Goal: Task Accomplishment & Management: Manage account settings

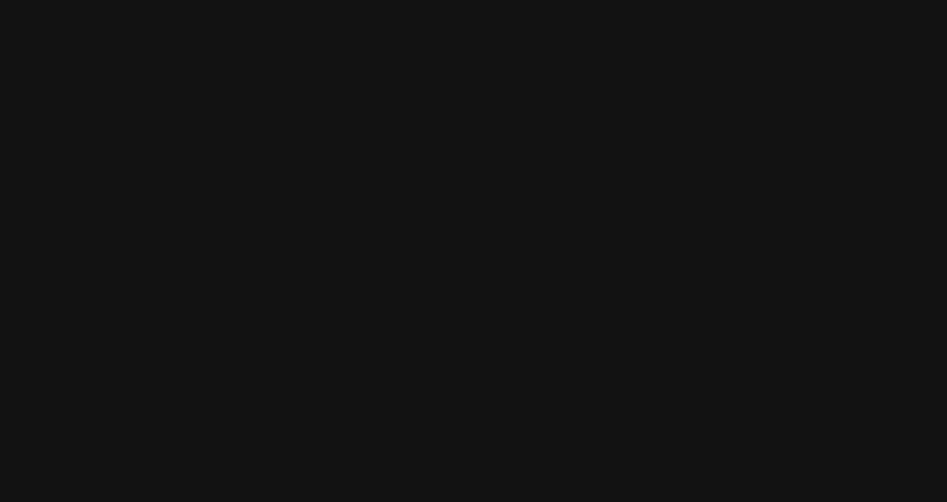
click at [439, 0] on html at bounding box center [473, 0] width 947 height 0
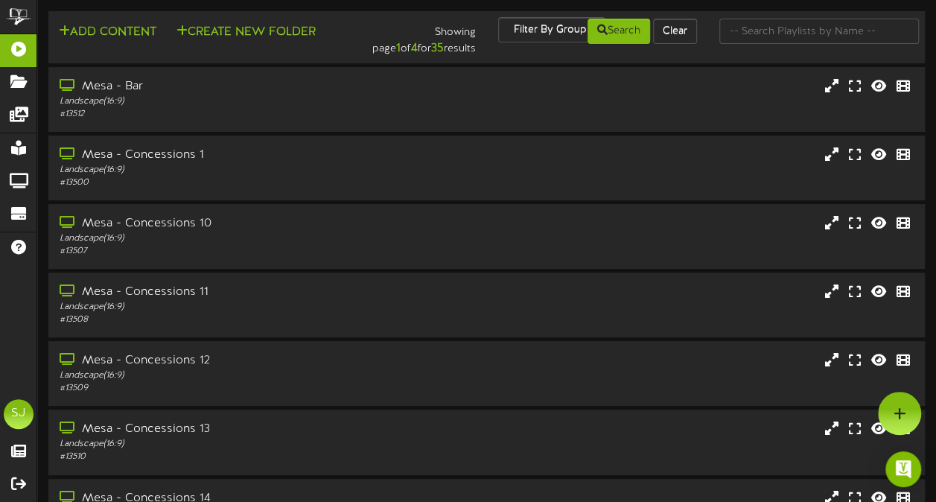
click at [811, 45] on div at bounding box center [819, 31] width 222 height 28
click at [862, 17] on div at bounding box center [819, 31] width 222 height 28
click at [855, 23] on input "text" at bounding box center [819, 31] width 200 height 25
type input "theater"
click at [317, 84] on div "Mesa - Theater 1" at bounding box center [230, 86] width 344 height 17
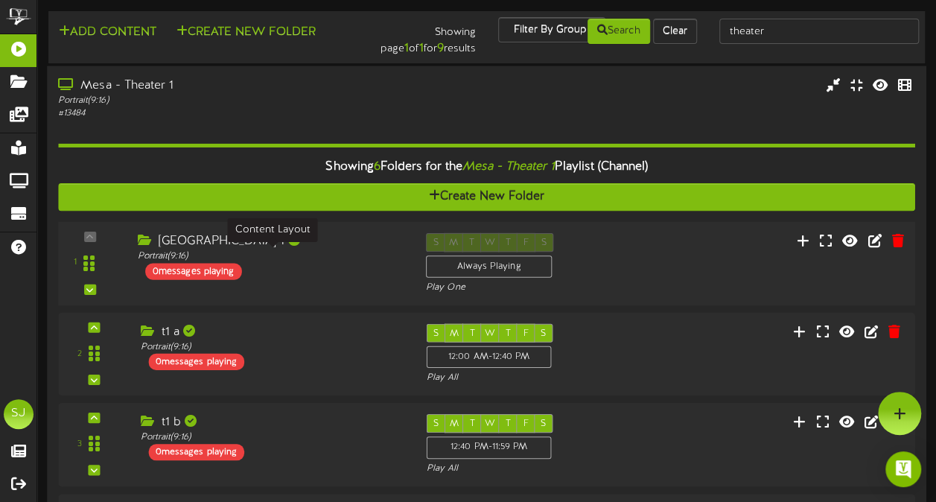
click at [287, 255] on div "Portrait ( 9:16 )" at bounding box center [271, 256] width 266 height 13
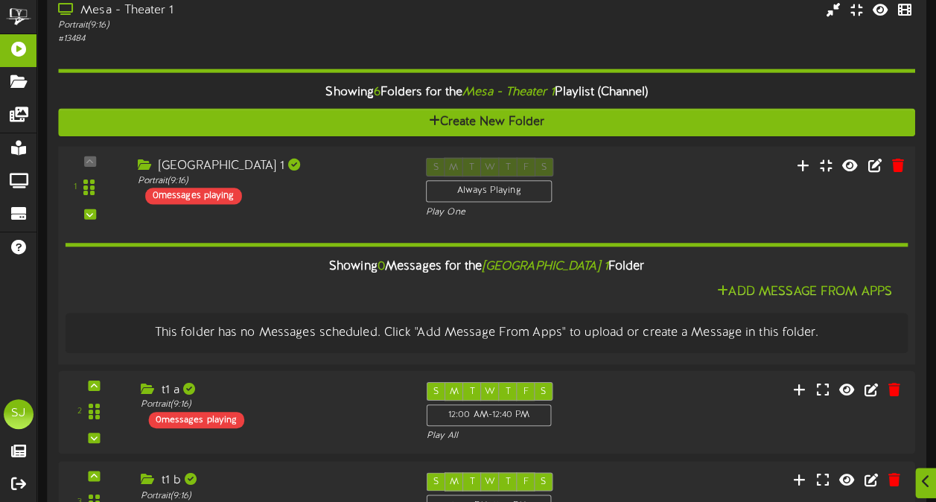
scroll to position [149, 0]
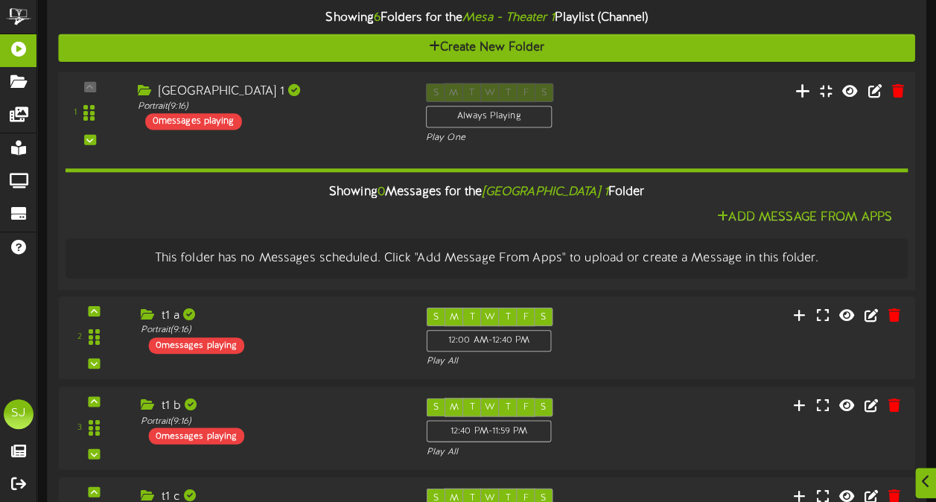
click at [808, 88] on icon at bounding box center [803, 90] width 16 height 16
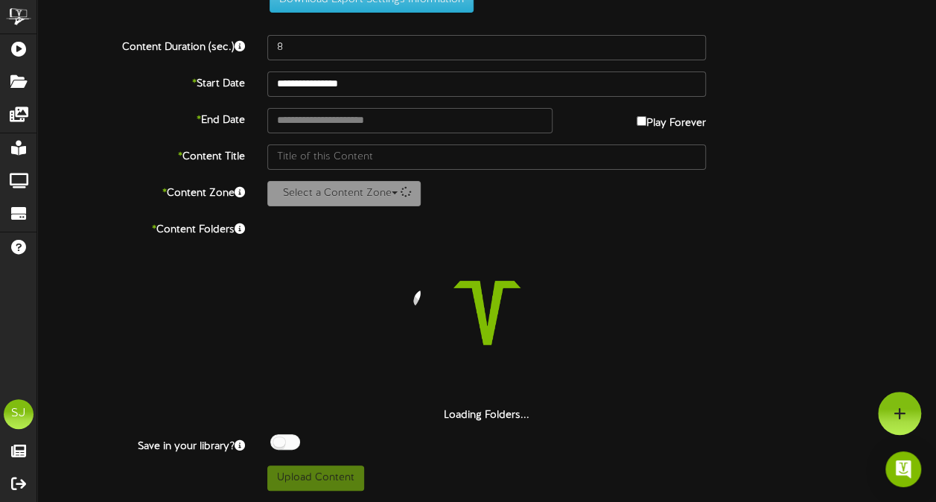
scroll to position [54, 0]
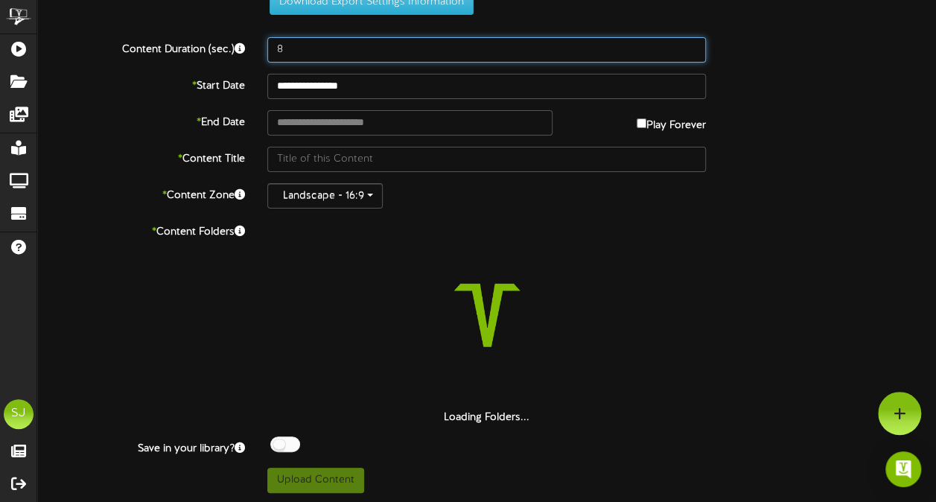
click at [383, 54] on input "8" at bounding box center [486, 49] width 438 height 25
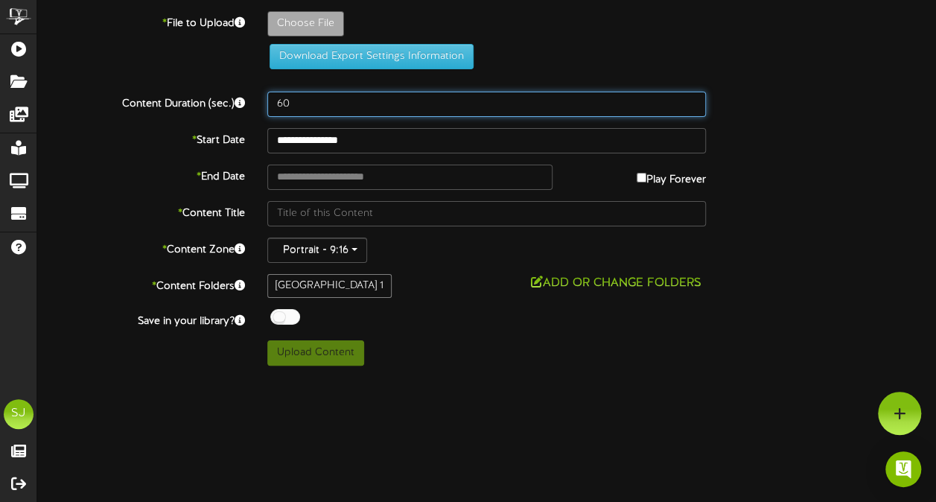
scroll to position [0, 0]
type input "60"
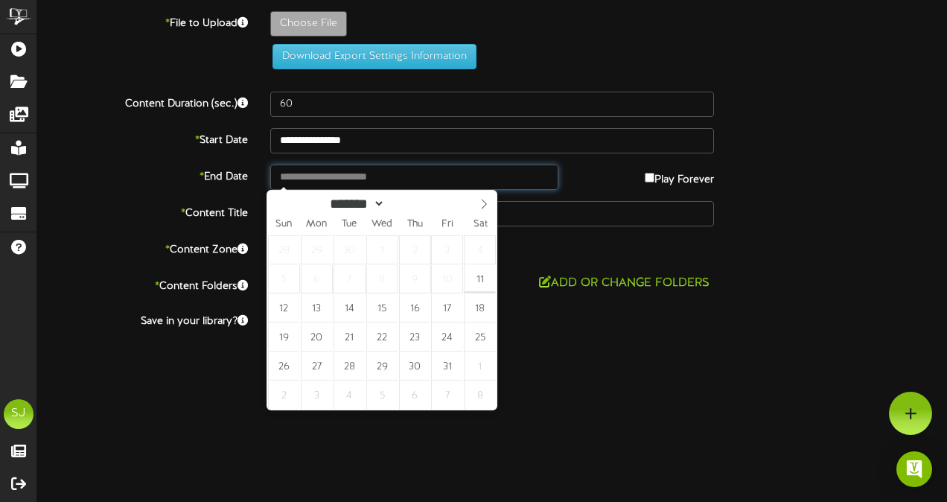
click at [342, 179] on input "text" at bounding box center [414, 177] width 288 height 25
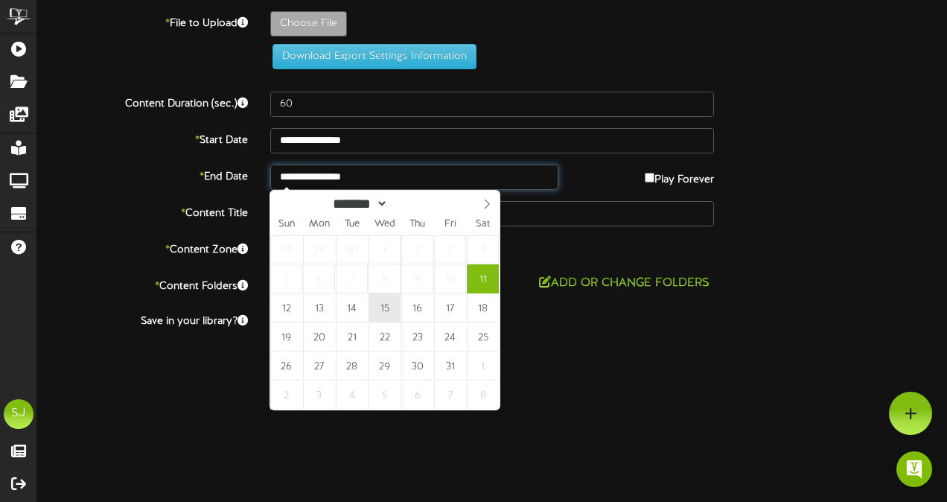
type input "**********"
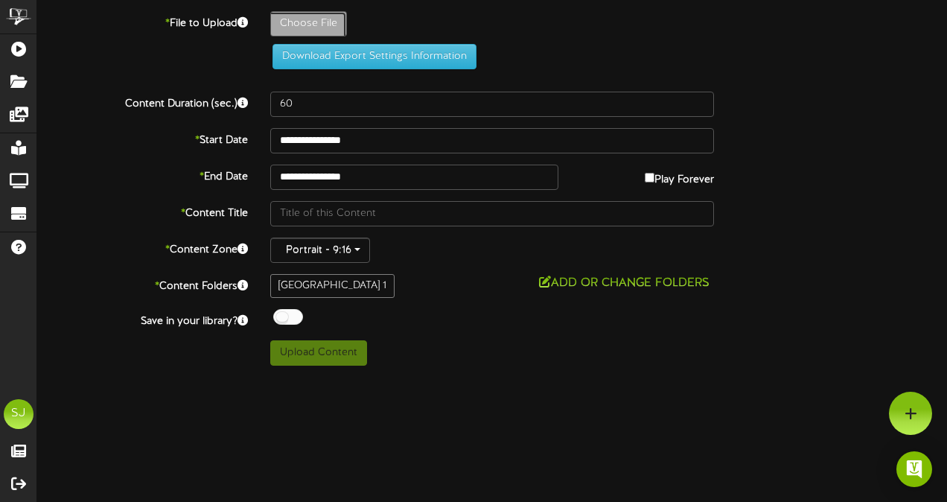
type input "**********"
type input "Demonslayer"
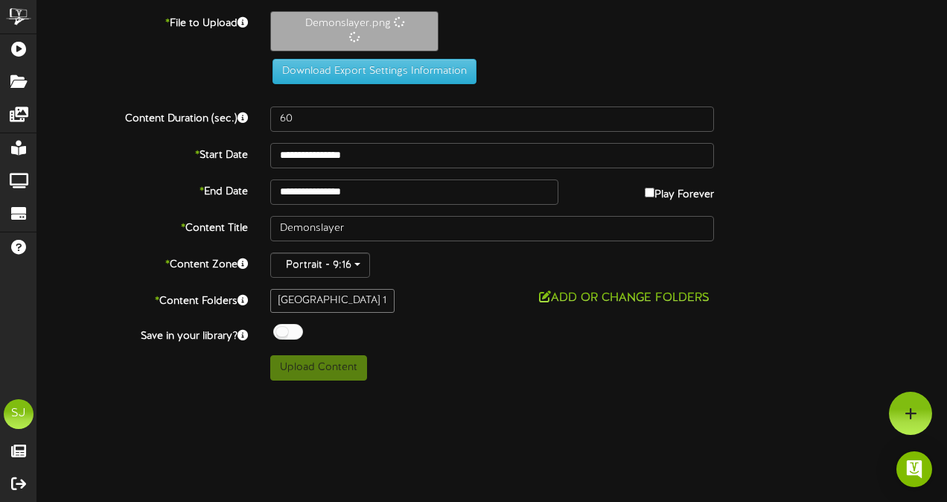
click at [295, 327] on div at bounding box center [288, 332] width 30 height 16
click at [408, 332] on div "Off On" at bounding box center [492, 333] width 444 height 19
click at [339, 369] on button "Upload Content" at bounding box center [318, 367] width 97 height 25
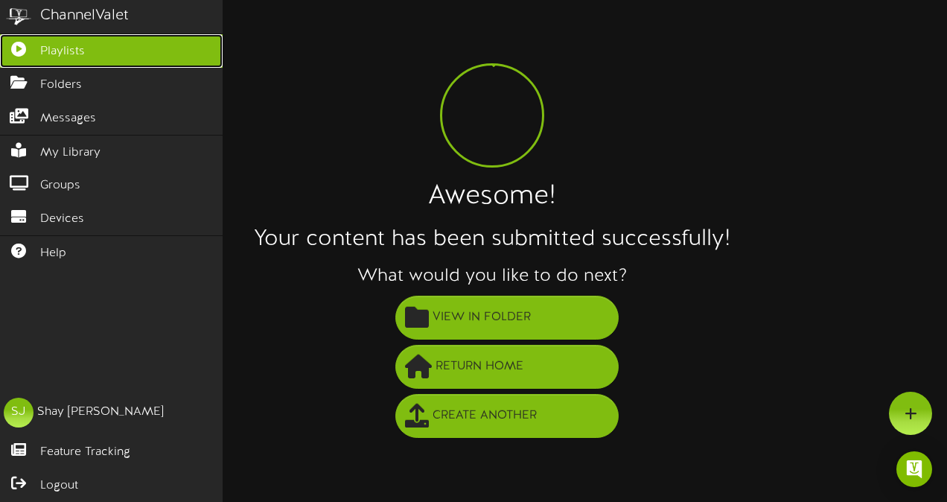
click at [15, 45] on icon at bounding box center [18, 47] width 37 height 11
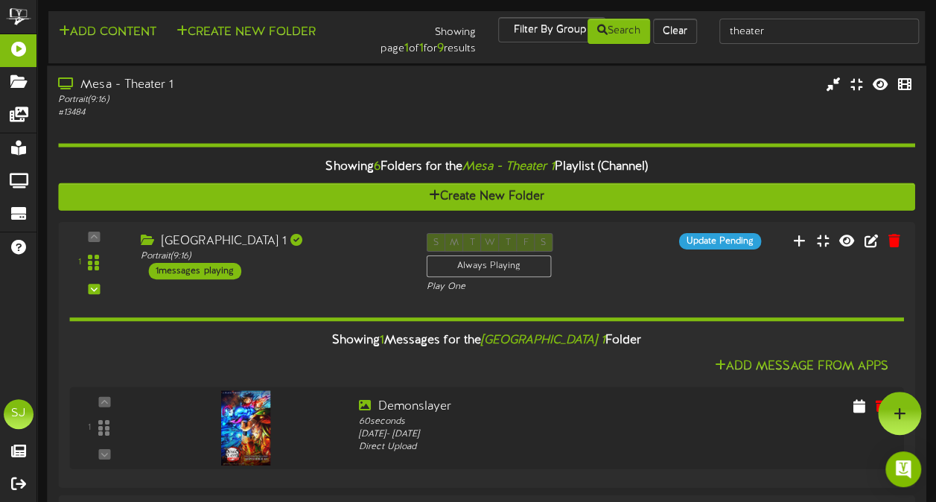
click at [220, 105] on div "Portrait ( 9:16 )" at bounding box center [230, 100] width 344 height 13
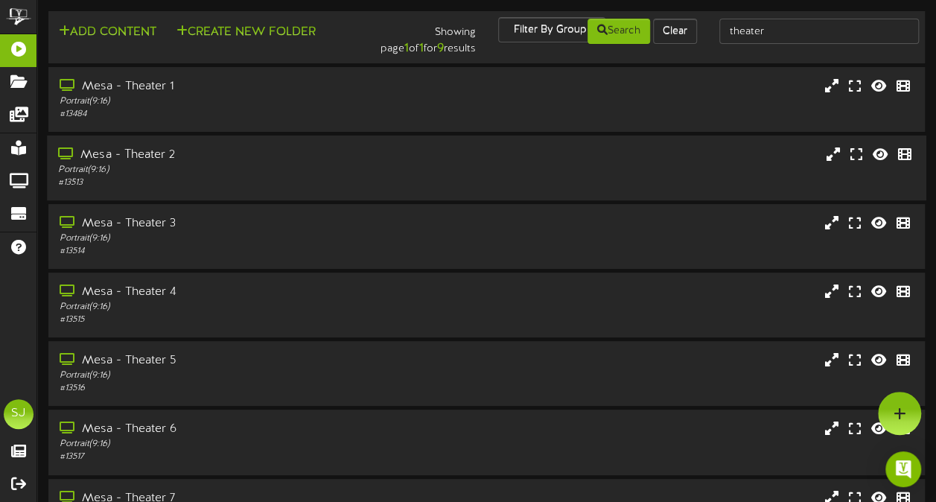
click at [265, 161] on div "Mesa - Theater 2" at bounding box center [230, 155] width 344 height 17
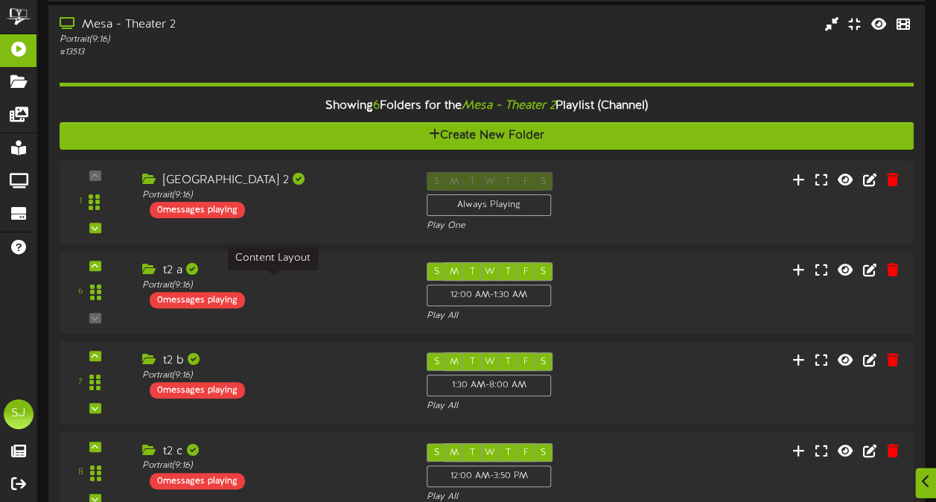
scroll to position [149, 0]
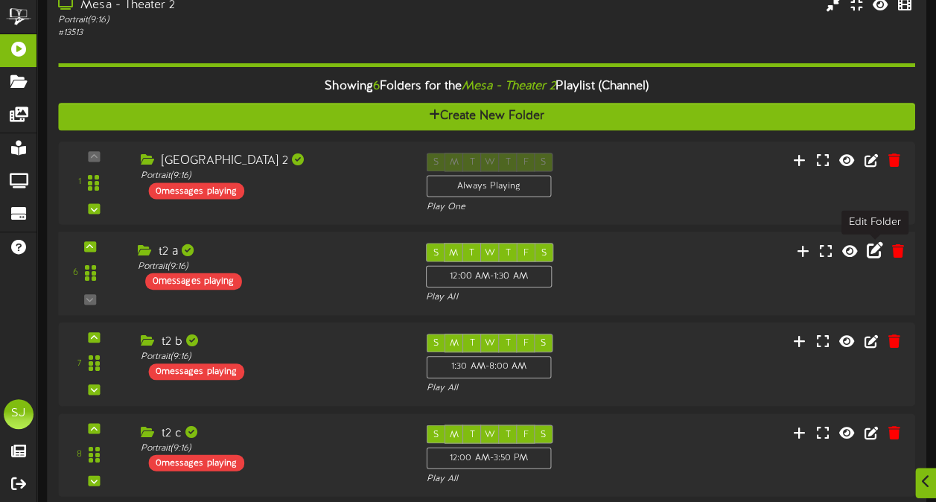
click at [870, 249] on icon at bounding box center [875, 250] width 16 height 16
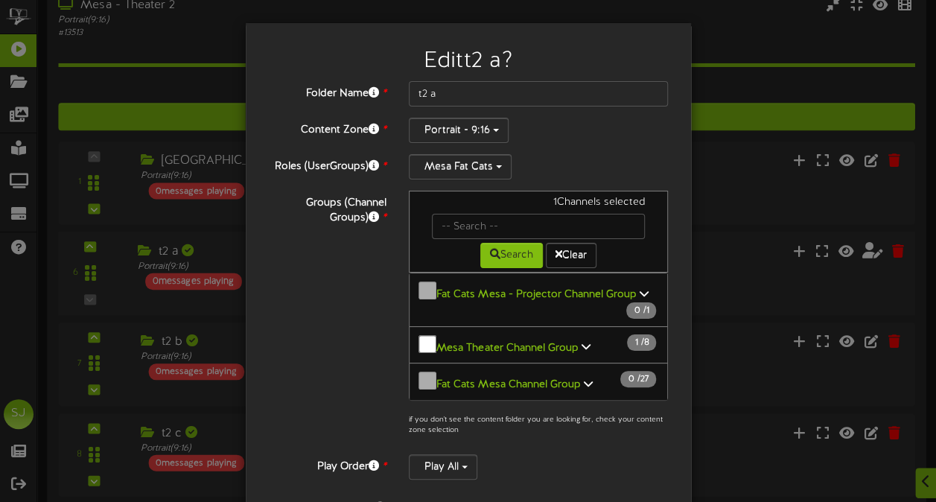
scroll to position [256, 0]
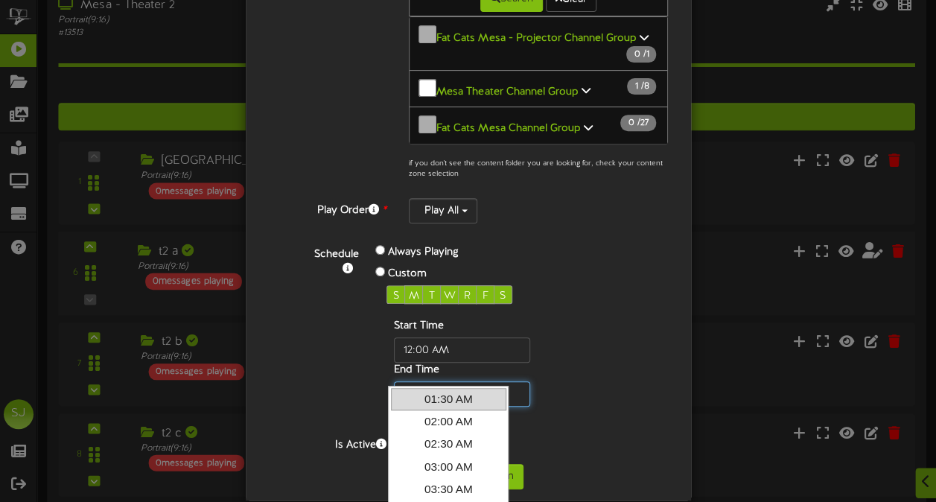
click at [412, 381] on input "text" at bounding box center [462, 393] width 136 height 25
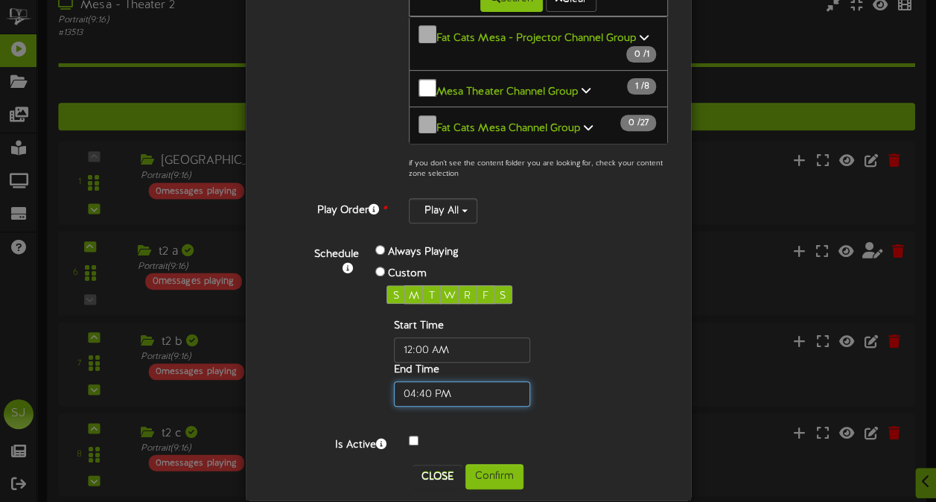
type input "04:40 PM"
click at [603, 316] on div "Schedule Always Playing Custom S M T W R F S Start Time End Time" at bounding box center [486, 324] width 388 height 165
click at [511, 464] on button "Confirm" at bounding box center [494, 476] width 58 height 25
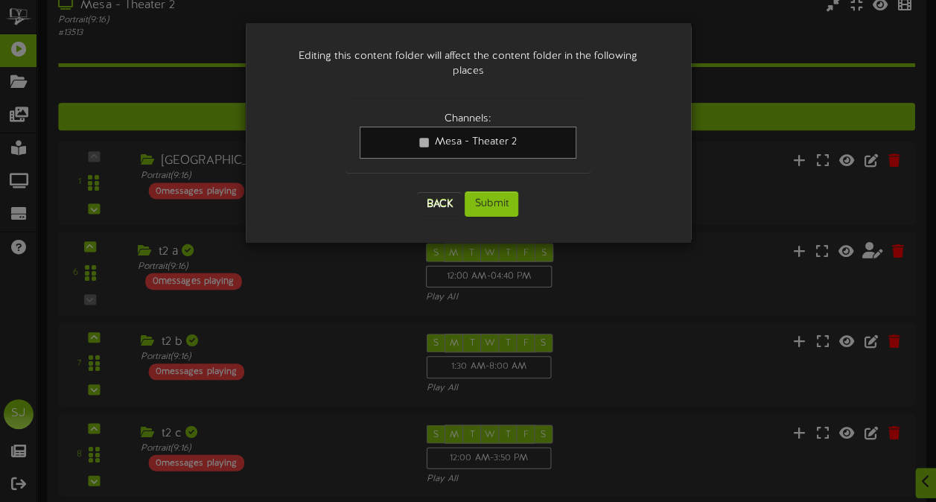
scroll to position [0, 0]
click at [509, 191] on button "Submit" at bounding box center [492, 203] width 54 height 25
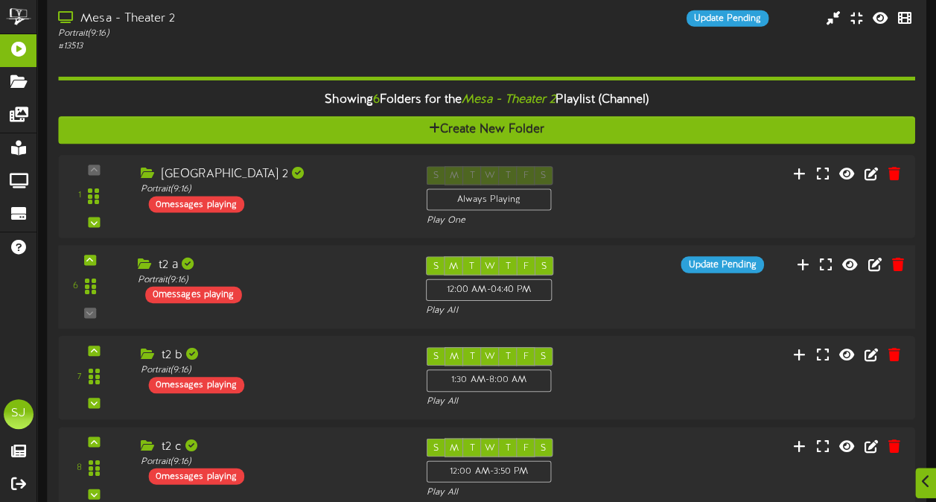
scroll to position [149, 0]
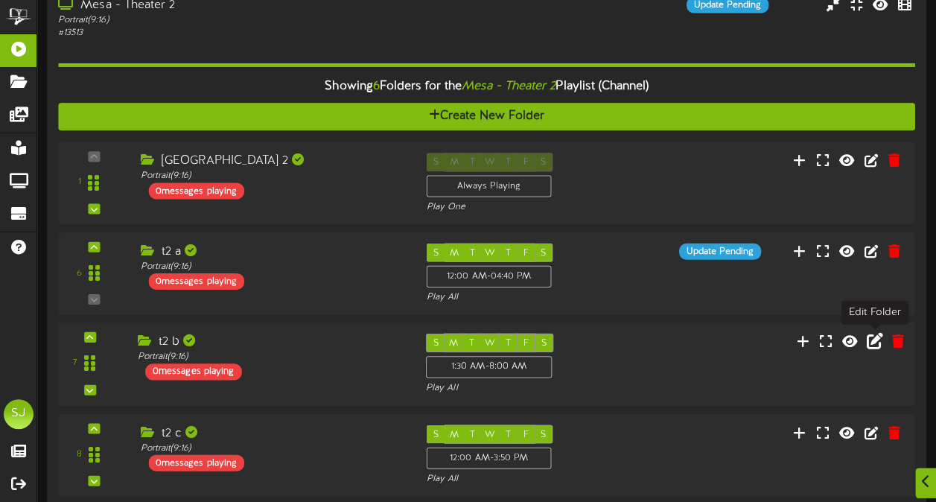
click at [878, 339] on icon at bounding box center [875, 341] width 16 height 16
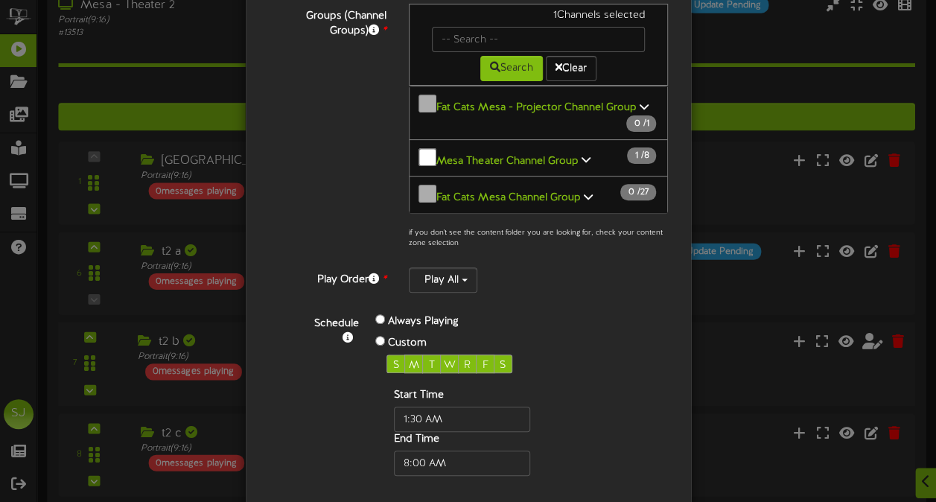
scroll to position [256, 0]
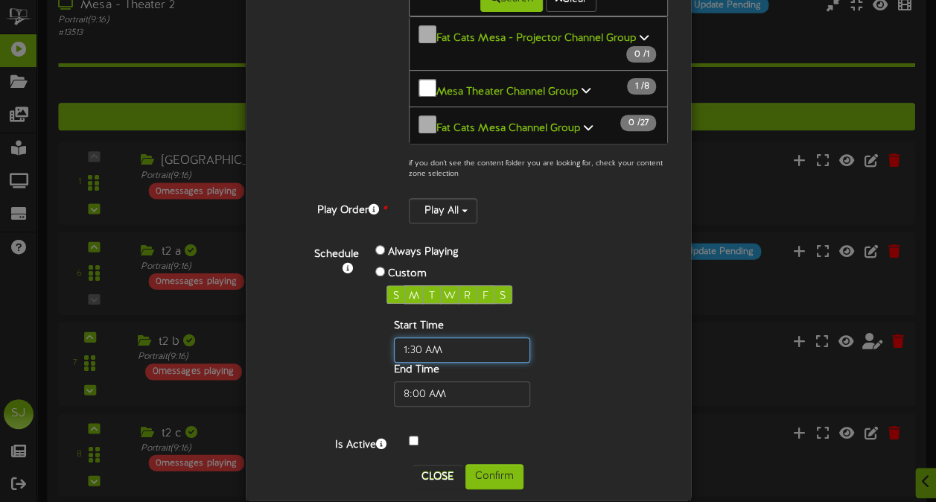
click at [415, 337] on input "text" at bounding box center [462, 349] width 136 height 25
type input "04:40 PM"
type input "4:40 PM"
type input "04:40 PM"
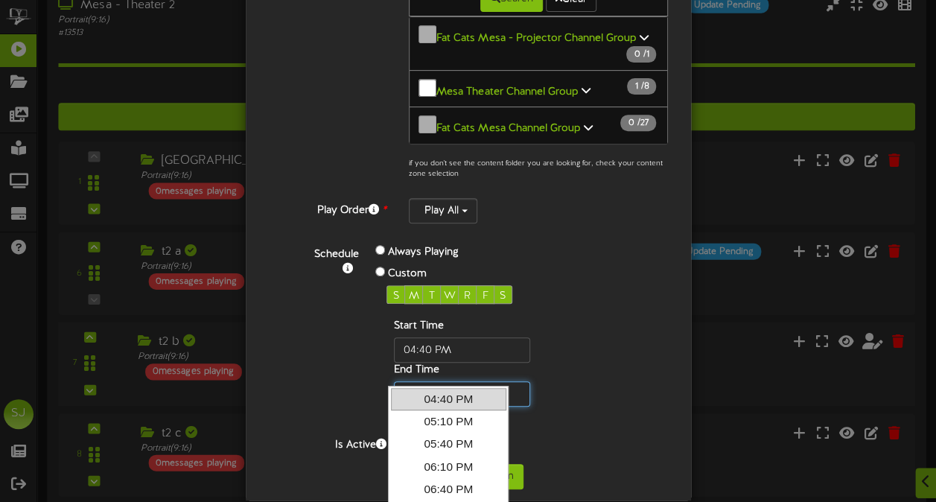
click at [424, 381] on input "text" at bounding box center [462, 393] width 136 height 25
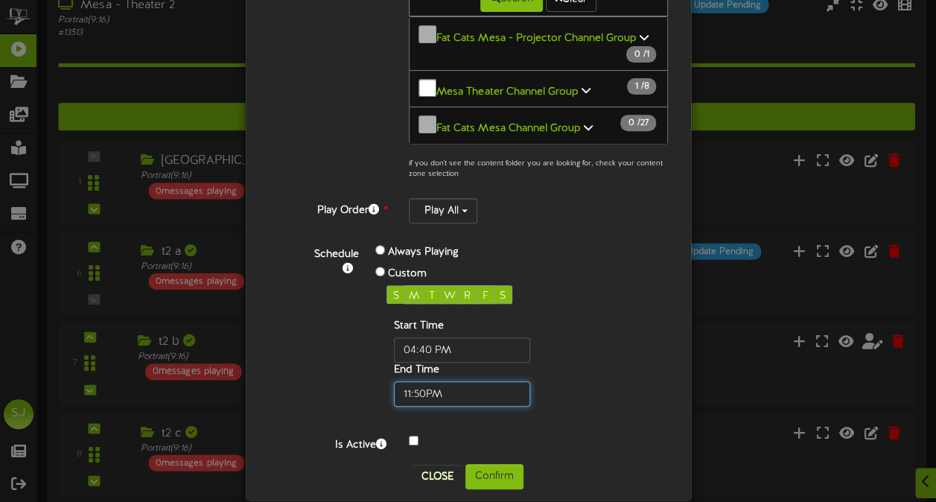
type input "11:509PM"
type input "1:15 PM"
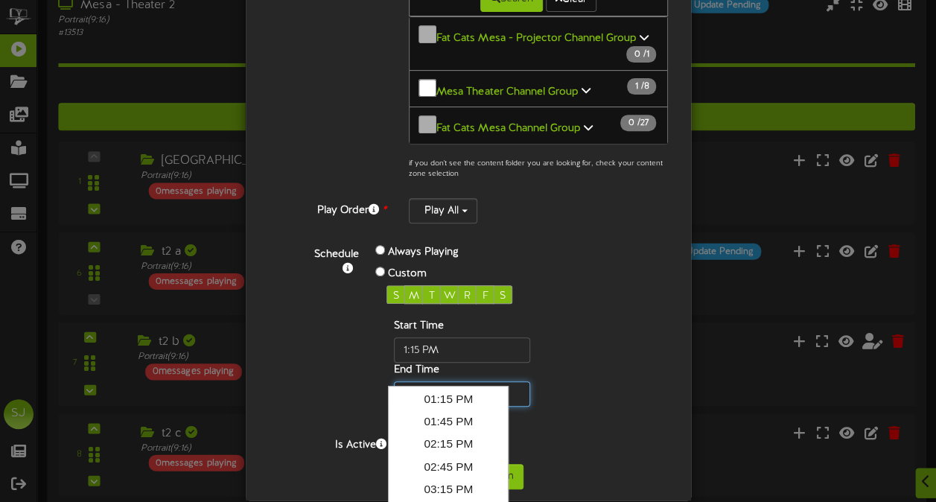
click at [420, 381] on input "text" at bounding box center [462, 393] width 136 height 25
click at [409, 381] on input "text" at bounding box center [462, 393] width 136 height 25
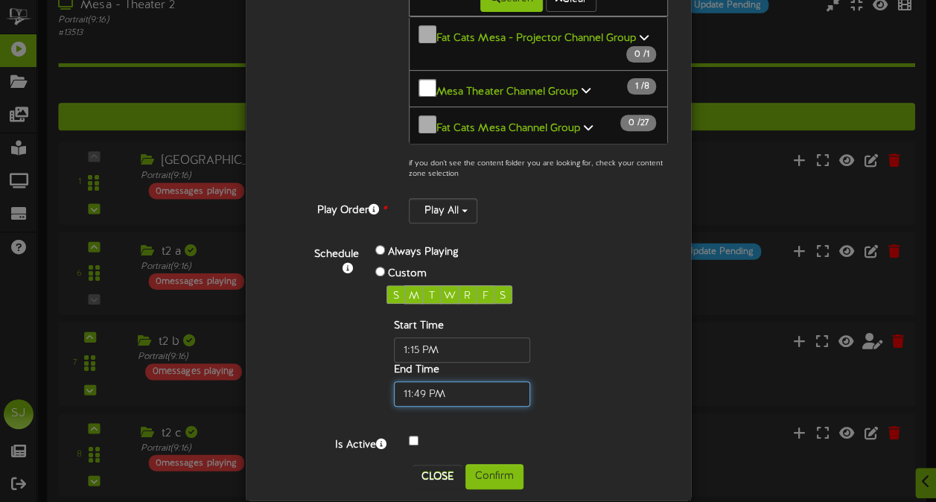
type input "11:49 PM"
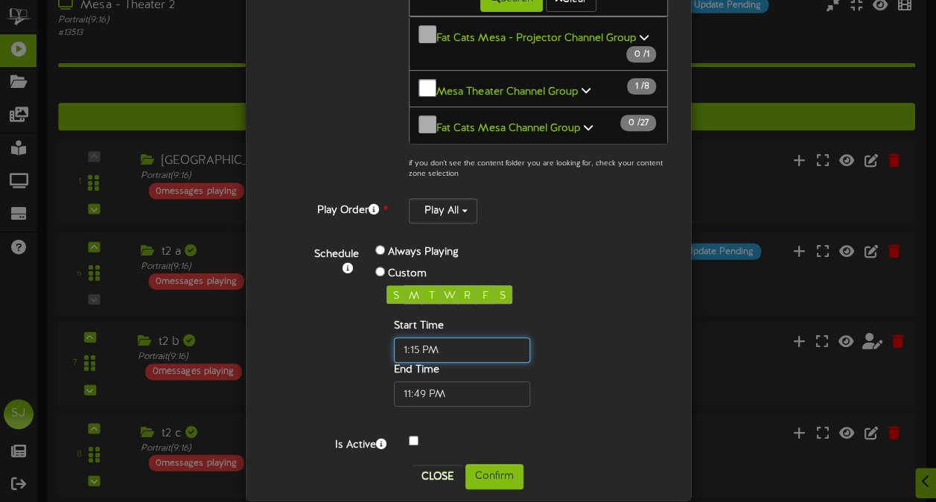
click at [400, 337] on input "text" at bounding box center [462, 349] width 136 height 25
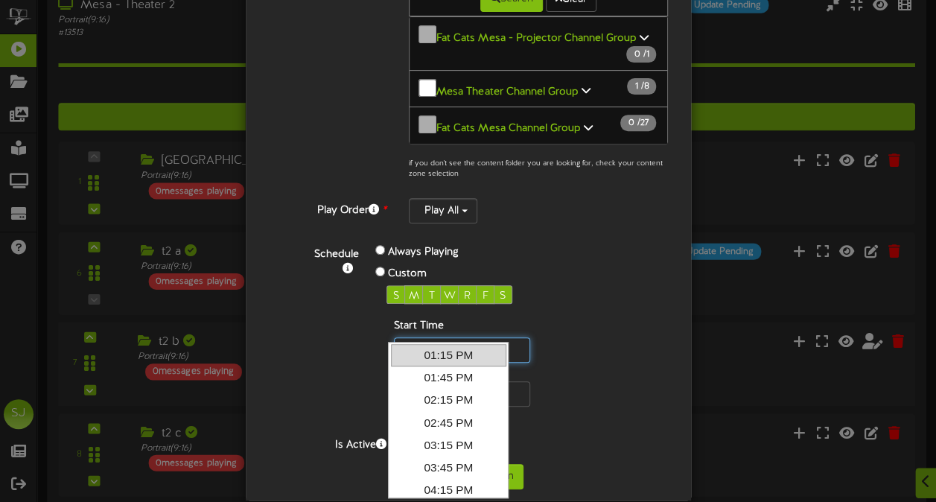
click at [400, 337] on input "text" at bounding box center [462, 349] width 136 height 25
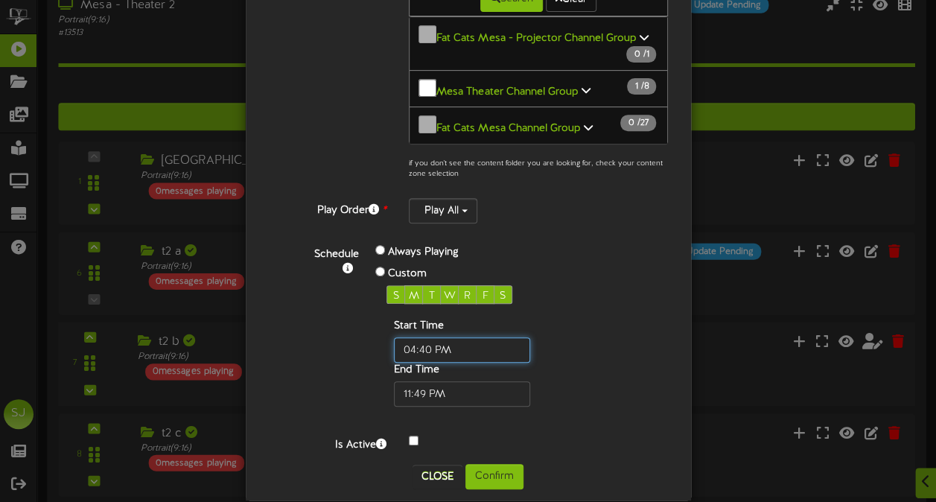
type input "04:40 PM"
click at [508, 468] on div "Edit t2 b ? Folder Name * t2 b Content Zone * Portrait - 9:16 Roles (UserGroups…" at bounding box center [468, 133] width 445 height 733
click at [503, 464] on button "Confirm" at bounding box center [494, 476] width 58 height 25
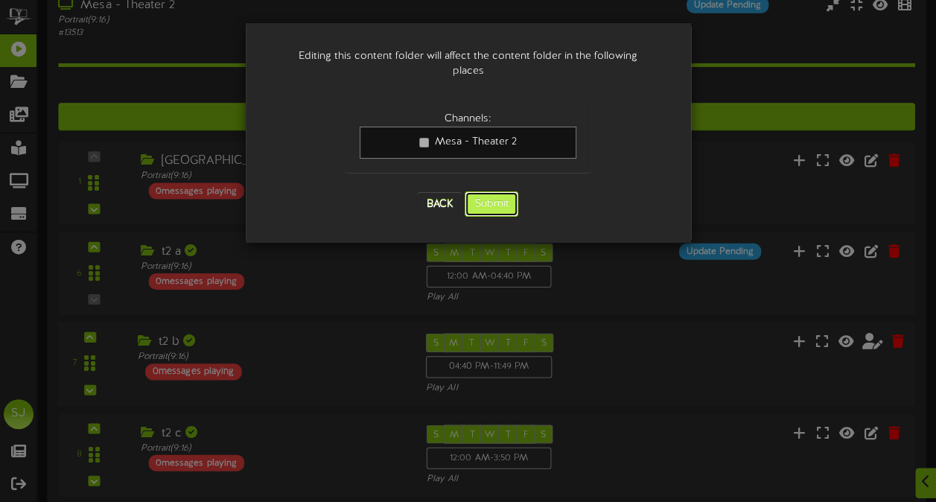
click at [483, 191] on button "Submit" at bounding box center [492, 203] width 54 height 25
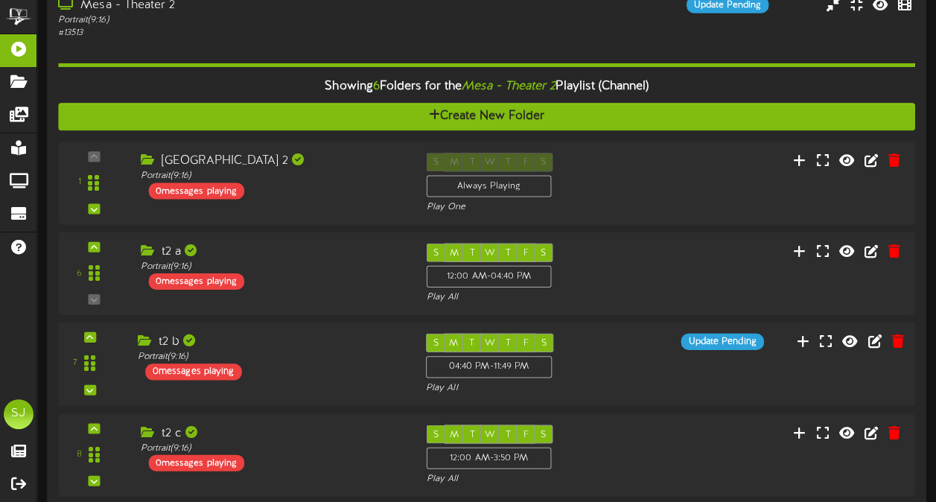
click at [307, 365] on div "t2 b Portrait ( 9:16 ) 0 messages playing" at bounding box center [270, 357] width 288 height 47
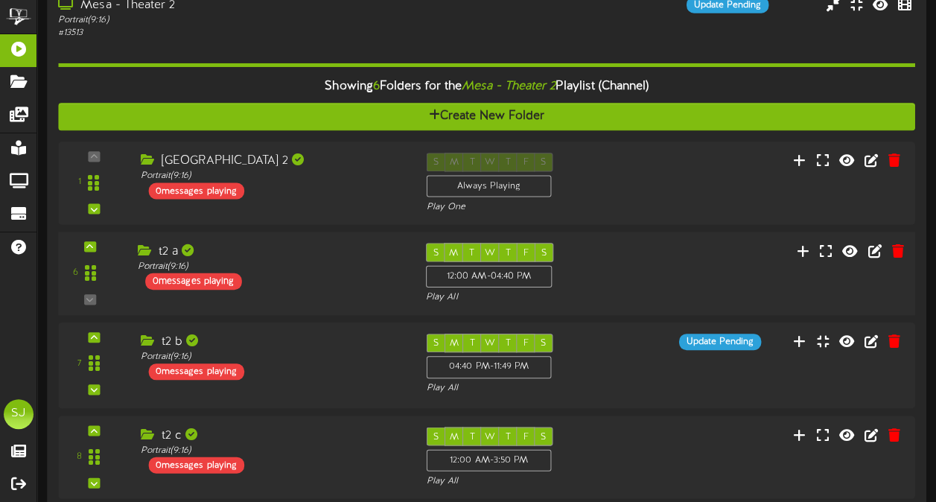
click at [324, 293] on div "6 t2 a (" at bounding box center [486, 273] width 865 height 61
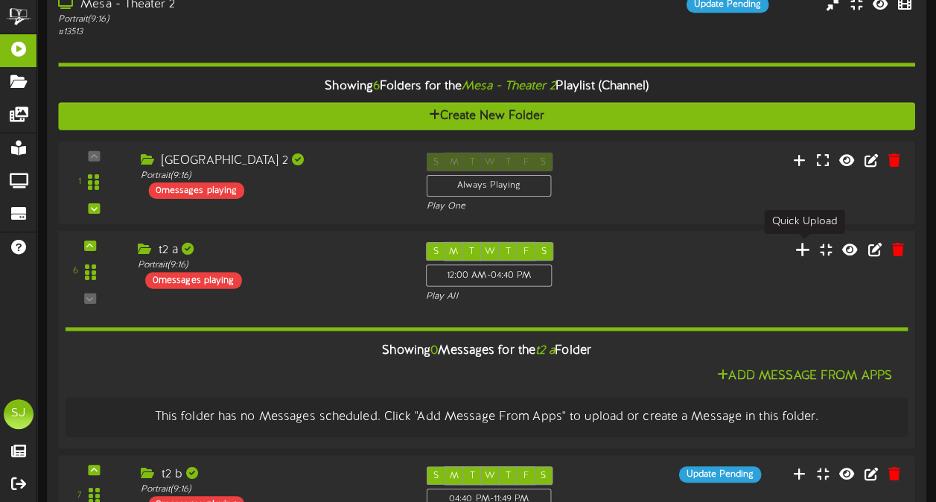
click at [809, 252] on icon at bounding box center [803, 248] width 16 height 16
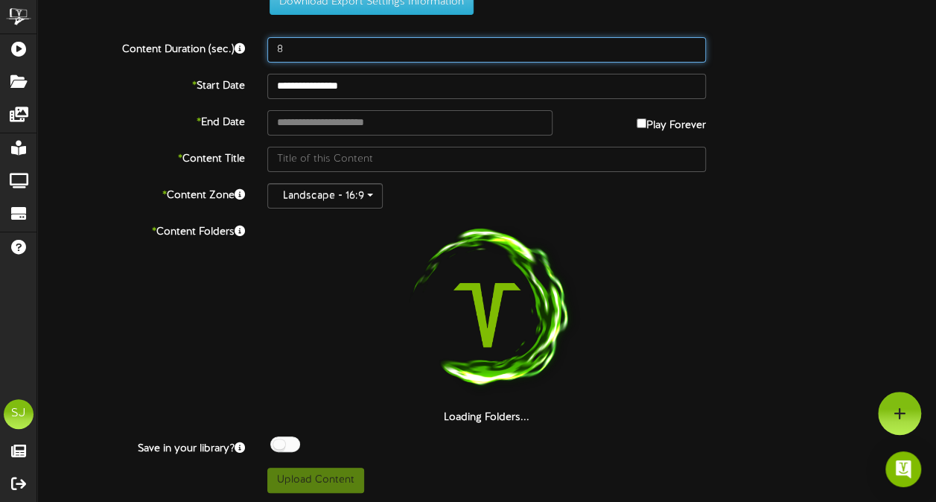
click at [331, 58] on input "8" at bounding box center [486, 49] width 438 height 25
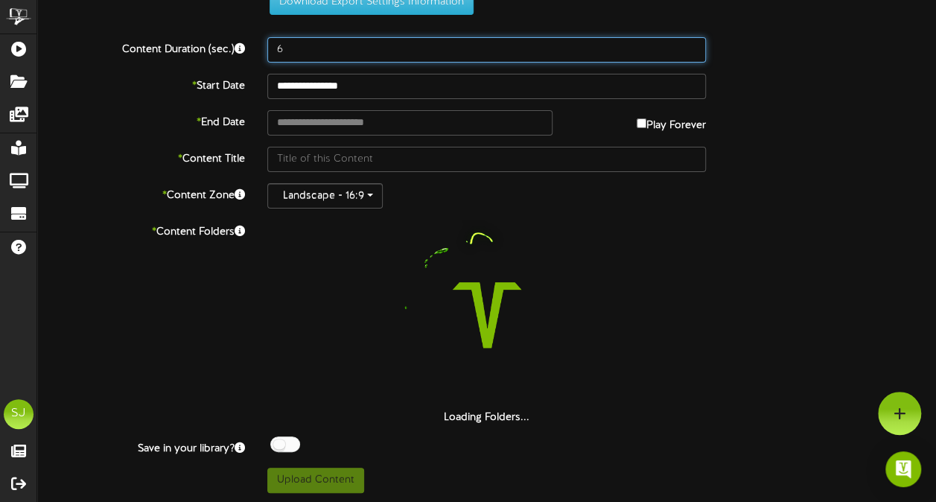
scroll to position [0, 0]
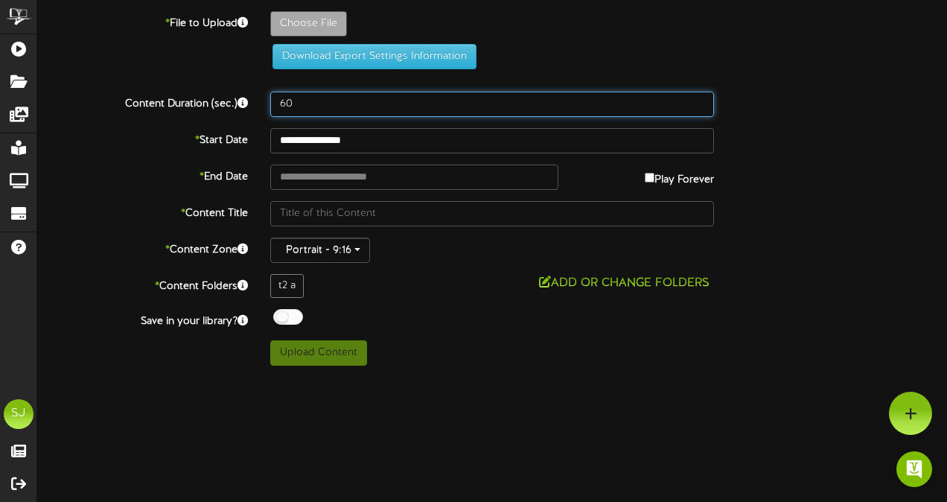
type input "60"
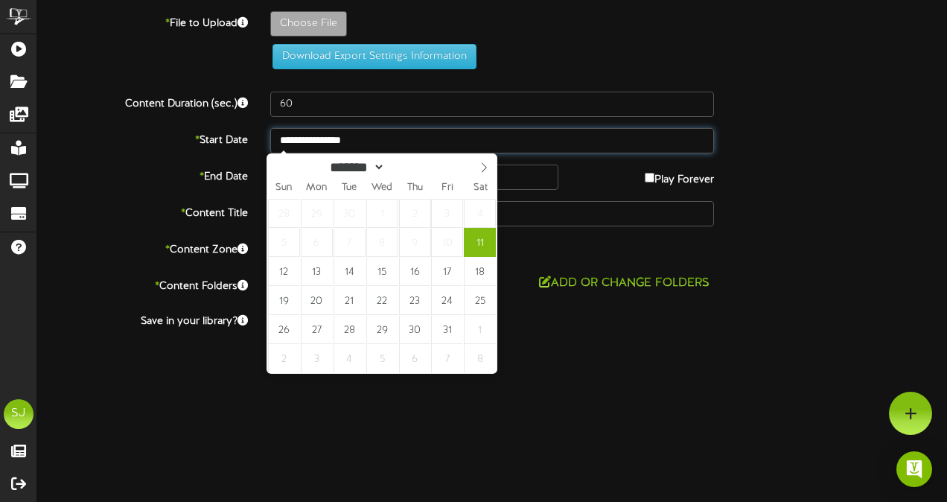
click at [363, 130] on input "**********" at bounding box center [492, 140] width 444 height 25
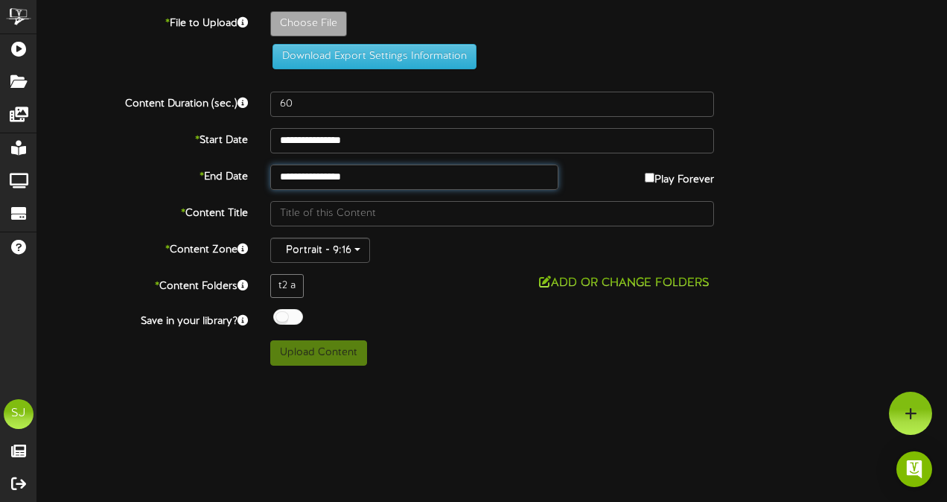
click at [310, 171] on input "**********" at bounding box center [414, 177] width 288 height 25
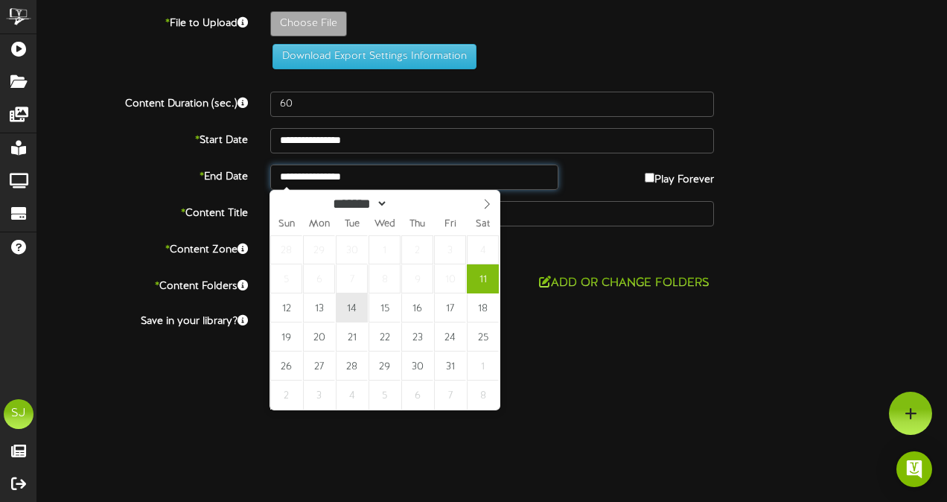
type input "**********"
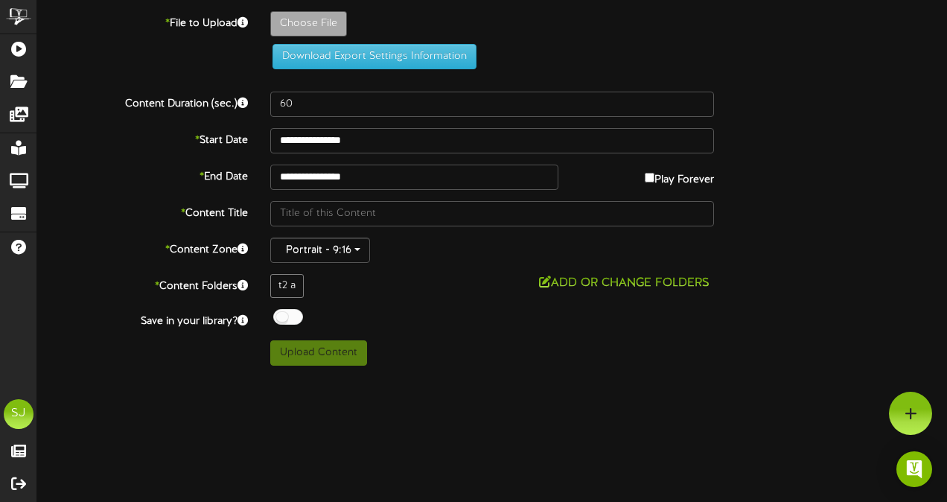
click at [288, 319] on div at bounding box center [288, 317] width 30 height 16
type input "**********"
type input "DowntonAbbey"
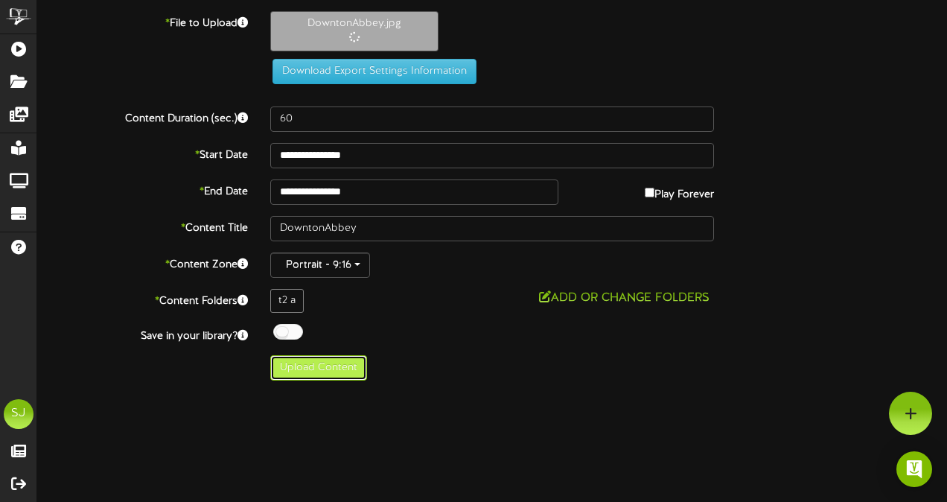
click at [333, 369] on button "Upload Content" at bounding box center [318, 367] width 97 height 25
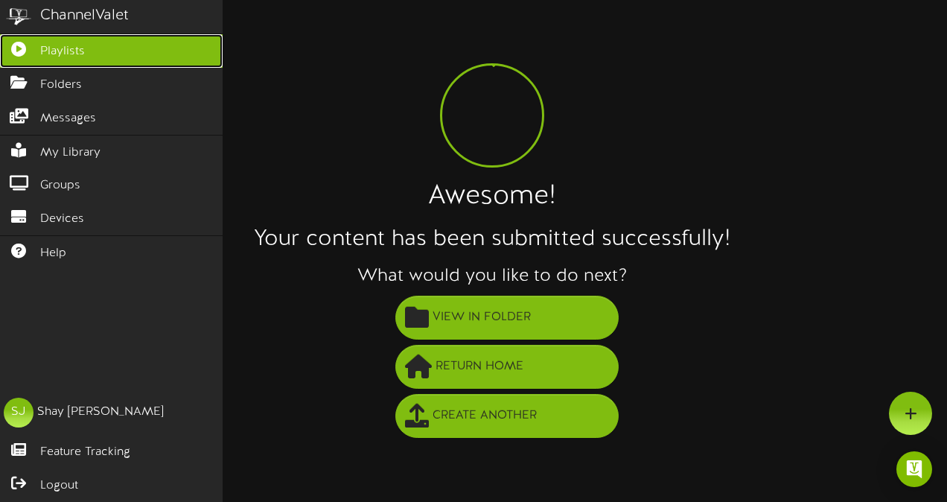
click at [27, 39] on link "Playlists" at bounding box center [111, 51] width 223 height 34
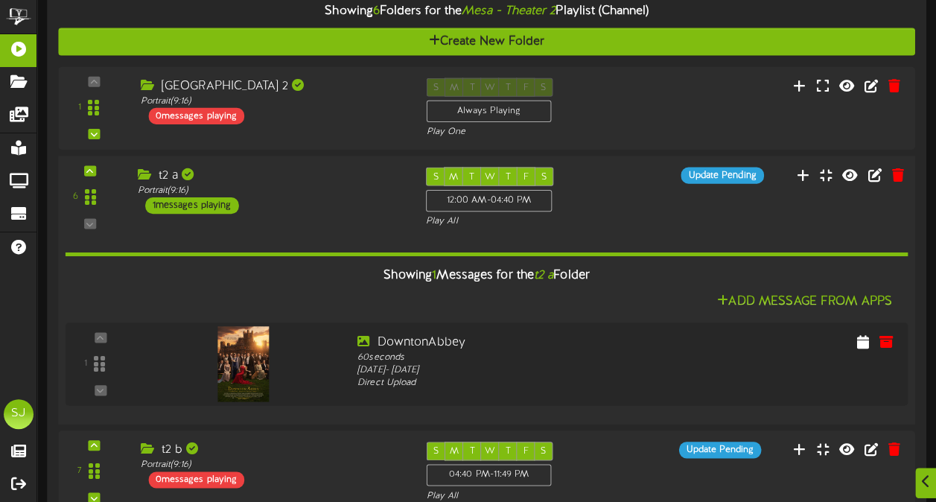
click at [300, 198] on div "t2 a Portrait ( 9:16 ) 1 messages playing" at bounding box center [270, 190] width 288 height 47
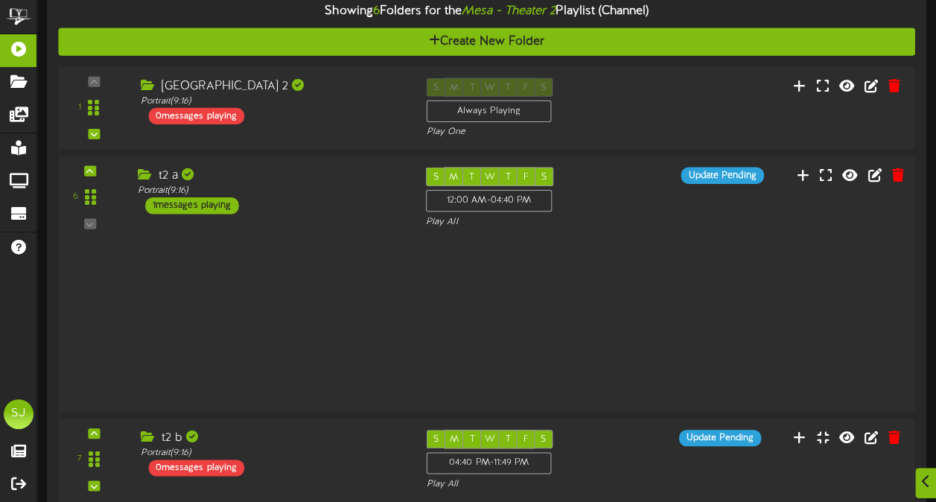
scroll to position [223, 0]
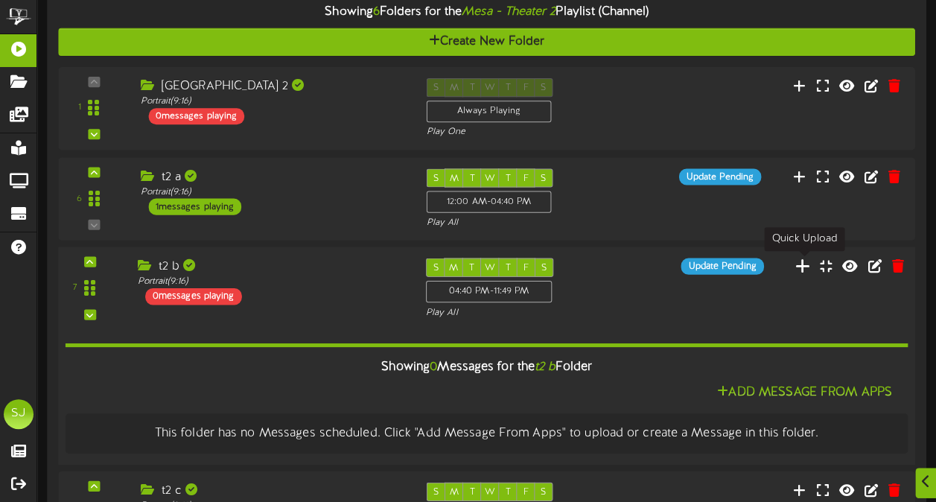
click at [809, 271] on icon at bounding box center [803, 265] width 16 height 16
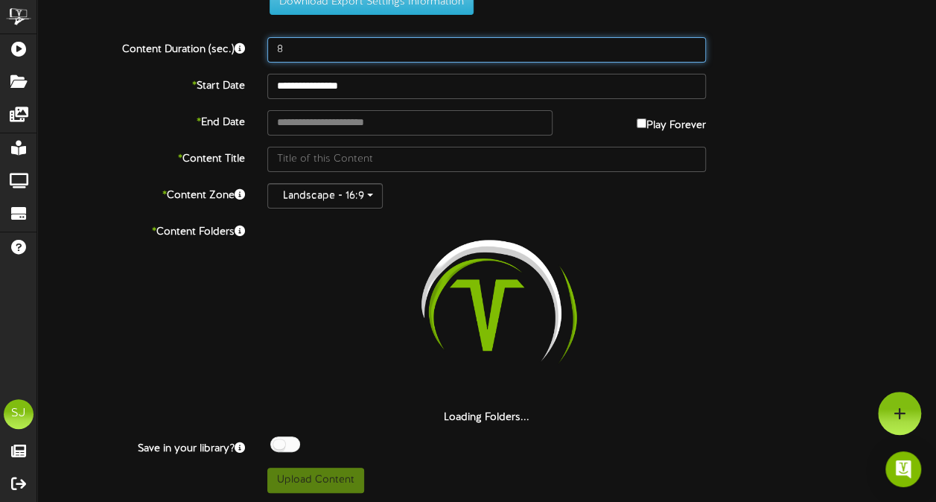
click at [344, 40] on input "8" at bounding box center [486, 49] width 438 height 25
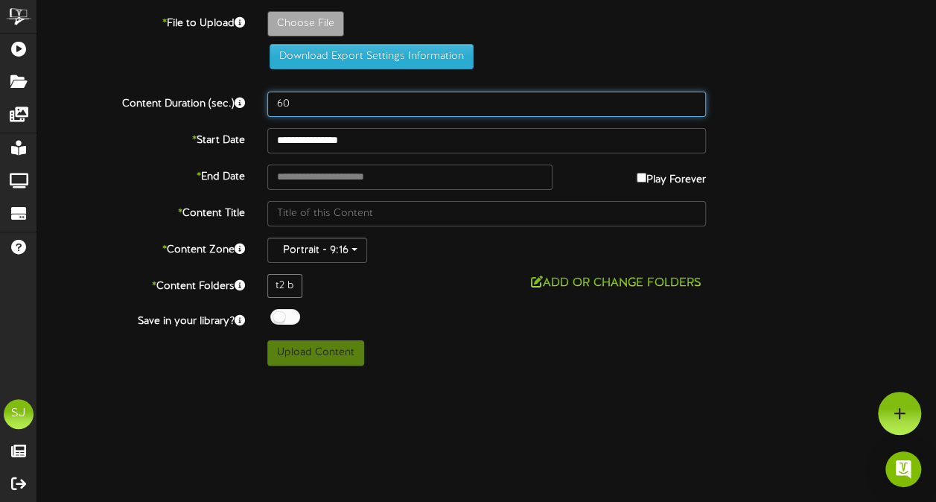
scroll to position [0, 0]
type input "60"
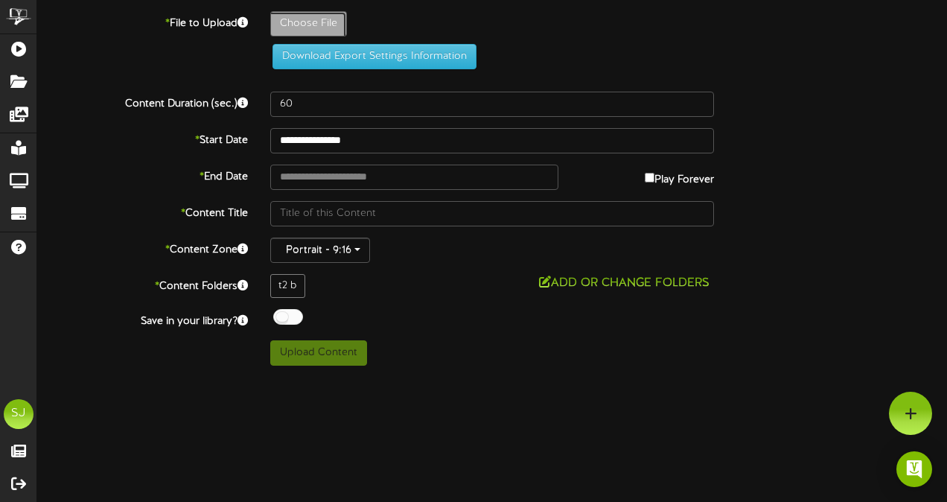
type input "**********"
type input "Conjuring"
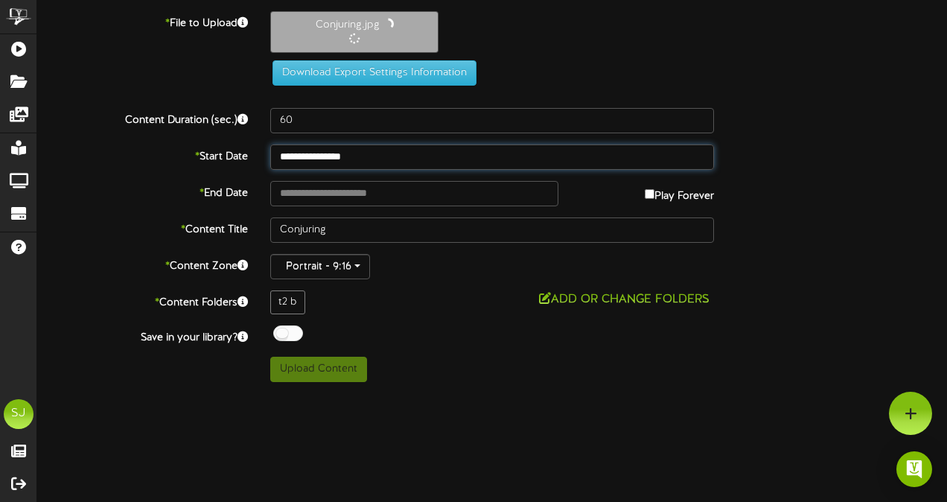
click at [345, 154] on input "**********" at bounding box center [492, 156] width 444 height 25
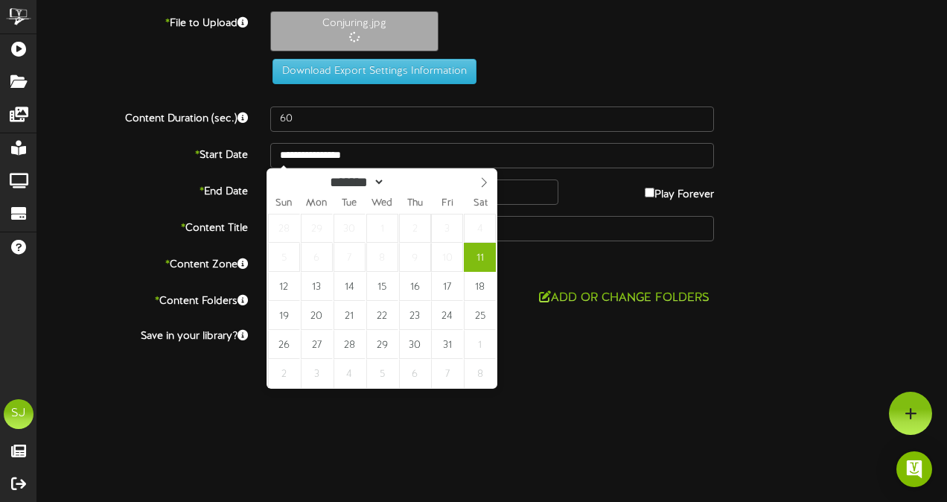
drag, startPoint x: 631, startPoint y: 36, endPoint x: 500, endPoint y: 106, distance: 148.5
click at [630, 37] on div "Conjuring.jpg" at bounding box center [608, 35] width 699 height 48
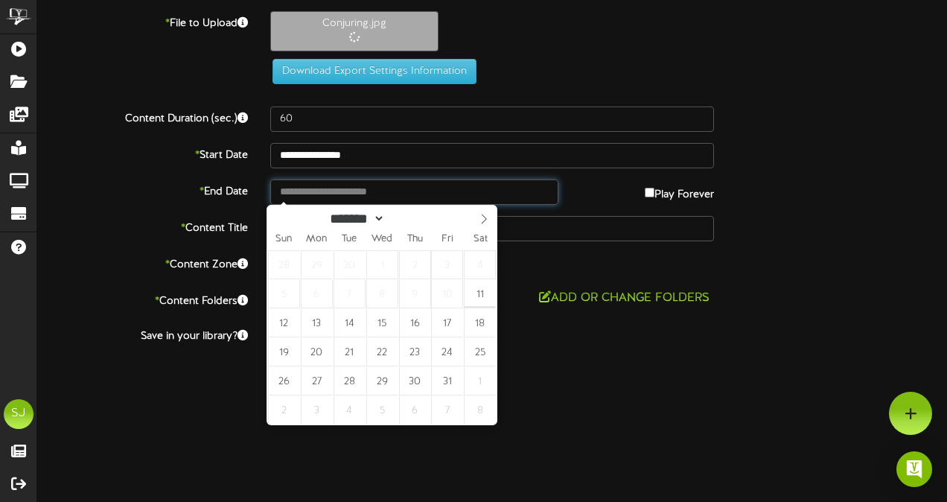
click at [359, 185] on input "text" at bounding box center [414, 191] width 288 height 25
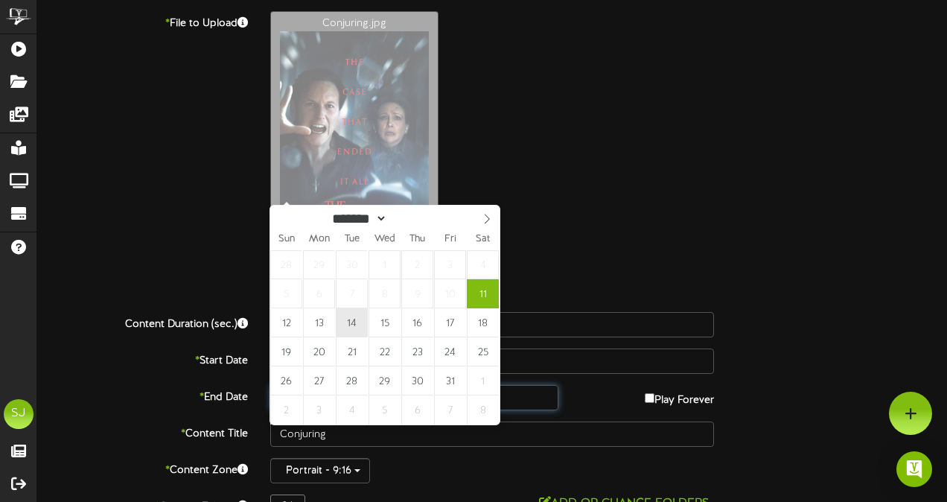
type input "**********"
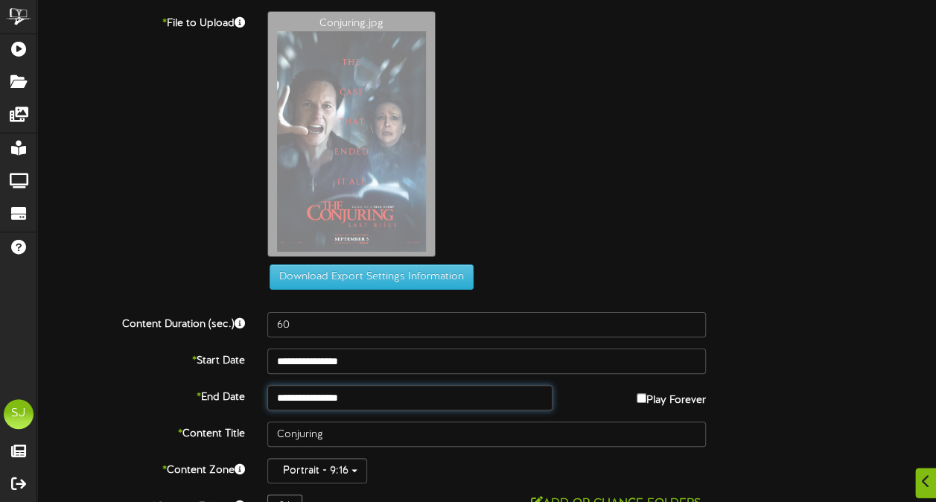
scroll to position [92, 0]
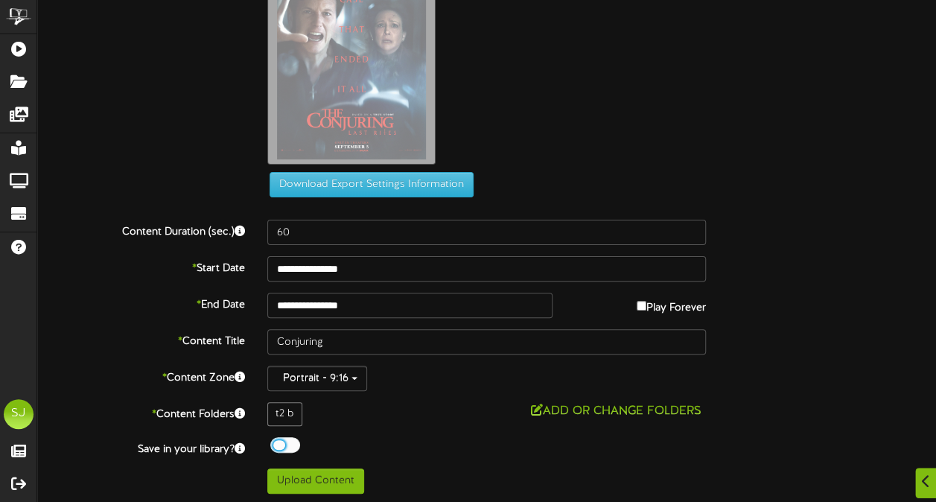
click at [287, 444] on div at bounding box center [285, 445] width 30 height 16
click at [366, 417] on div "Add or Change Folders" at bounding box center [486, 411] width 438 height 19
click at [326, 475] on button "Upload Content" at bounding box center [315, 480] width 97 height 25
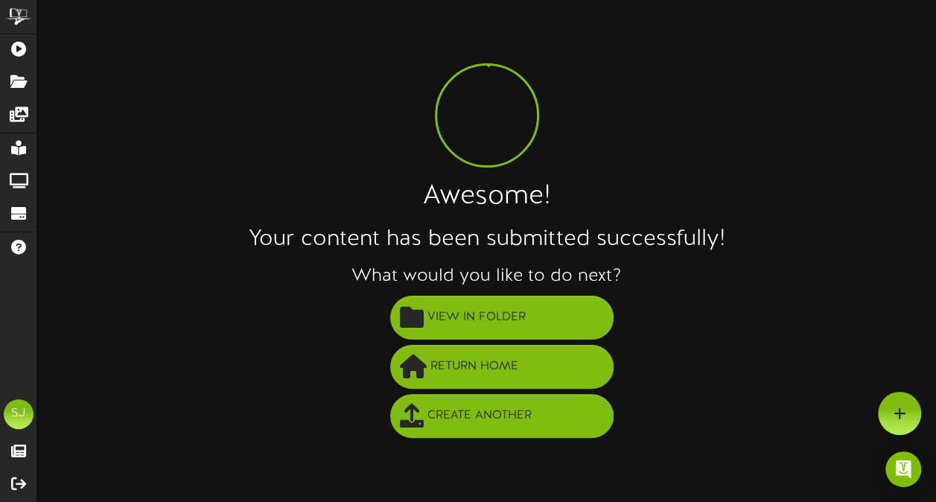
scroll to position [0, 0]
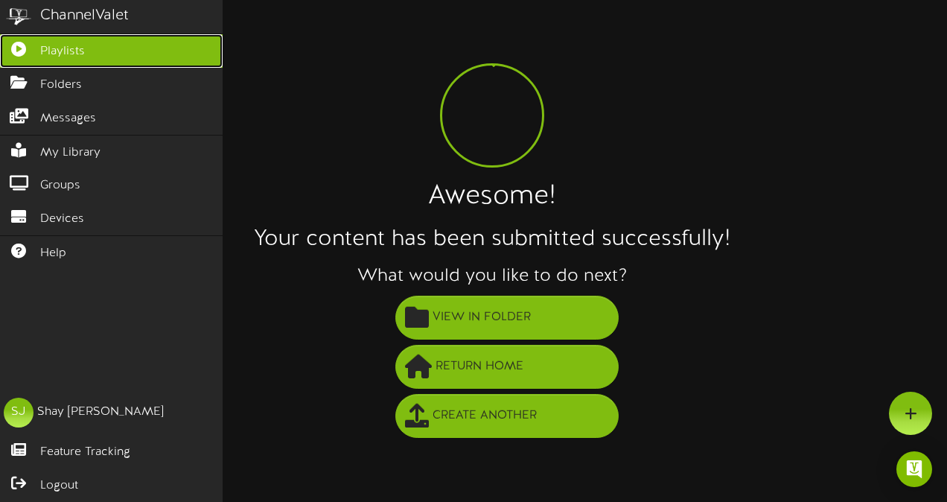
click at [13, 53] on icon at bounding box center [18, 47] width 37 height 11
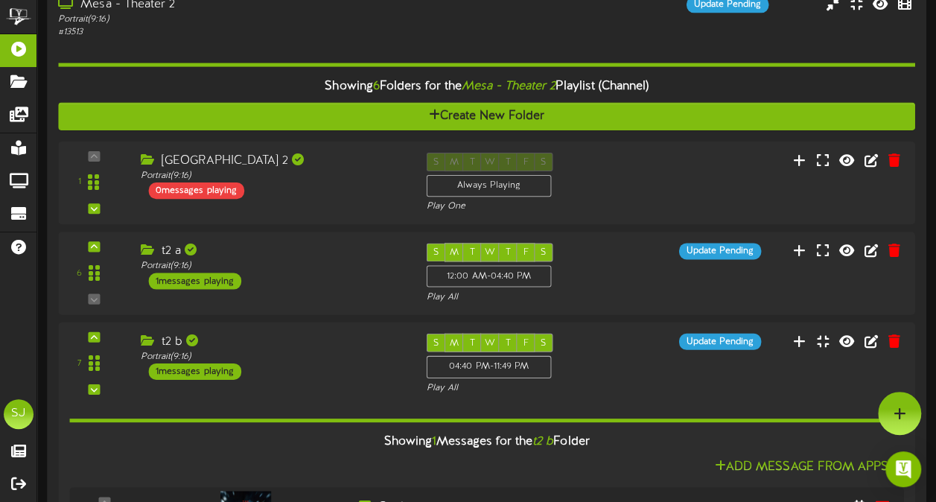
click at [243, 25] on div "Portrait ( 9:16 )" at bounding box center [230, 19] width 344 height 13
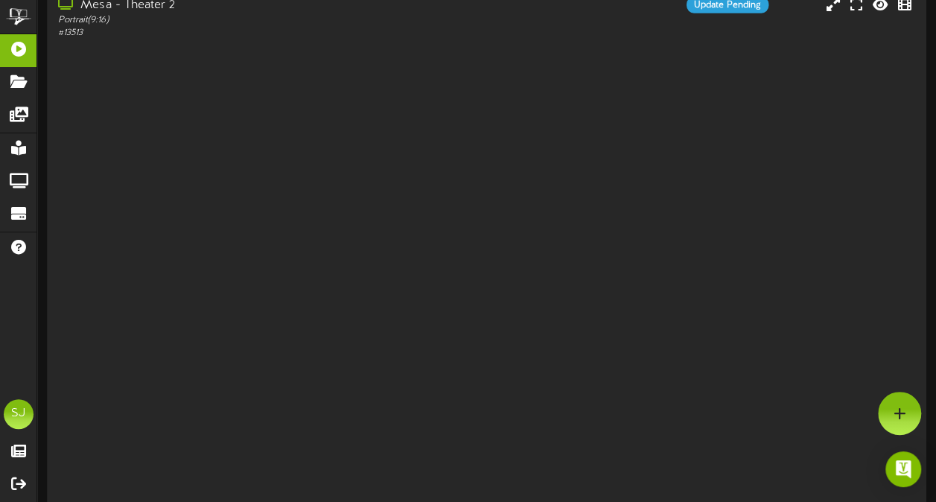
scroll to position [150, 0]
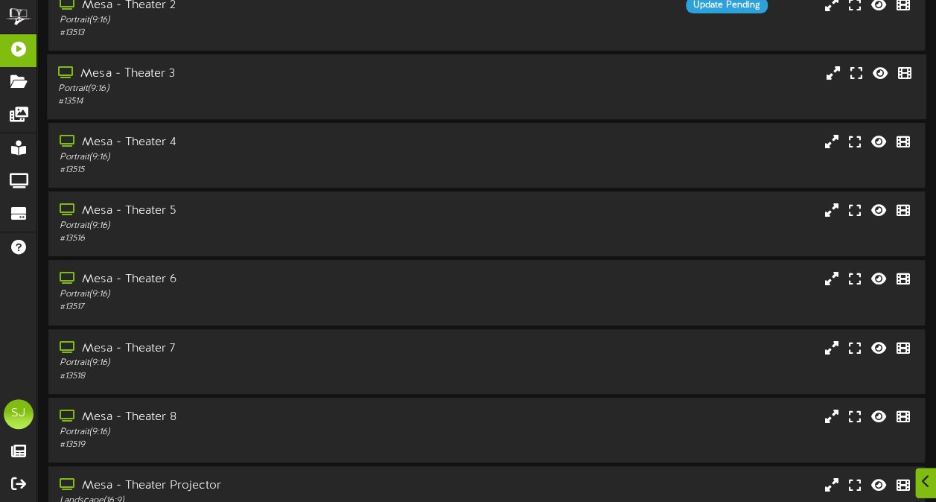
click at [221, 101] on div "# 13514" at bounding box center [230, 101] width 344 height 13
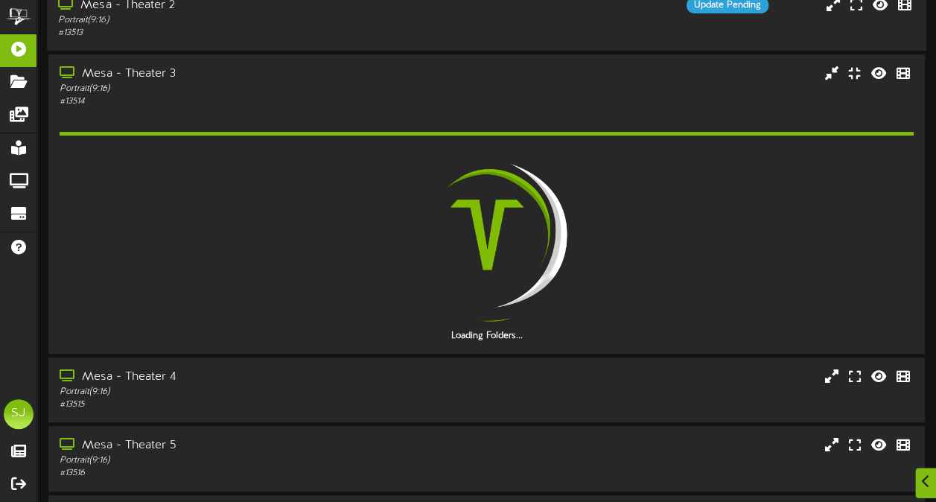
scroll to position [201, 0]
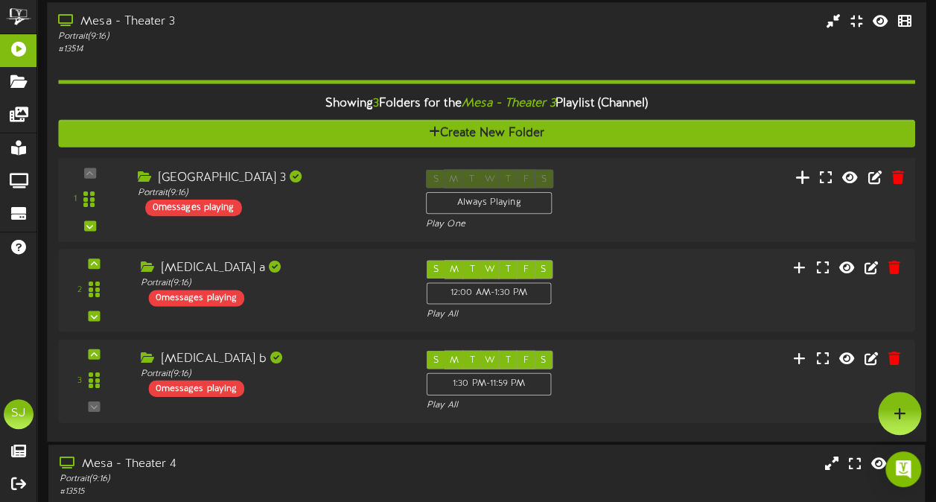
click at [806, 179] on icon at bounding box center [803, 176] width 16 height 16
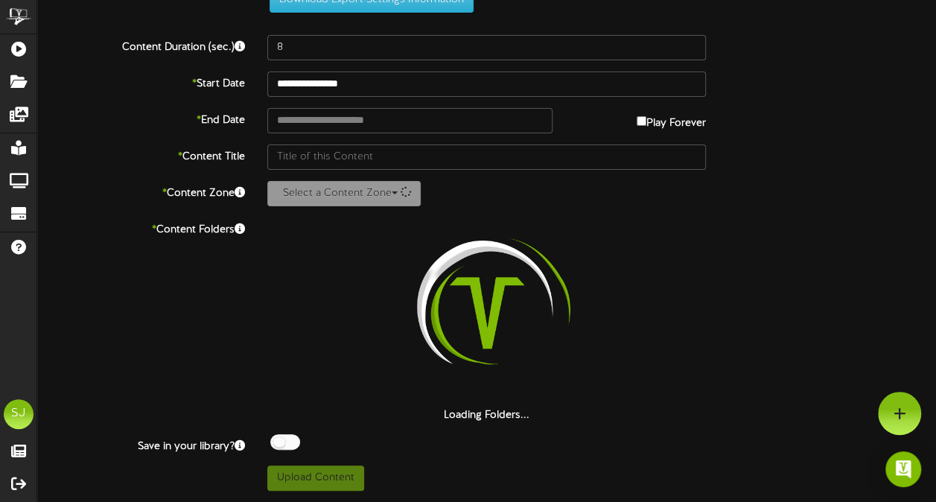
scroll to position [54, 0]
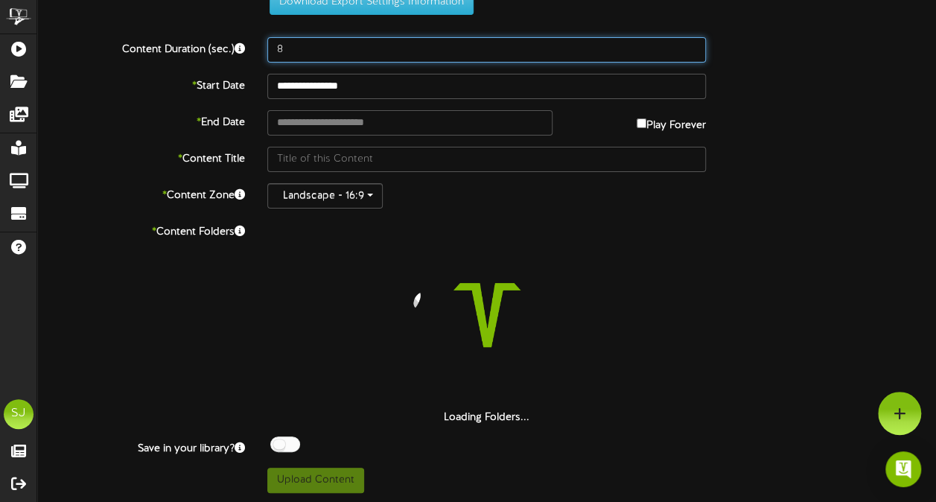
click at [366, 51] on input "8" at bounding box center [486, 49] width 438 height 25
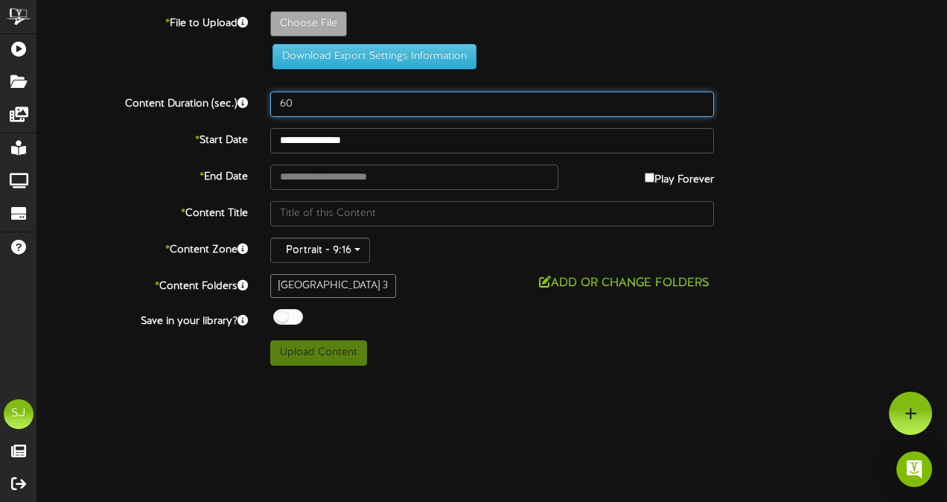
type input "60"
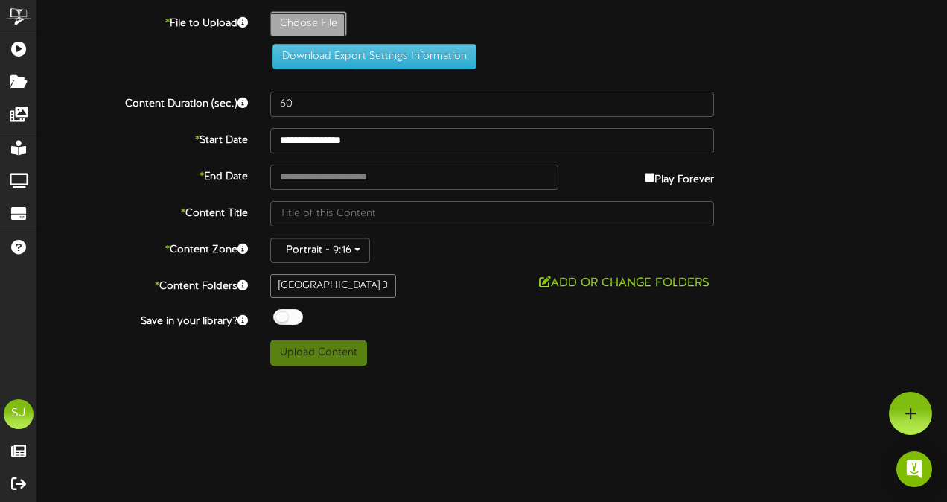
type input "**********"
type input "Tron"
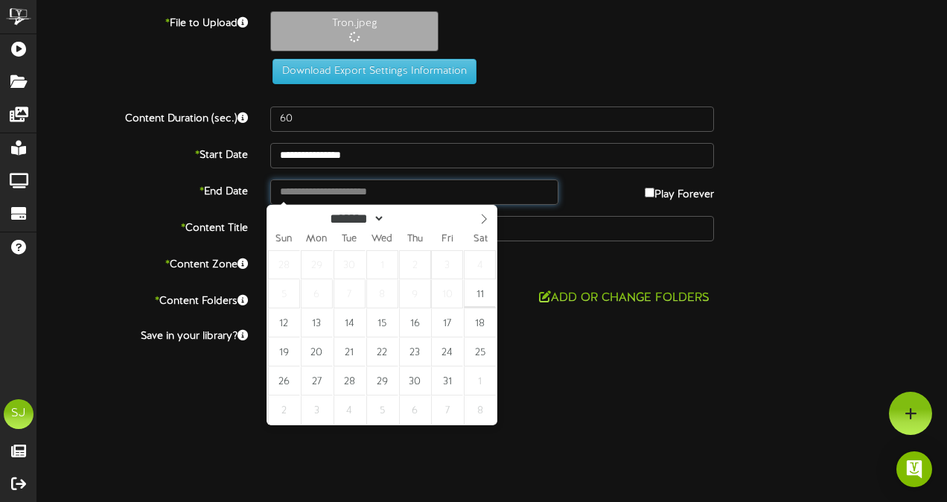
click at [318, 185] on input "text" at bounding box center [414, 191] width 288 height 25
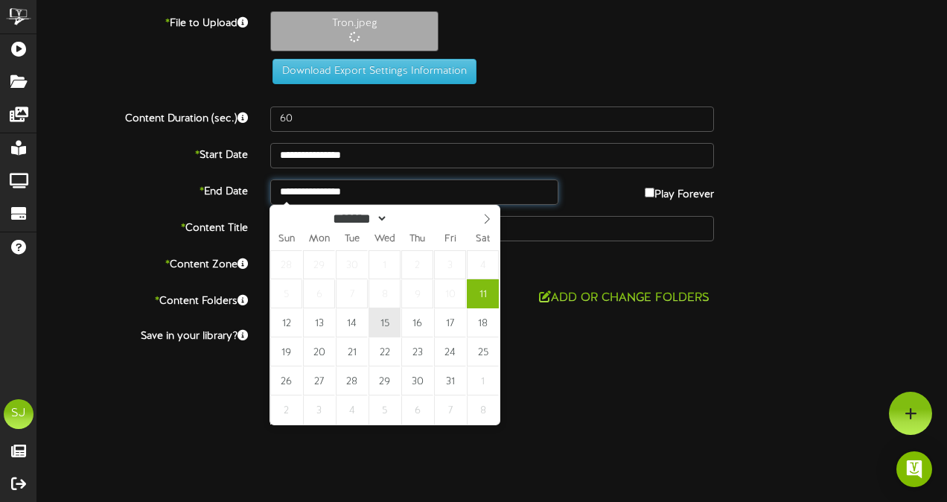
type input "**********"
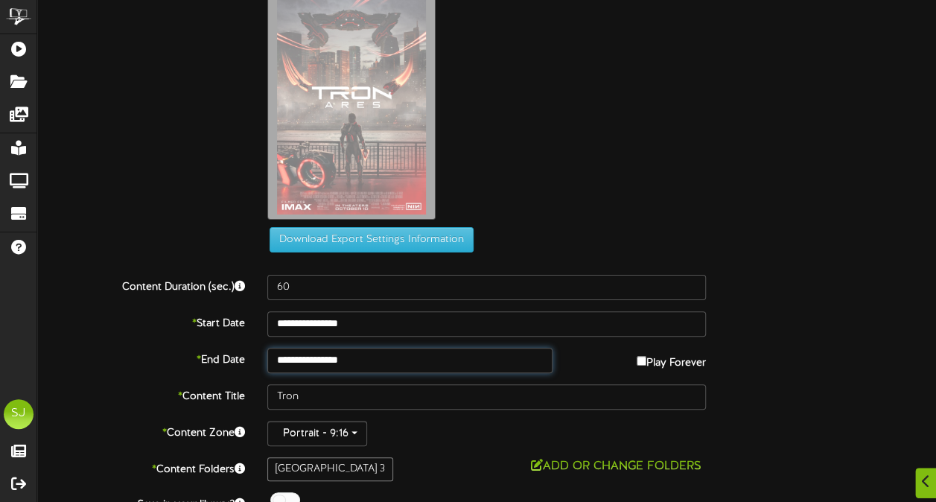
scroll to position [95, 0]
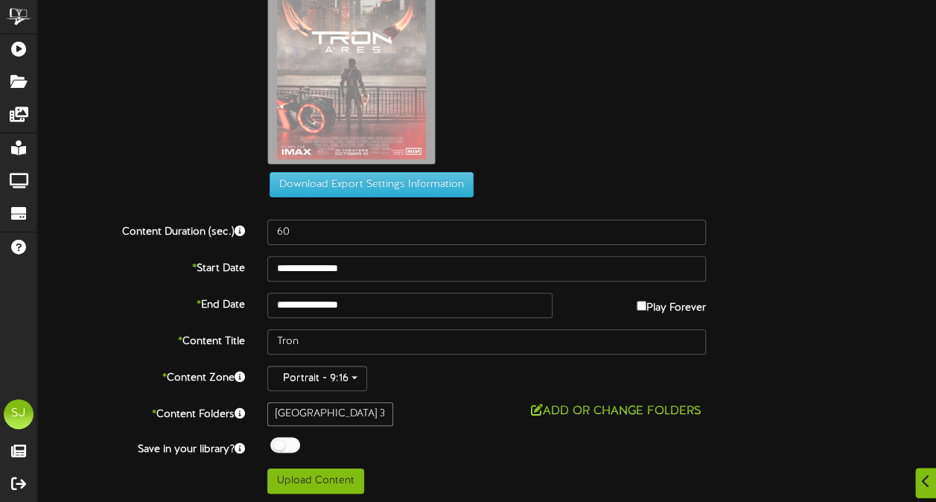
click at [293, 444] on div at bounding box center [285, 445] width 30 height 16
click at [614, 409] on button "Add or Change Folders" at bounding box center [615, 411] width 179 height 19
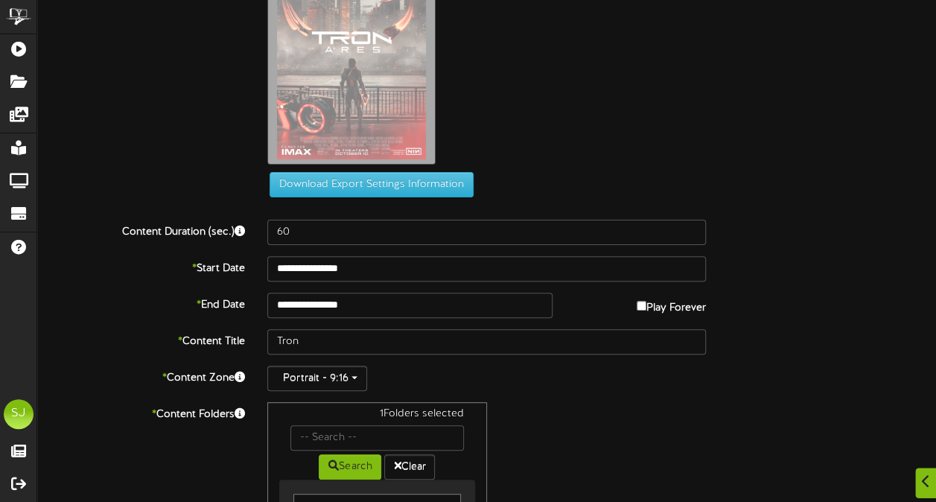
scroll to position [354, 0]
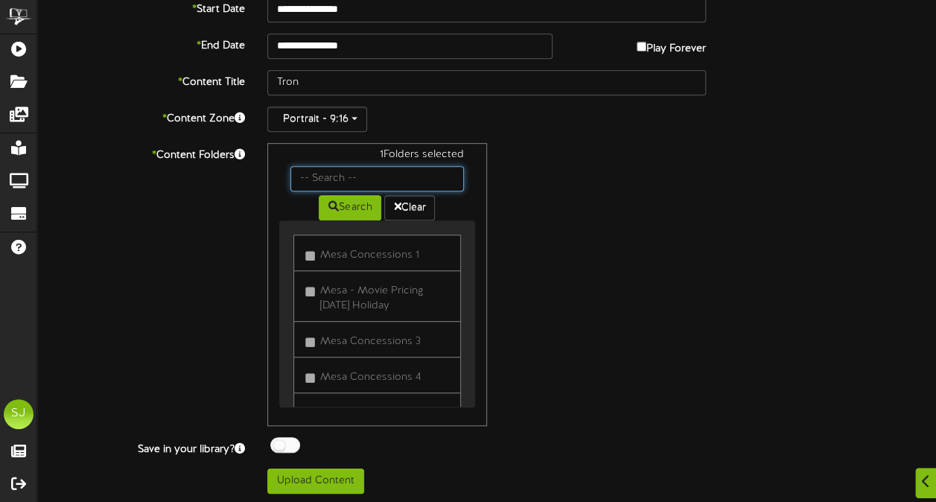
click at [313, 177] on input "text" at bounding box center [376, 178] width 173 height 25
type input "theater"
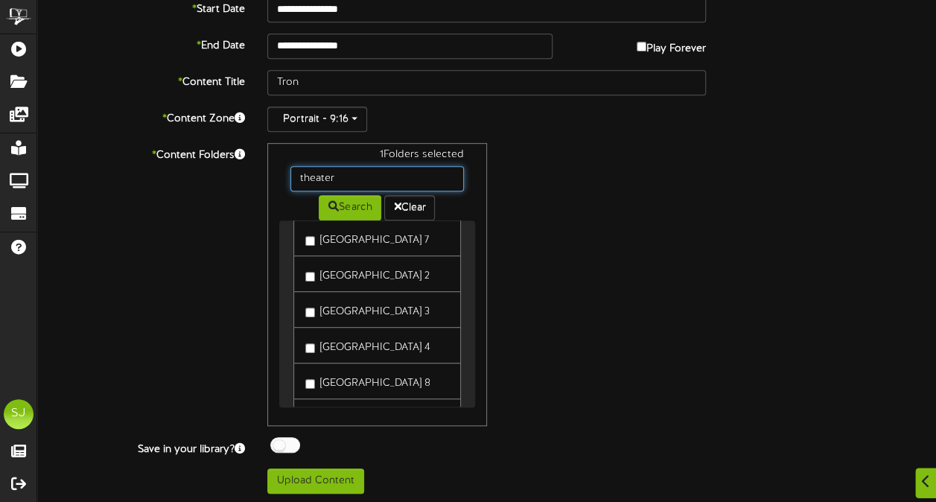
scroll to position [140, 0]
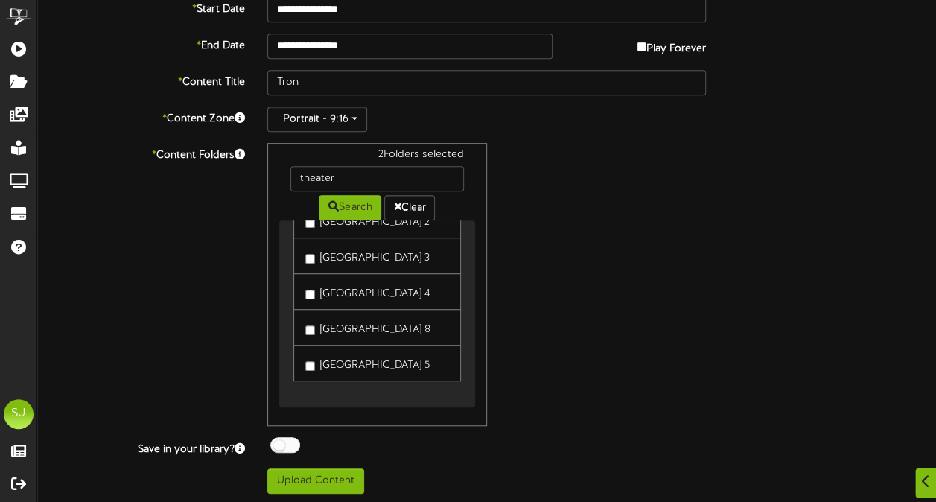
click at [599, 333] on div "2 Folders selected theater Search Clear [GEOGRAPHIC_DATA] 1 [GEOGRAPHIC_DATA] 6…" at bounding box center [486, 284] width 461 height 283
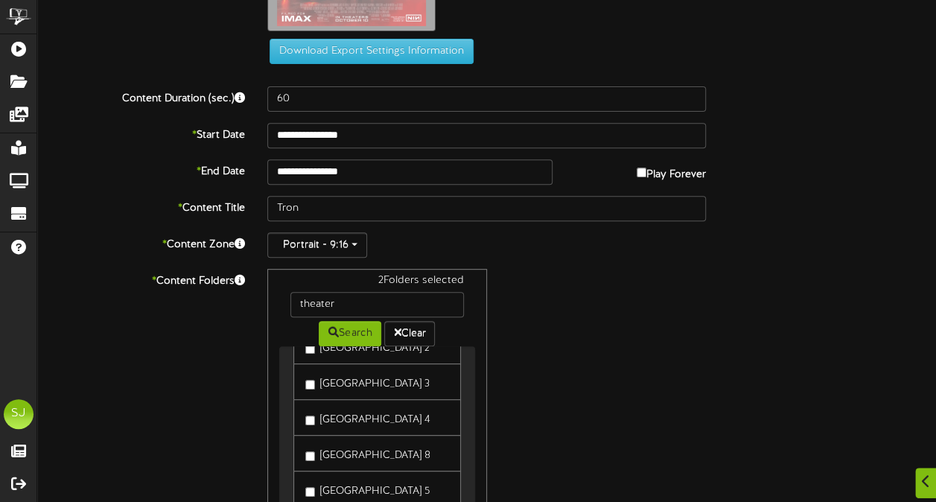
scroll to position [354, 0]
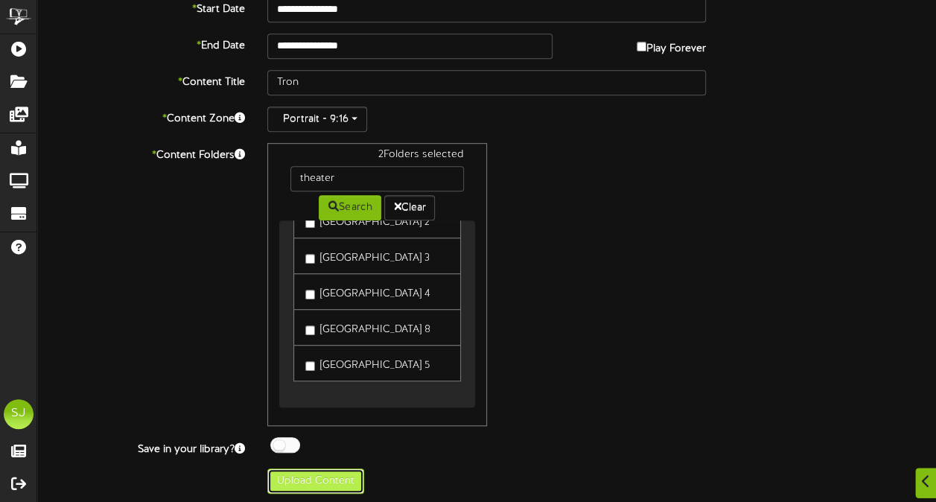
click at [316, 471] on button "Upload Content" at bounding box center [315, 480] width 97 height 25
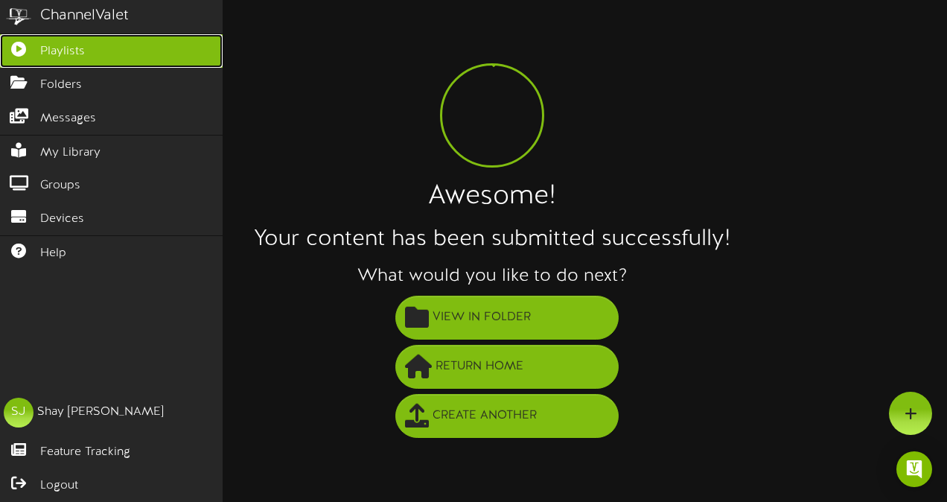
click at [18, 48] on icon at bounding box center [18, 47] width 37 height 11
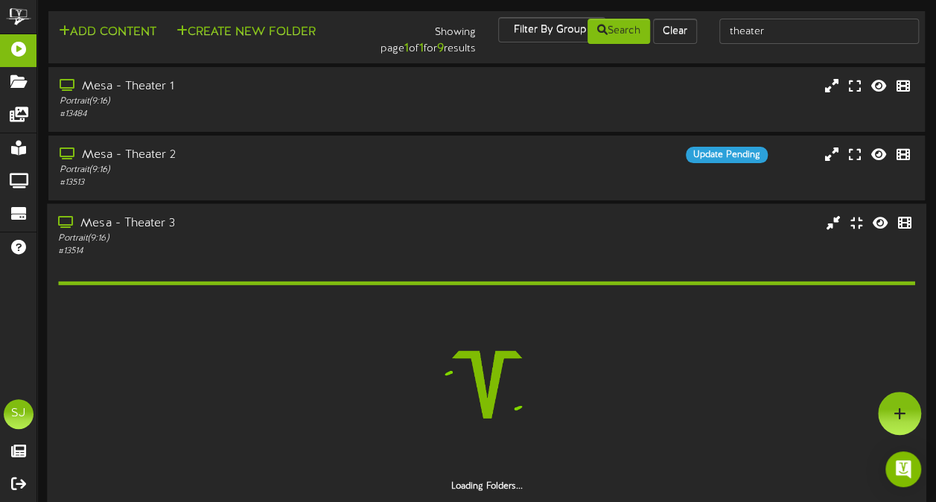
click at [283, 233] on div "Portrait ( 9:16 )" at bounding box center [230, 238] width 344 height 13
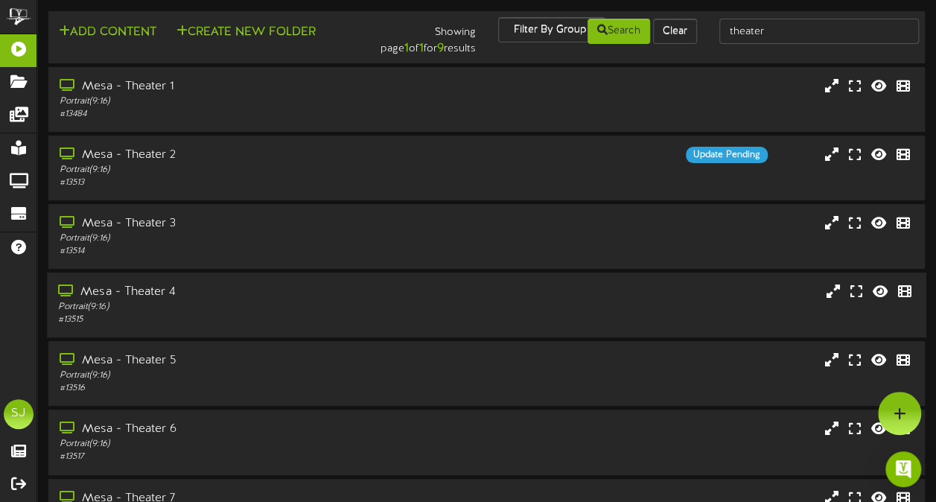
click at [167, 319] on div "# 13515" at bounding box center [230, 319] width 344 height 13
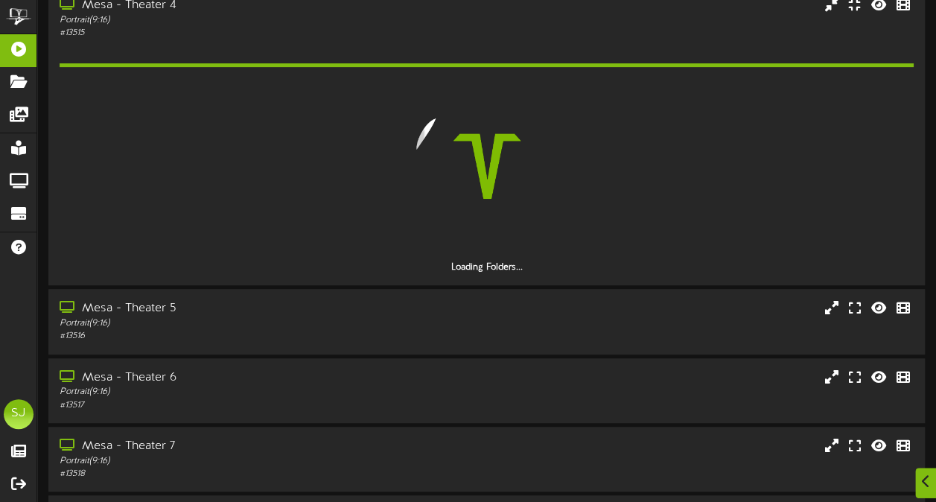
scroll to position [272, 0]
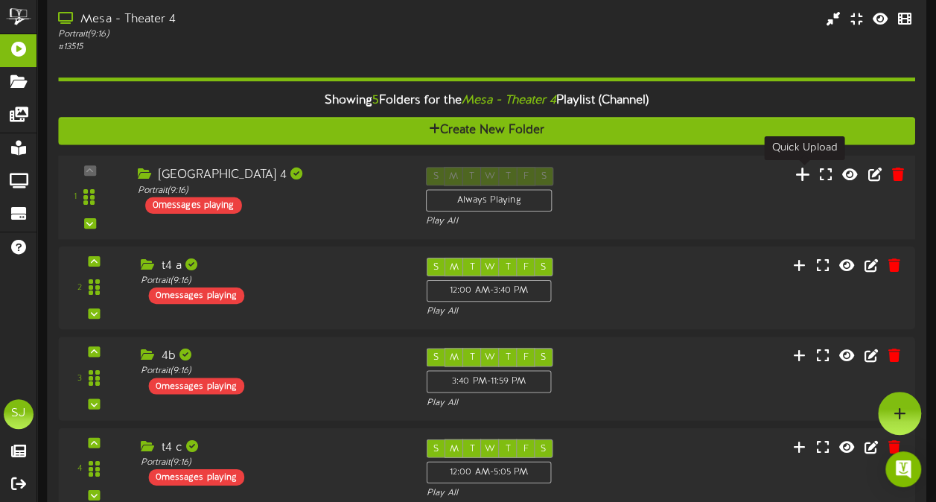
click at [807, 179] on icon at bounding box center [803, 174] width 16 height 16
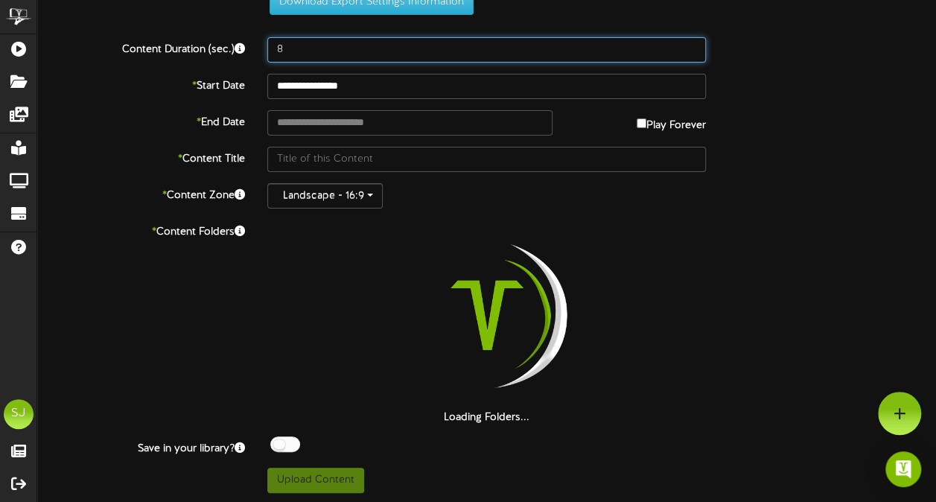
drag, startPoint x: 316, startPoint y: 49, endPoint x: 524, endPoint y: 4, distance: 213.3
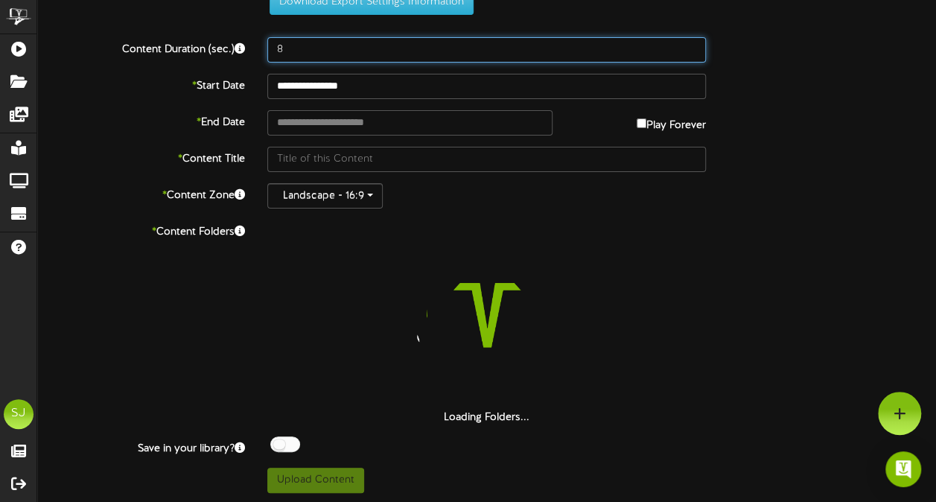
click at [317, 49] on input "8" at bounding box center [486, 49] width 438 height 25
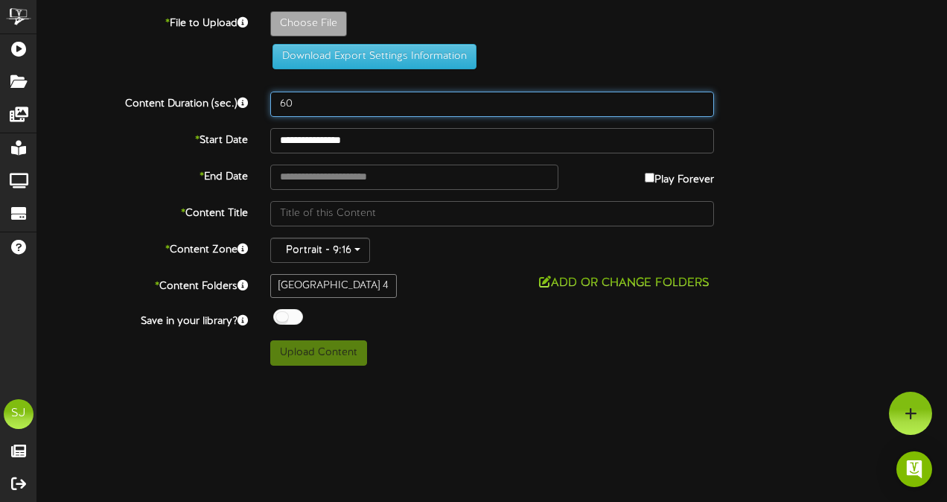
type input "60"
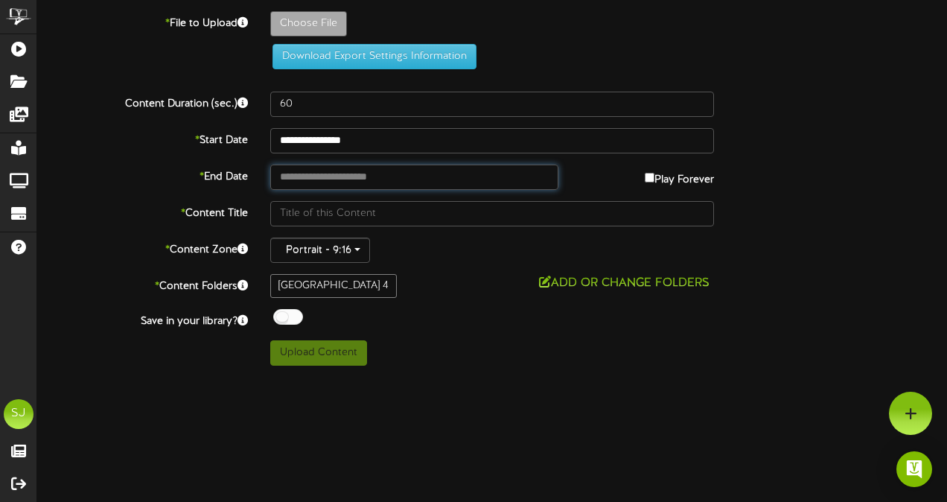
click at [389, 173] on input "text" at bounding box center [414, 177] width 288 height 25
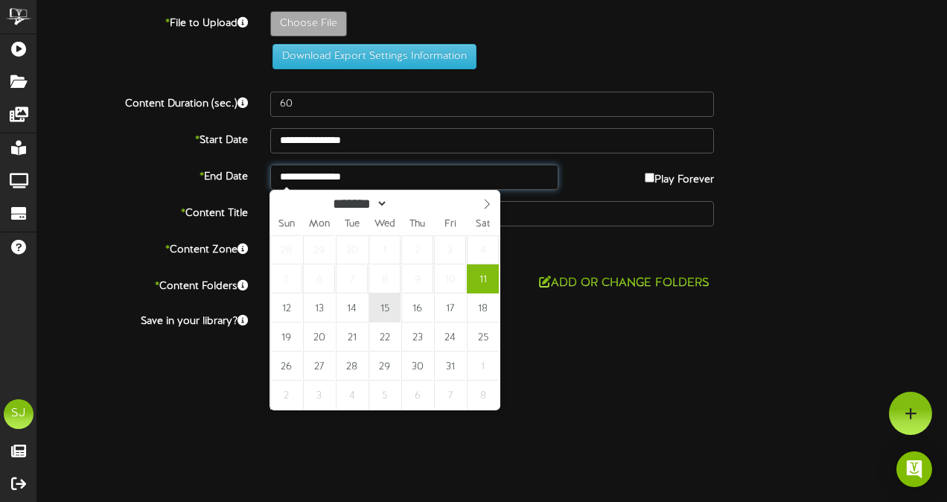
type input "**********"
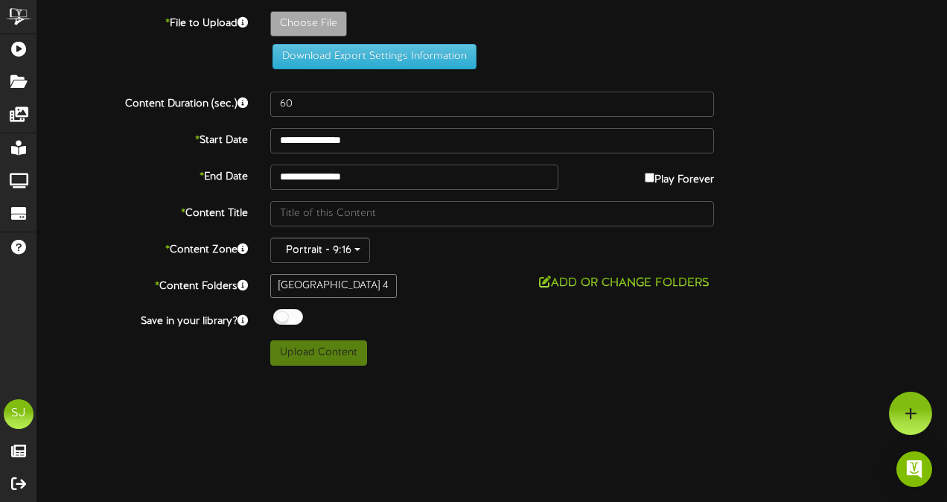
click at [296, 318] on div at bounding box center [288, 317] width 30 height 16
type input "**********"
type input "Roofman"
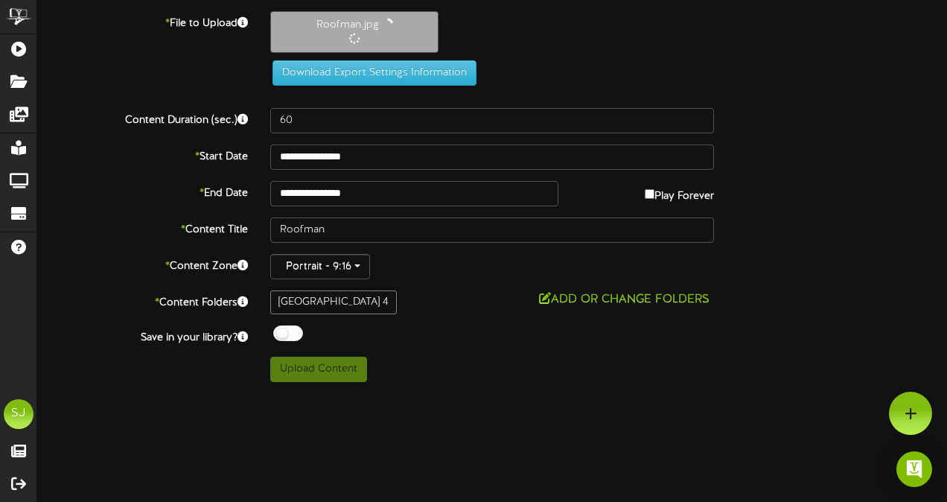
click at [445, 393] on html "ChannelValet Playlists Folders Messages My Library Groups Devices Help SJ [PERS…" at bounding box center [473, 196] width 947 height 393
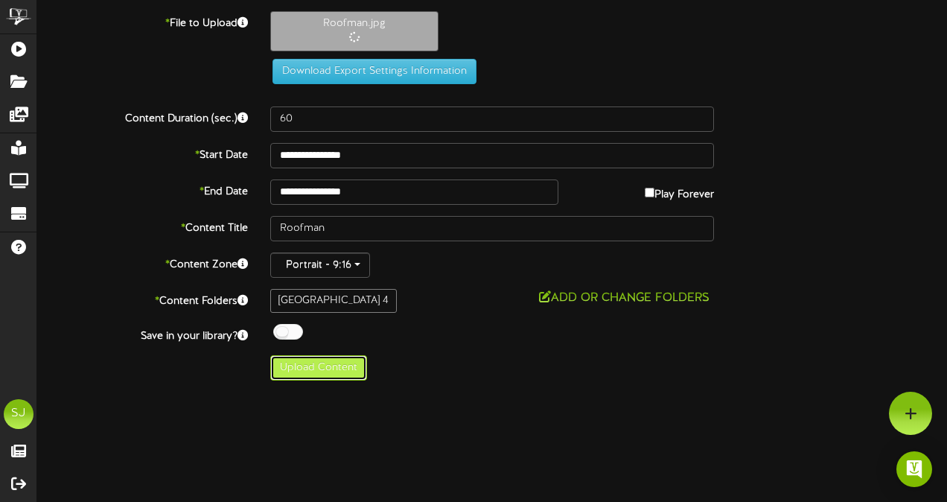
click at [322, 355] on button "Upload Content" at bounding box center [318, 367] width 97 height 25
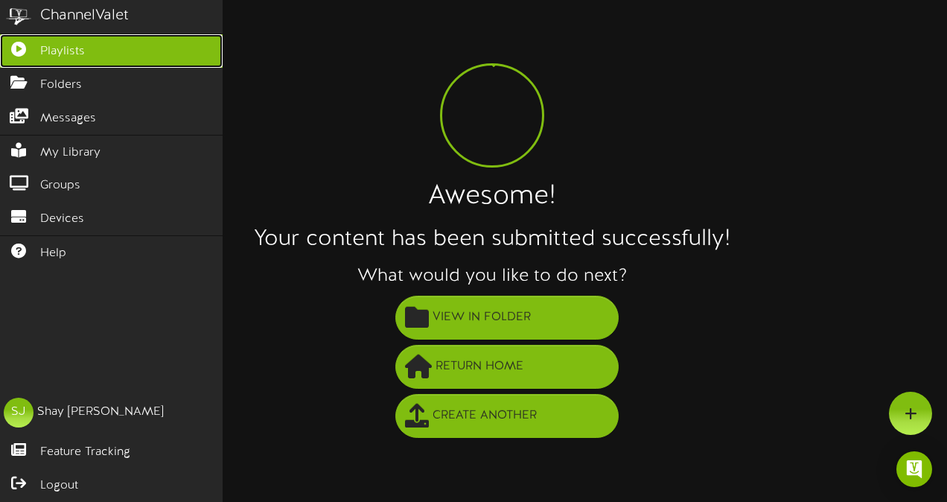
click at [30, 39] on link "Playlists" at bounding box center [111, 51] width 223 height 34
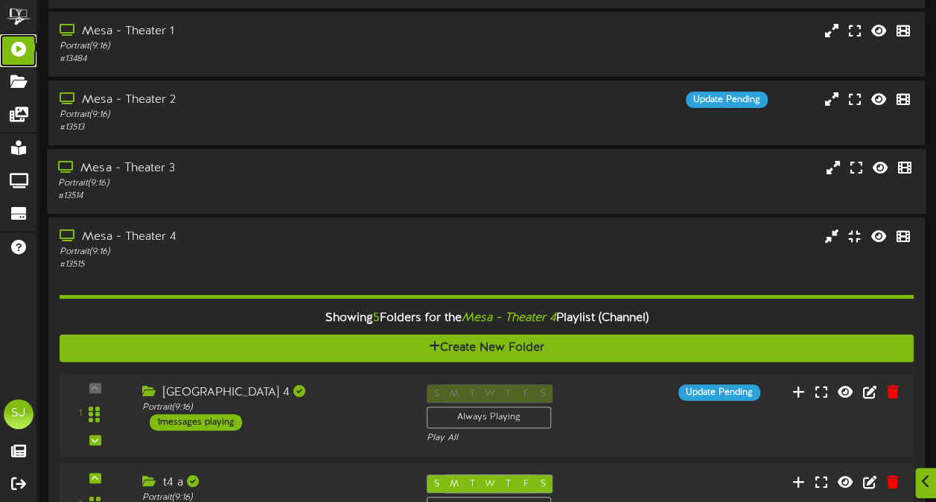
scroll to position [211, 0]
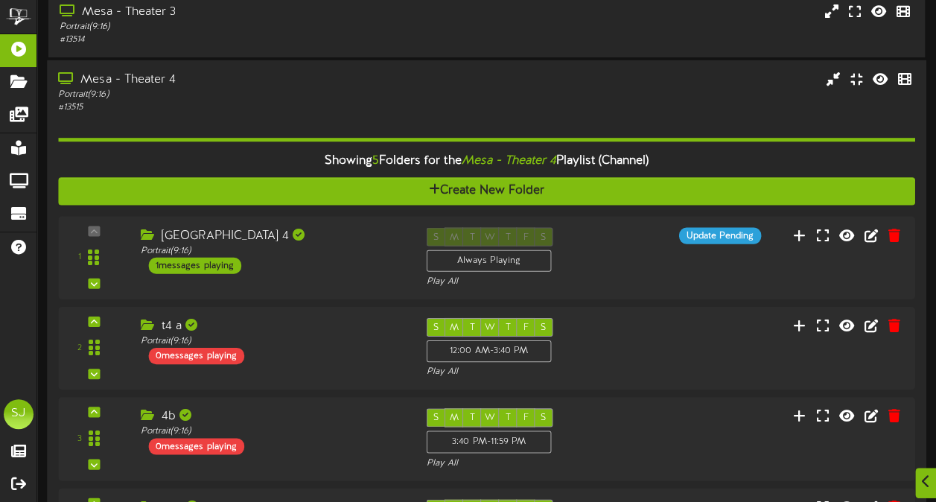
click at [173, 99] on div "Portrait ( 9:16 )" at bounding box center [230, 95] width 344 height 13
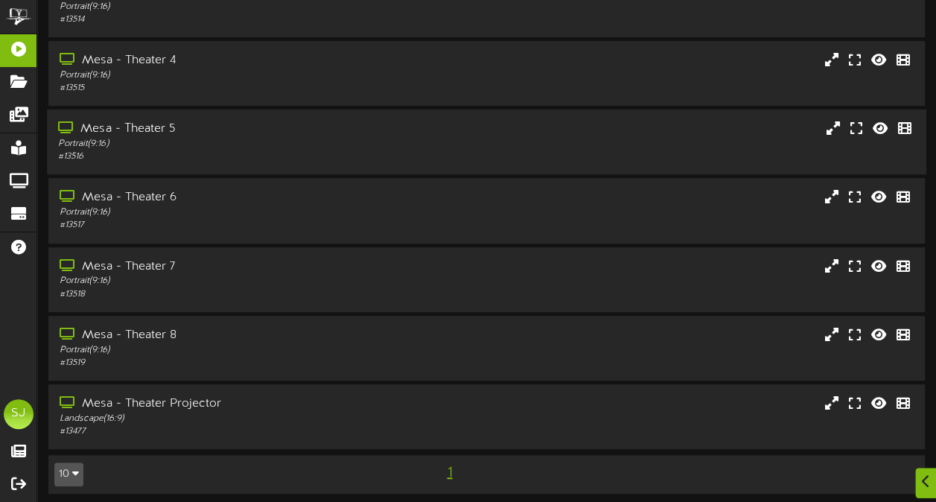
scroll to position [237, 0]
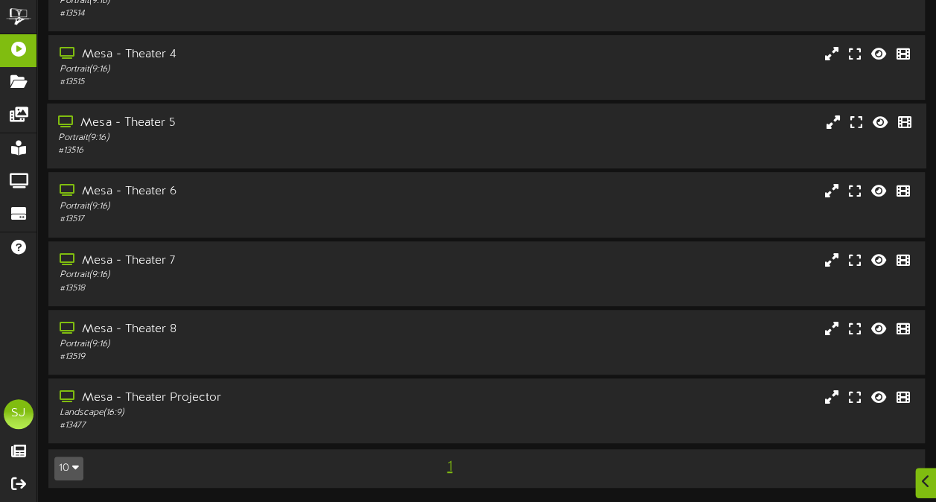
click at [170, 125] on div "Mesa - Theater 5" at bounding box center [230, 123] width 344 height 17
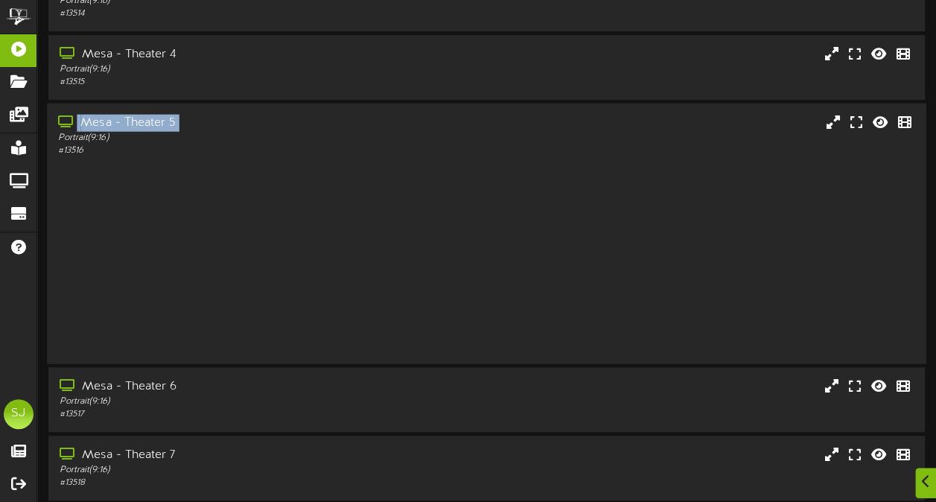
click at [170, 125] on div "Mesa - Theater 5" at bounding box center [230, 123] width 344 height 17
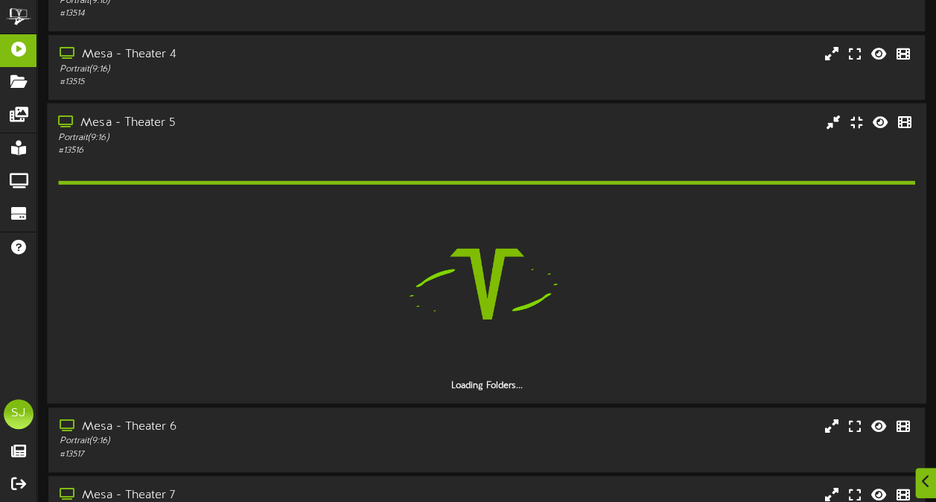
drag, startPoint x: 170, startPoint y: 125, endPoint x: 288, endPoint y: 138, distance: 118.3
click at [288, 138] on div "Portrait ( 9:16 )" at bounding box center [230, 138] width 344 height 13
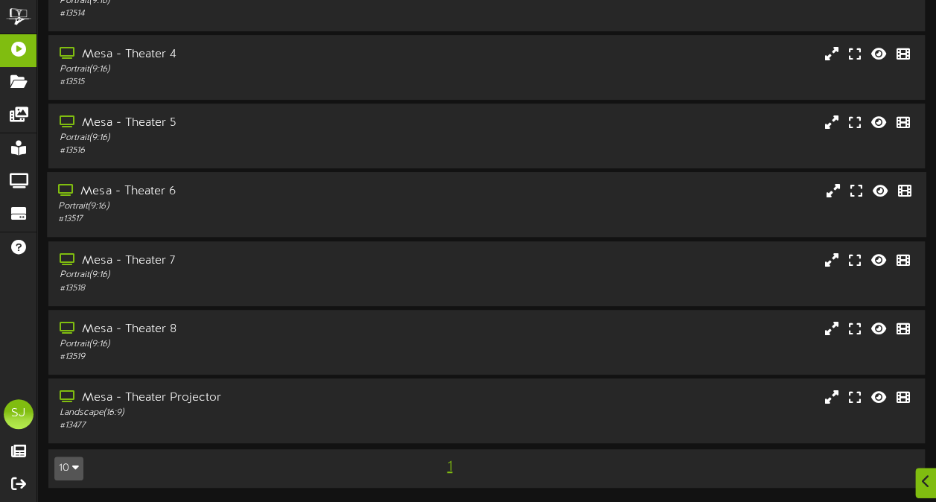
click at [261, 206] on div "Portrait ( 9:16 )" at bounding box center [230, 206] width 344 height 13
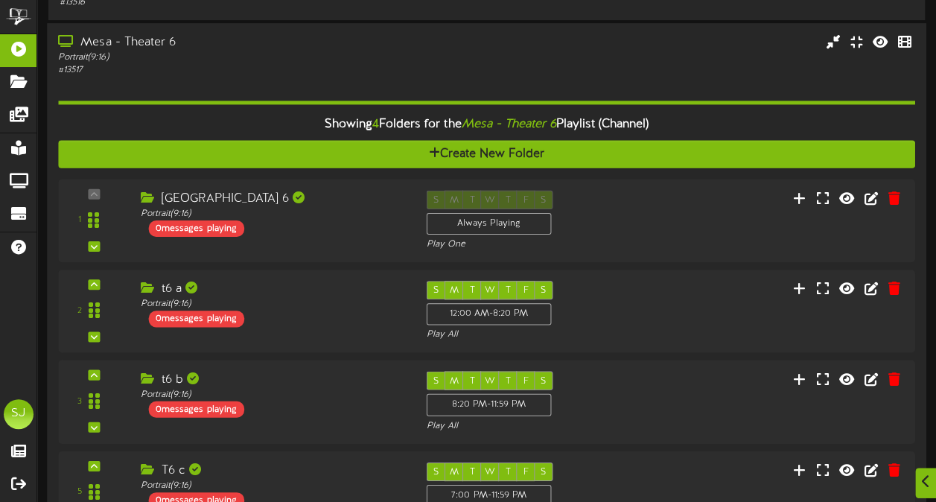
scroll to position [386, 0]
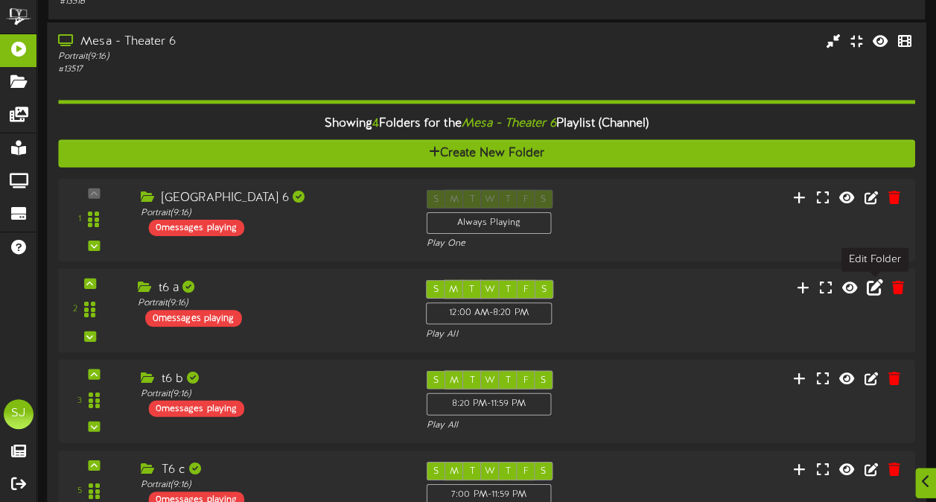
click at [870, 287] on icon at bounding box center [875, 287] width 16 height 16
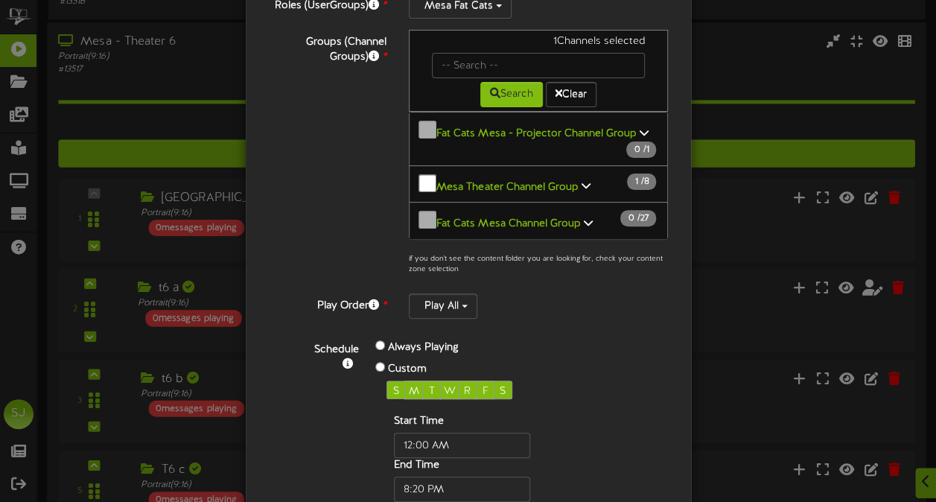
scroll to position [256, 0]
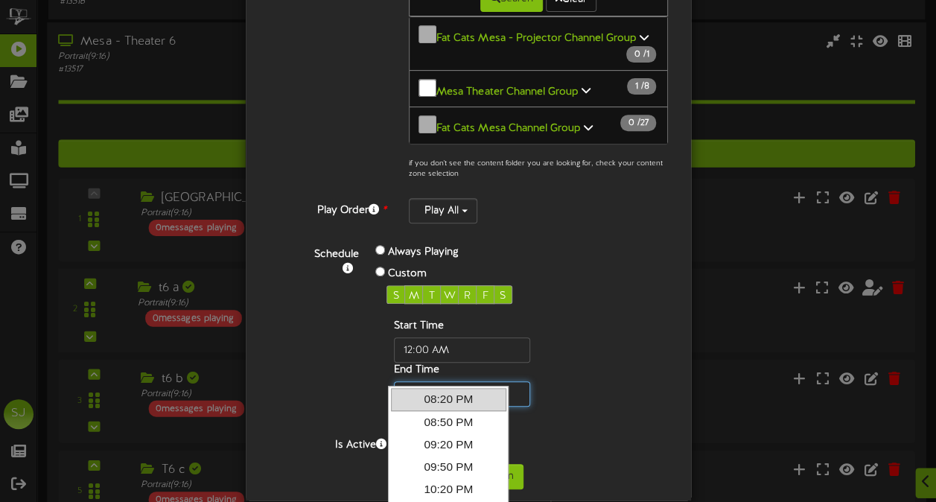
click at [417, 381] on input "text" at bounding box center [462, 393] width 136 height 25
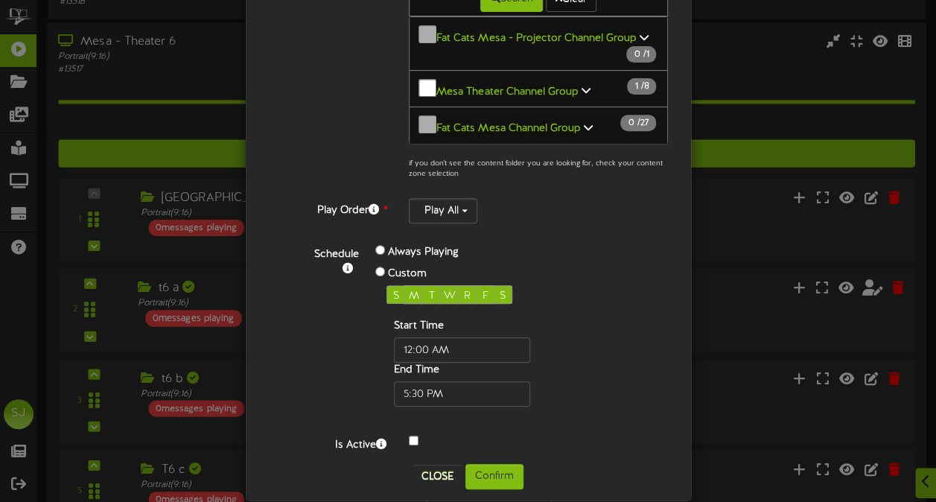
type input "05:30 PM"
click at [576, 331] on div "Start Time End Time" at bounding box center [485, 363] width 199 height 88
click at [508, 464] on button "Confirm" at bounding box center [494, 476] width 58 height 25
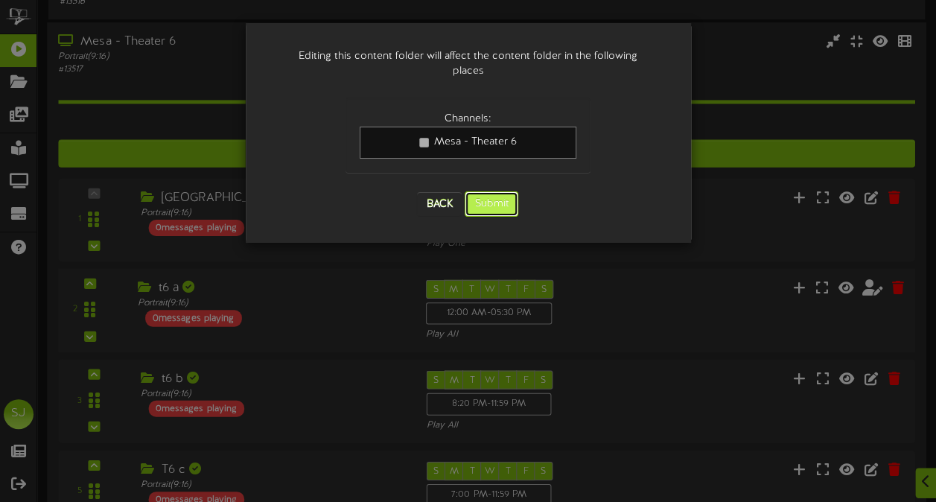
click at [504, 191] on button "Submit" at bounding box center [492, 203] width 54 height 25
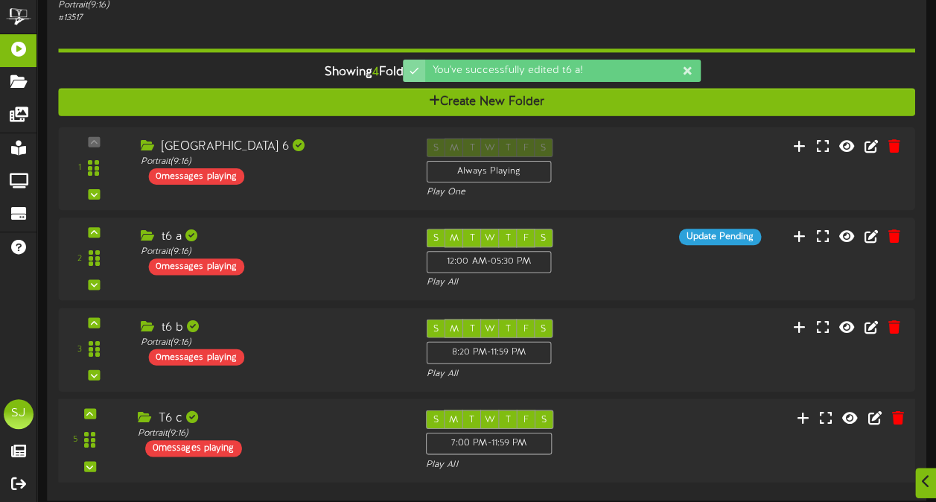
scroll to position [461, 0]
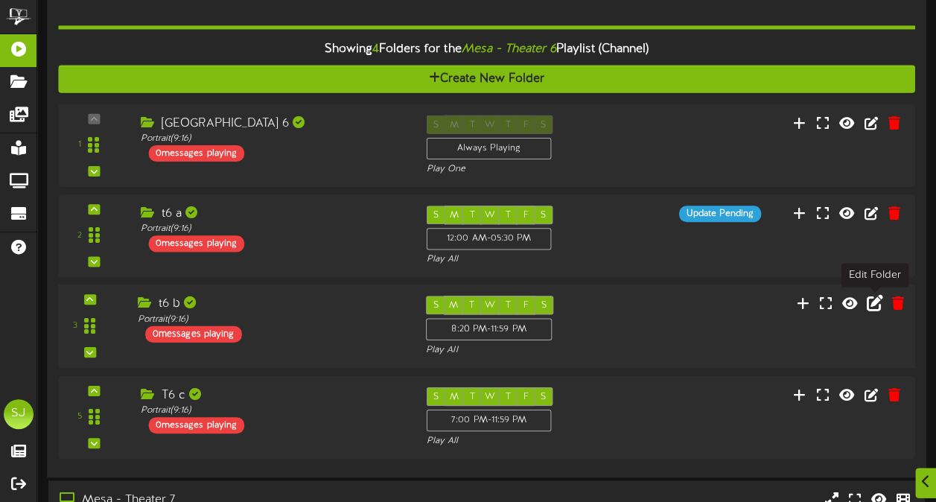
click at [879, 299] on icon at bounding box center [875, 303] width 16 height 16
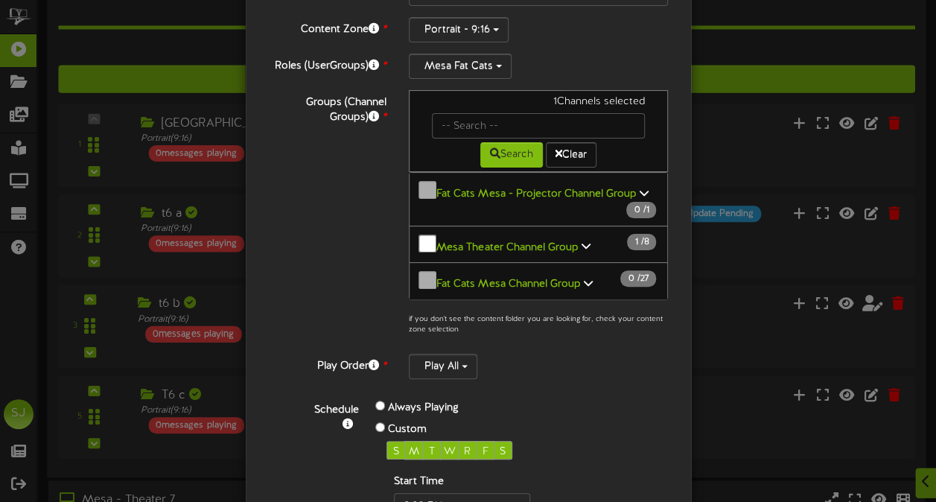
scroll to position [256, 0]
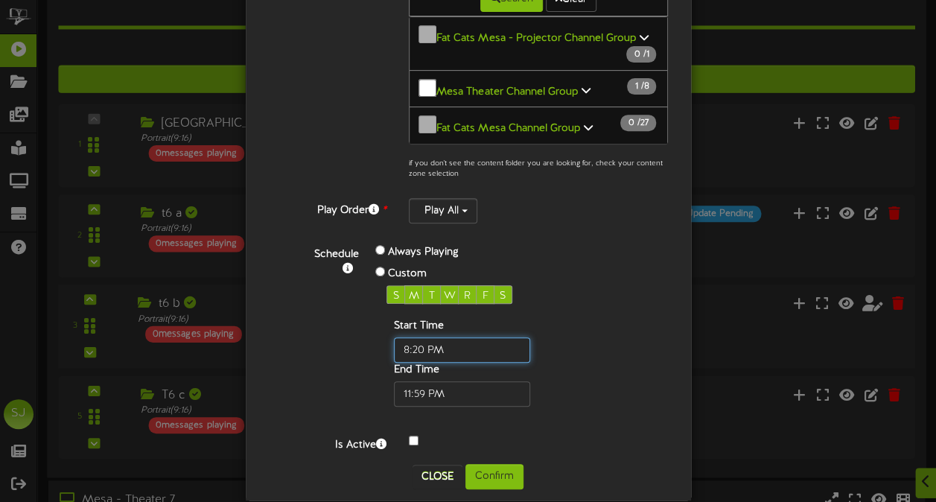
click at [418, 337] on input "text" at bounding box center [462, 349] width 136 height 25
type input "05:30 PM"
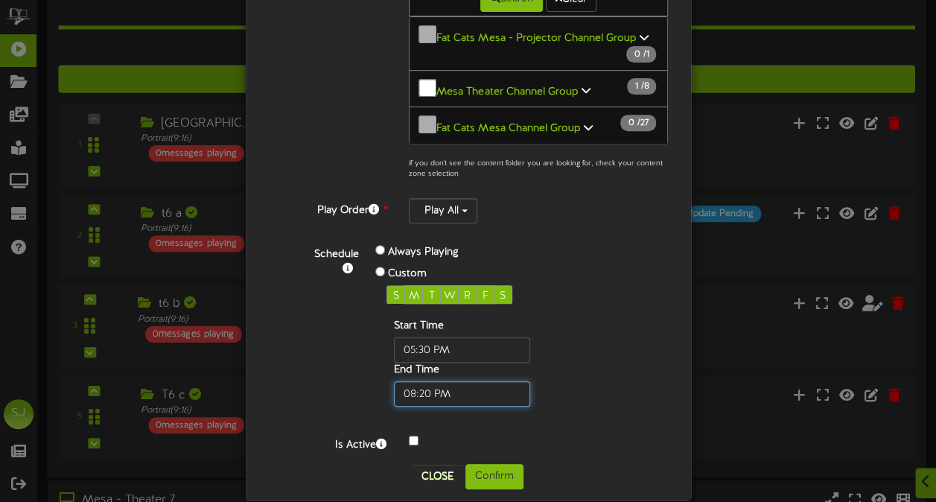
type input "08:20 PM"
click at [631, 270] on div "Schedule Always Playing Custom S M T W R F S Start Time End Time" at bounding box center [486, 324] width 388 height 165
click at [508, 464] on button "Confirm" at bounding box center [494, 476] width 58 height 25
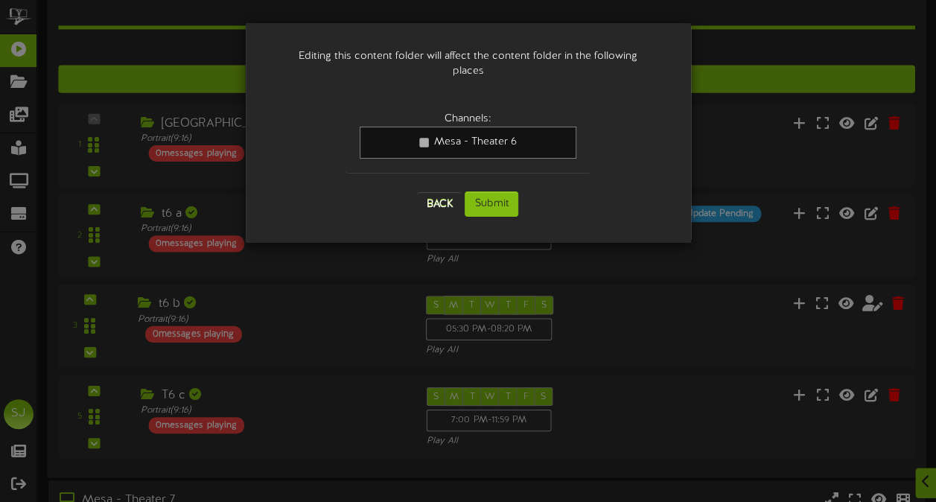
scroll to position [0, 0]
click at [510, 191] on button "Submit" at bounding box center [492, 203] width 54 height 25
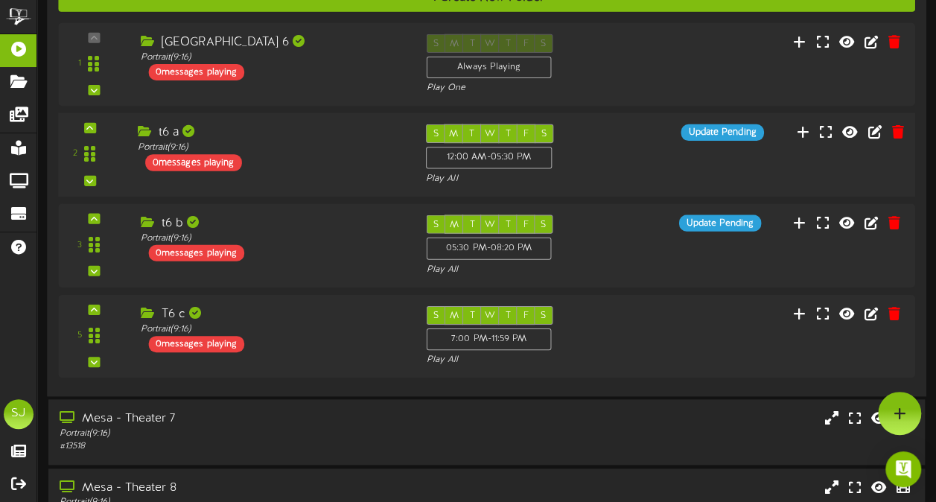
scroll to position [575, 0]
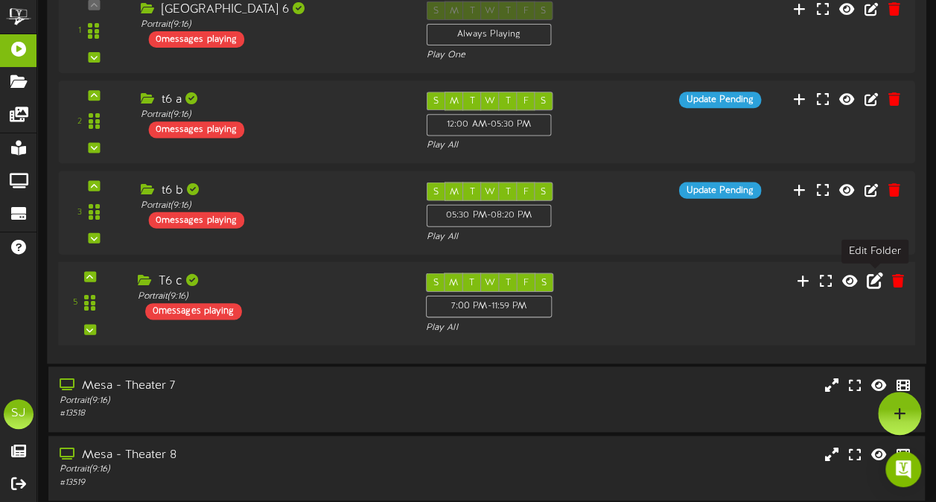
click at [879, 281] on icon at bounding box center [875, 280] width 16 height 16
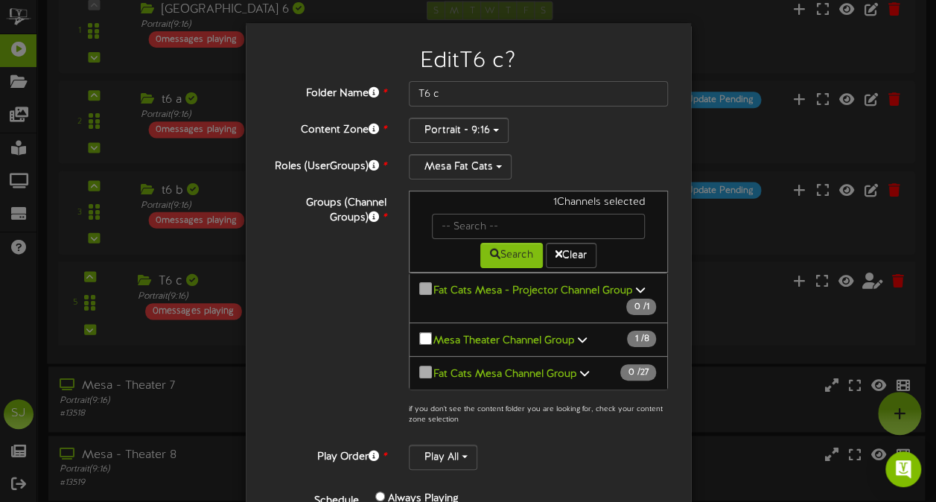
scroll to position [256, 0]
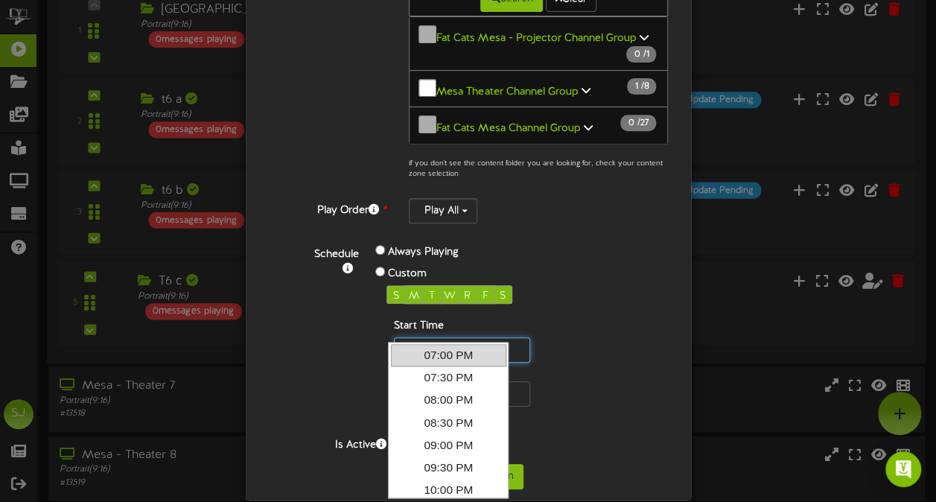
click at [415, 337] on input "text" at bounding box center [462, 349] width 136 height 25
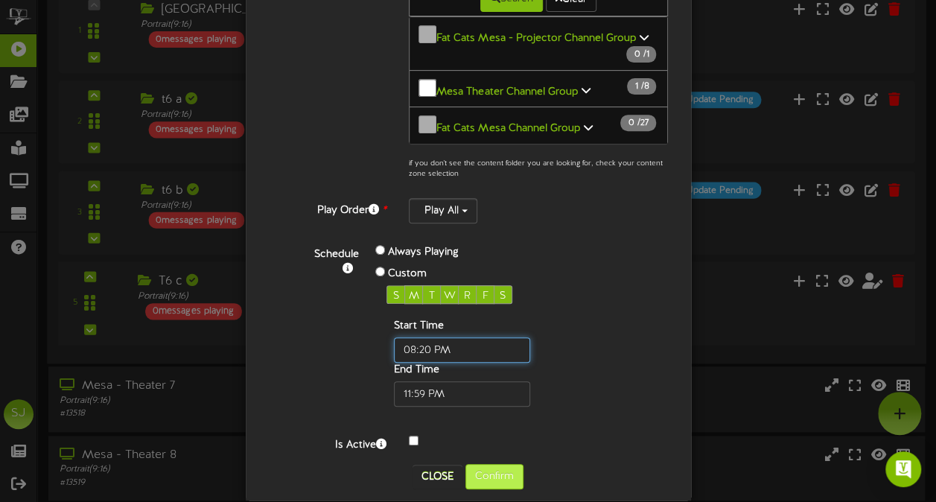
type input "08:20 PM"
click at [472, 464] on button "Confirm" at bounding box center [494, 476] width 58 height 25
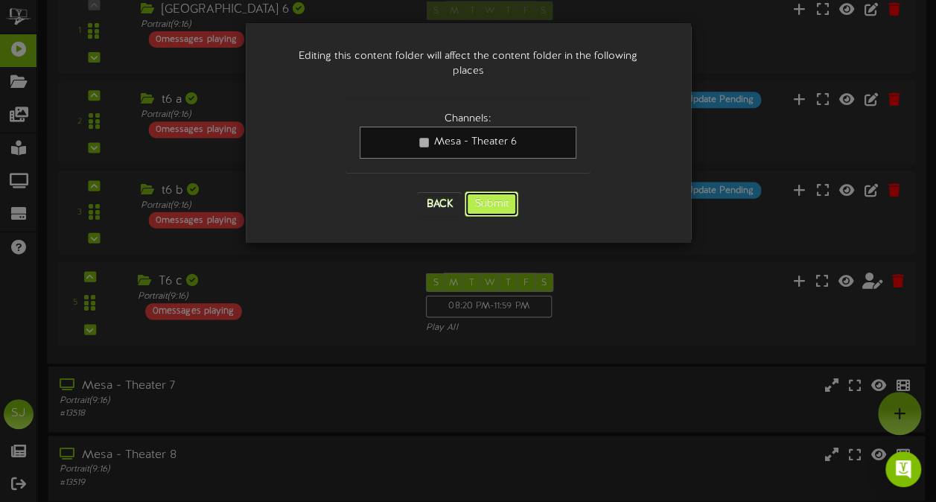
click at [488, 191] on button "Submit" at bounding box center [492, 203] width 54 height 25
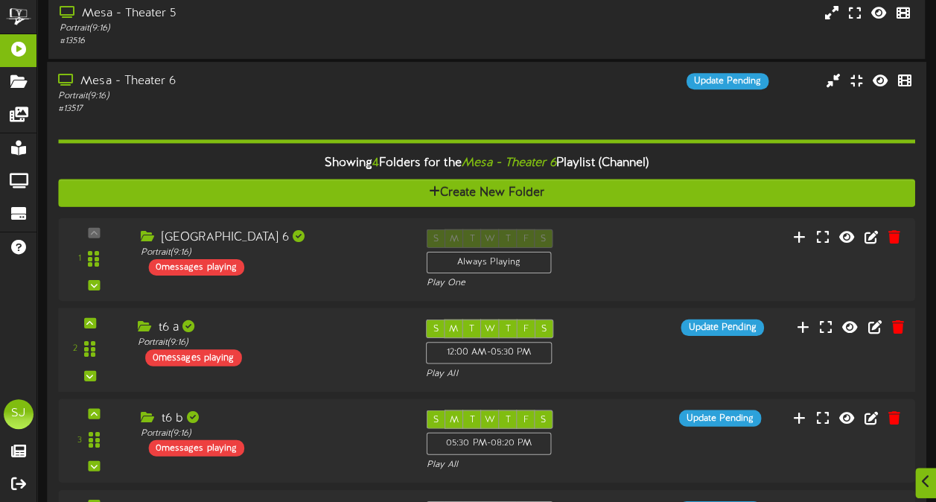
scroll to position [372, 0]
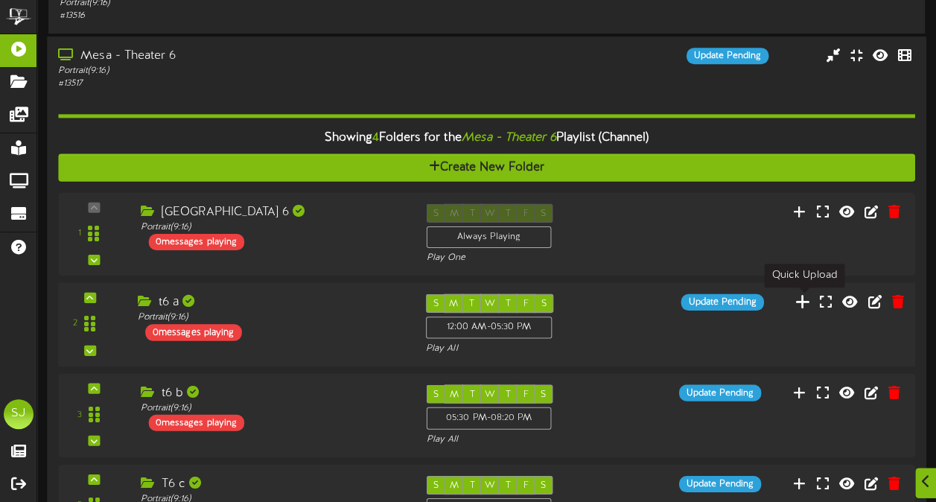
click at [807, 304] on icon at bounding box center [803, 301] width 16 height 16
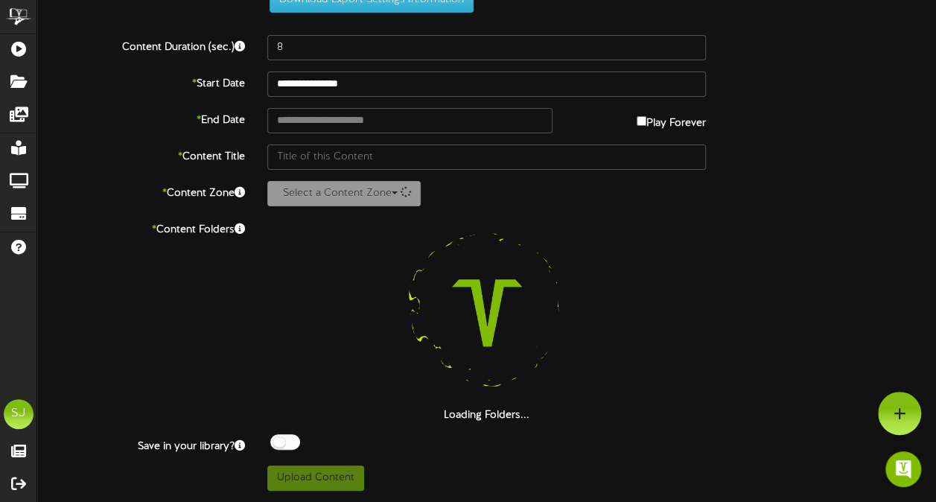
scroll to position [54, 0]
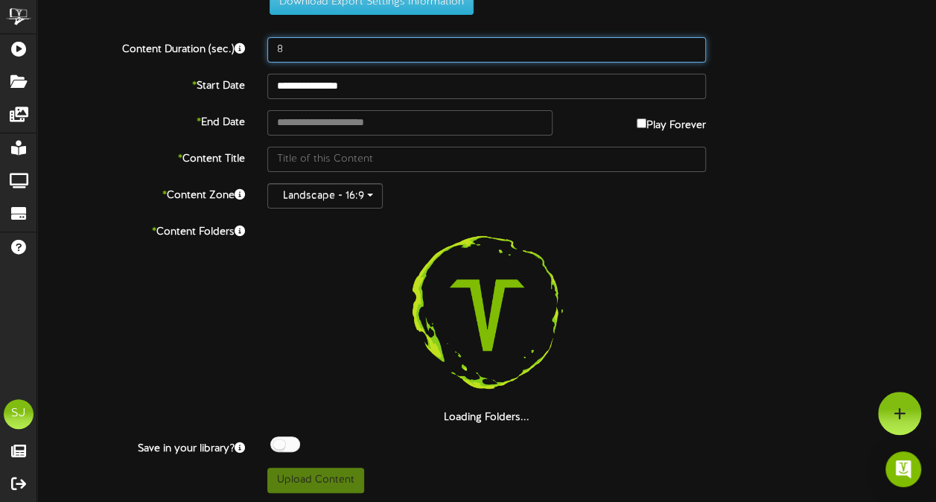
drag, startPoint x: 320, startPoint y: 46, endPoint x: 365, endPoint y: 40, distance: 45.1
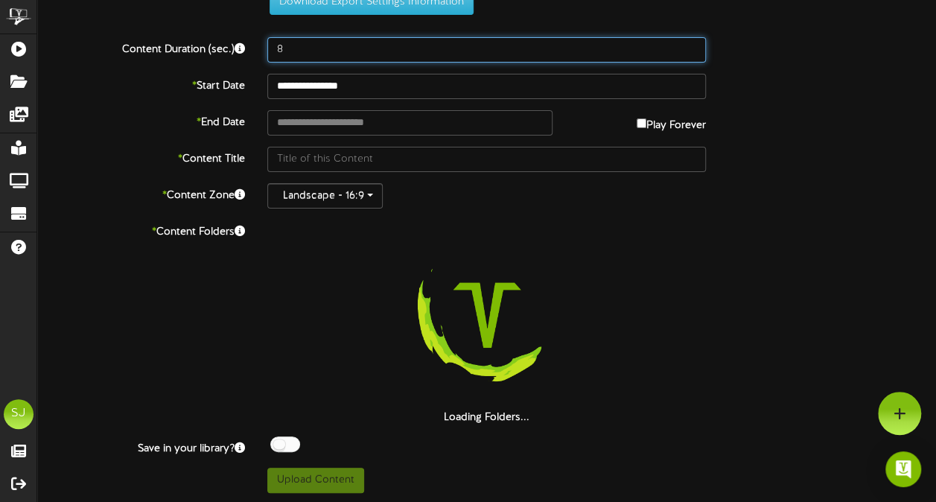
click at [320, 45] on input "8" at bounding box center [486, 49] width 438 height 25
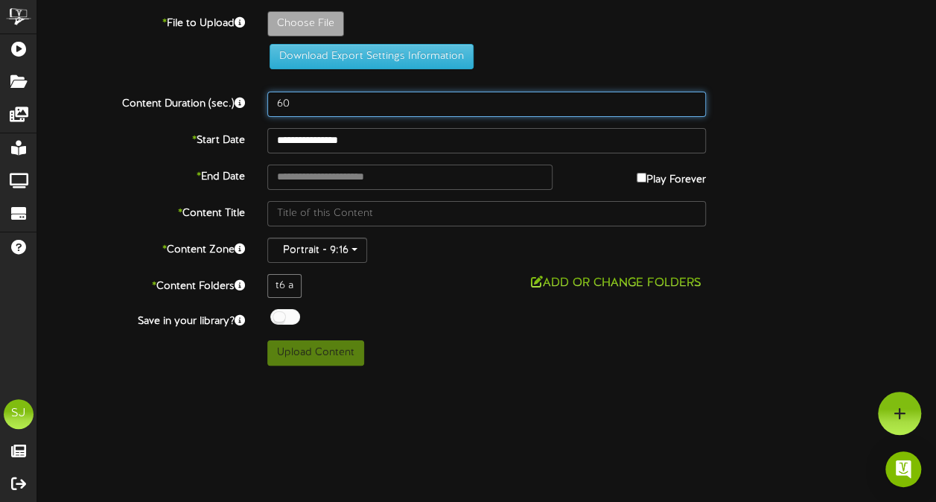
scroll to position [0, 0]
type input "60"
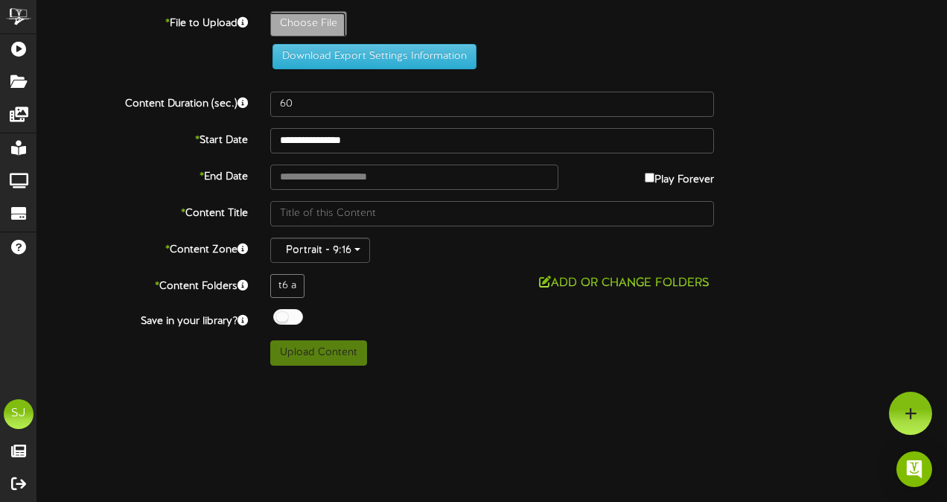
type input "**********"
type input "Gabby"
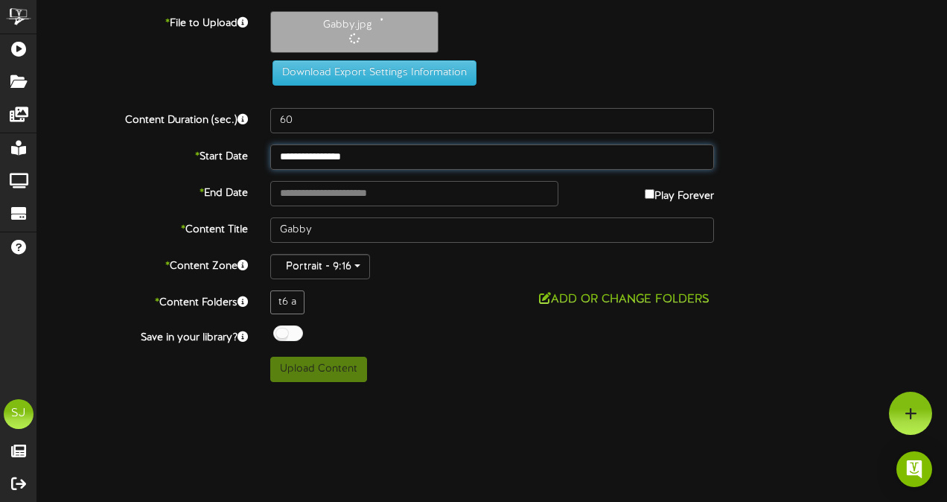
click at [353, 167] on body "ChannelValet Playlists Folders Messages My Library Groups Devices Help SJ [PERS…" at bounding box center [473, 196] width 947 height 393
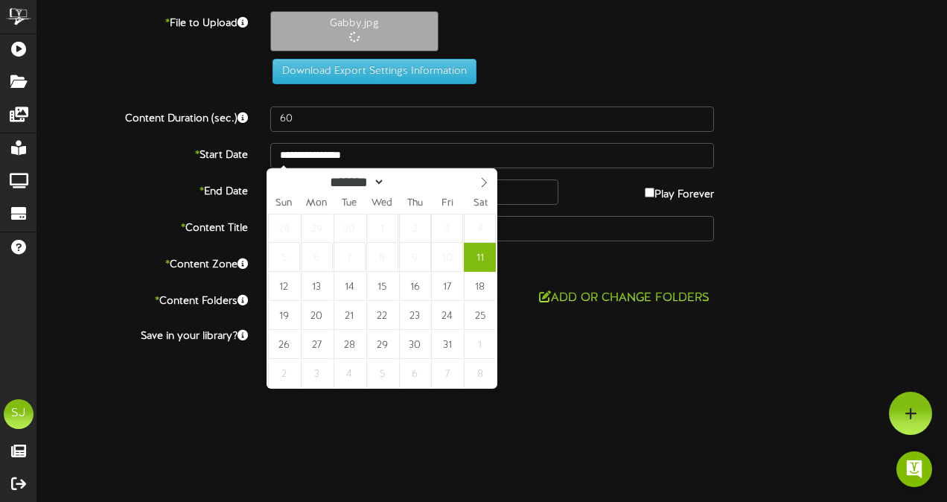
click at [605, 87] on div "* File to Upload Gabby.jpg Download Export Settings Information" at bounding box center [492, 53] width 932 height 84
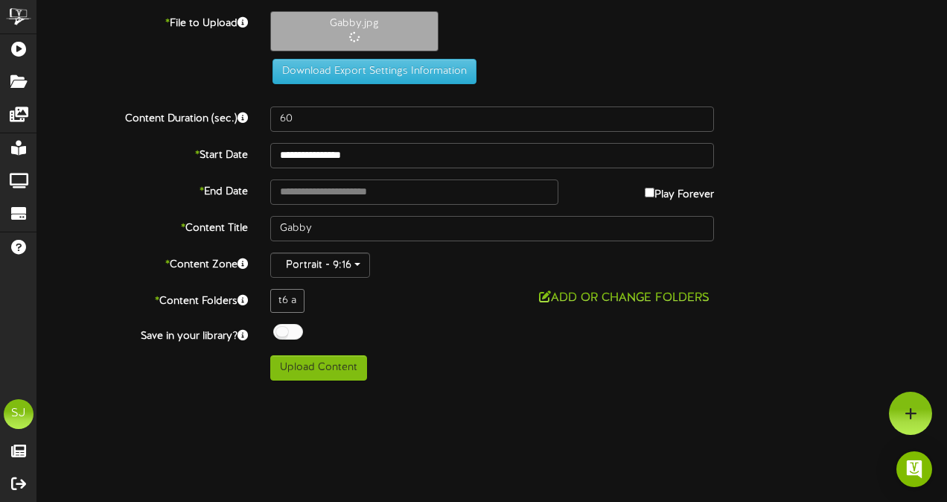
click at [321, 205] on div "**********" at bounding box center [492, 195] width 910 height 369
click at [332, 196] on input "text" at bounding box center [414, 191] width 288 height 25
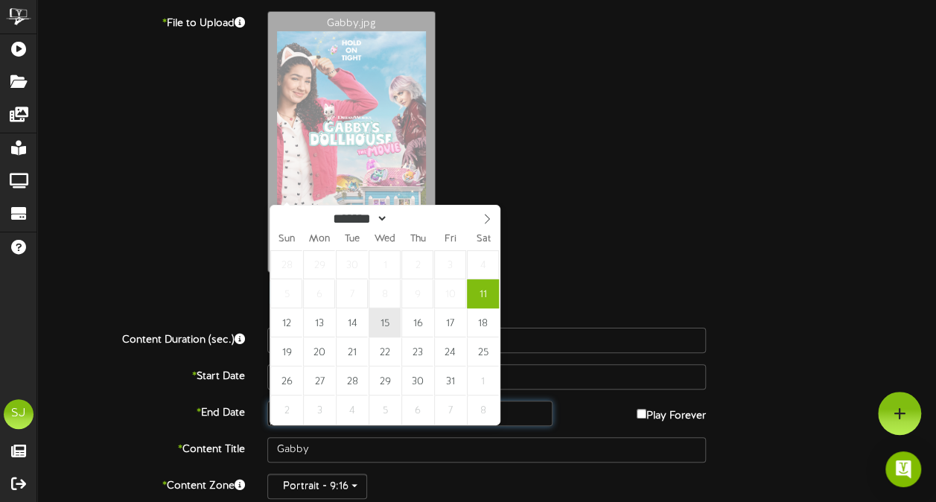
type input "**********"
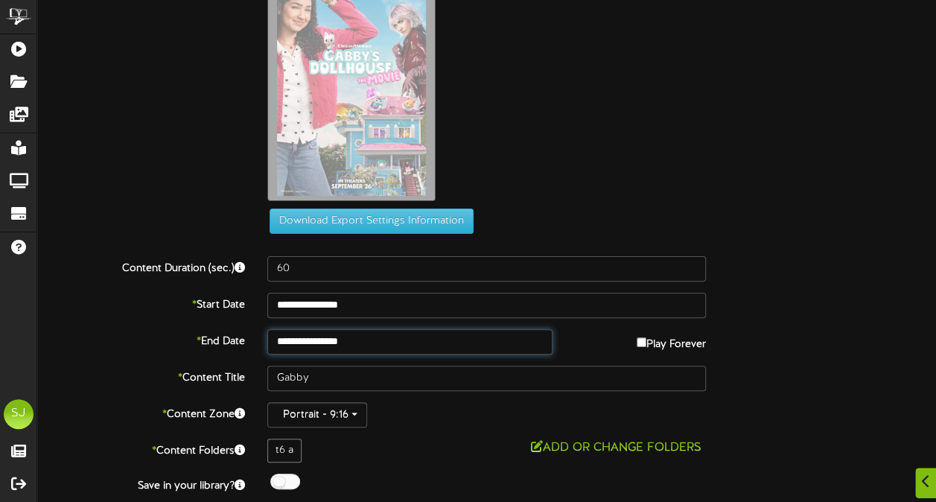
scroll to position [108, 0]
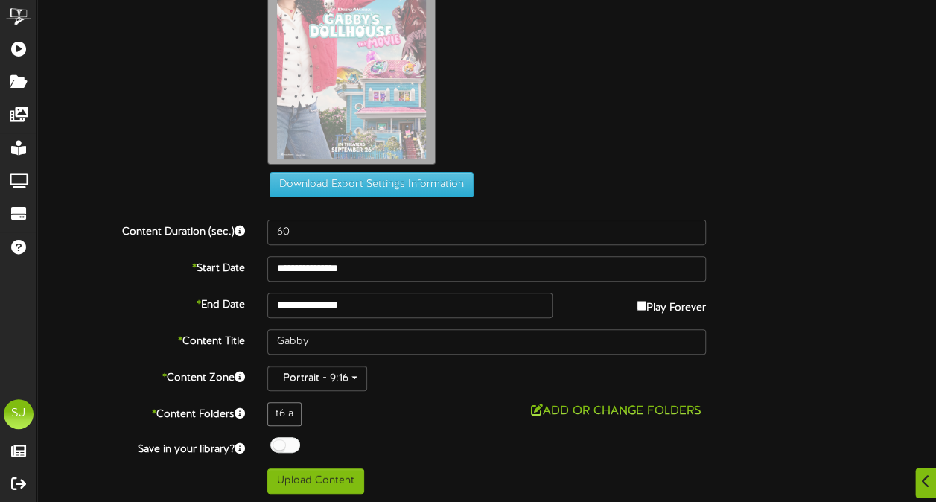
click at [279, 438] on div at bounding box center [285, 445] width 30 height 16
click at [406, 415] on div "Add or Change Folders" at bounding box center [486, 411] width 438 height 19
click at [338, 475] on button "Upload Content" at bounding box center [315, 480] width 97 height 25
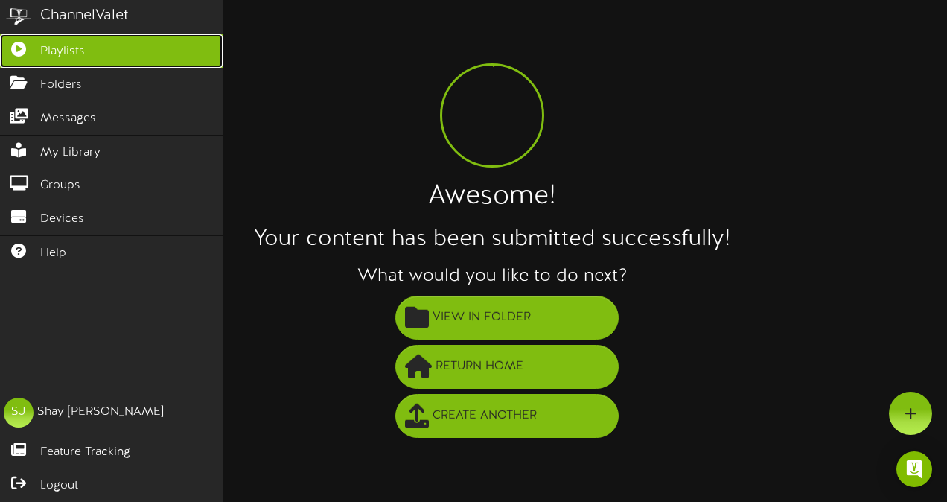
click at [26, 43] on icon at bounding box center [18, 47] width 37 height 11
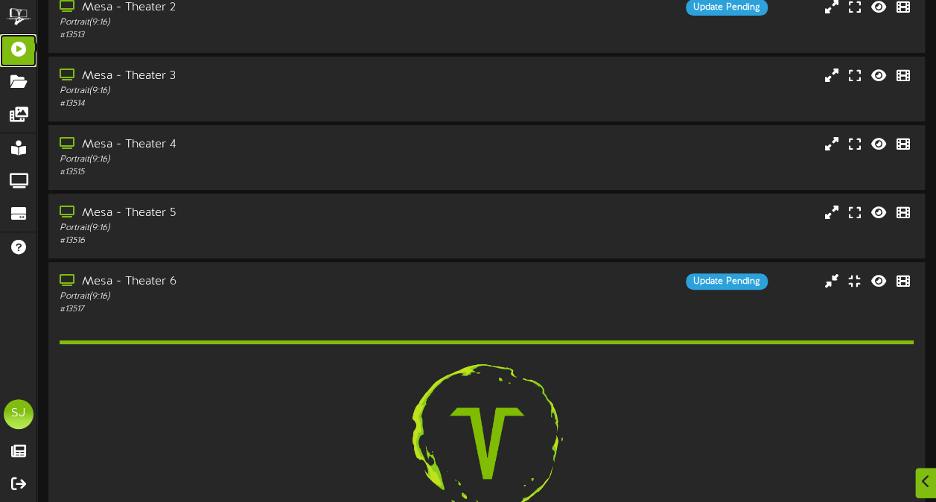
scroll to position [351, 0]
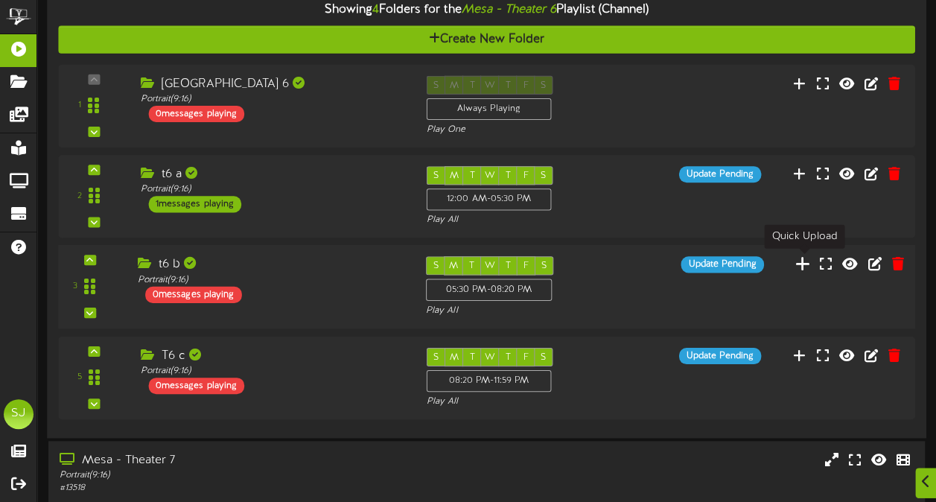
click at [811, 259] on icon at bounding box center [803, 263] width 16 height 16
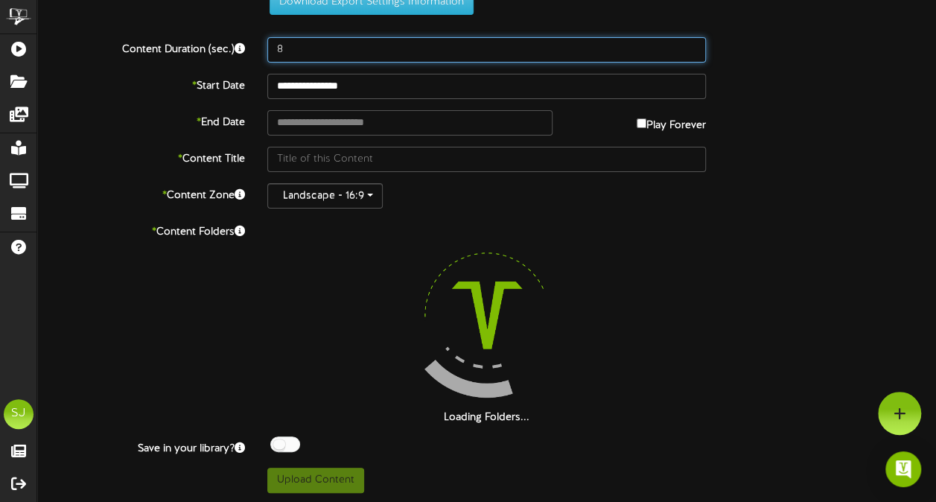
click at [407, 46] on input "8" at bounding box center [486, 49] width 438 height 25
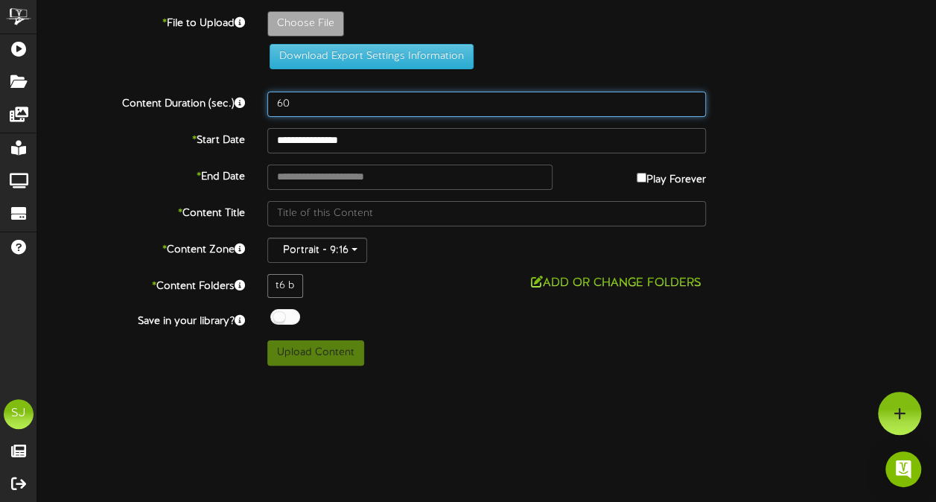
scroll to position [0, 0]
type input "60"
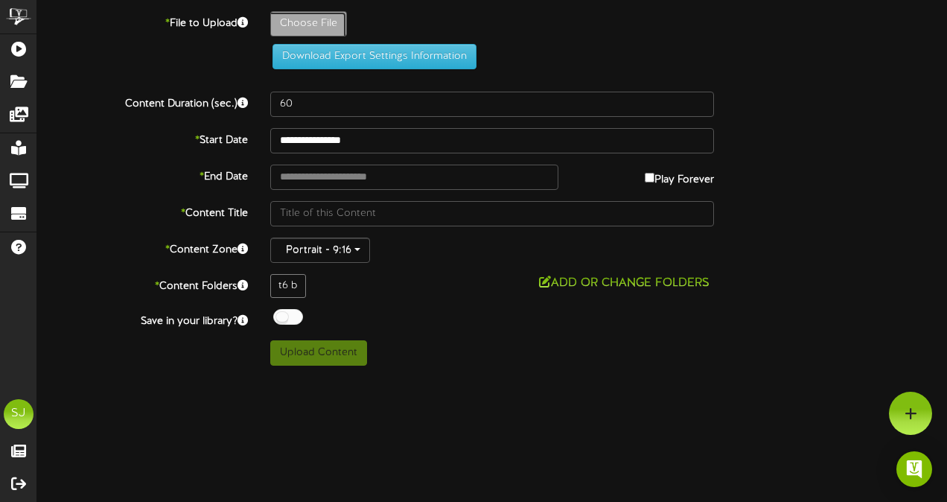
type input "**********"
type input "Gabby"
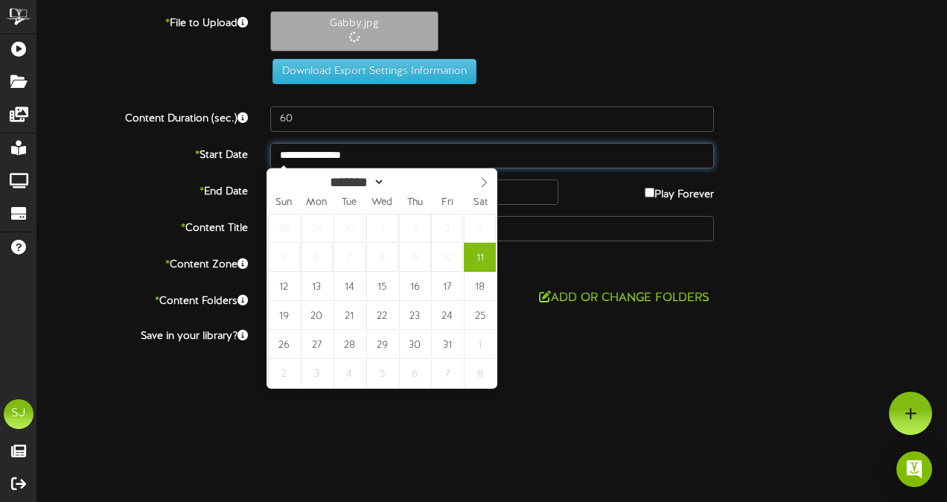
click at [386, 155] on input "**********" at bounding box center [492, 155] width 444 height 25
click at [570, 78] on div "Download Export Settings Information" at bounding box center [492, 71] width 477 height 25
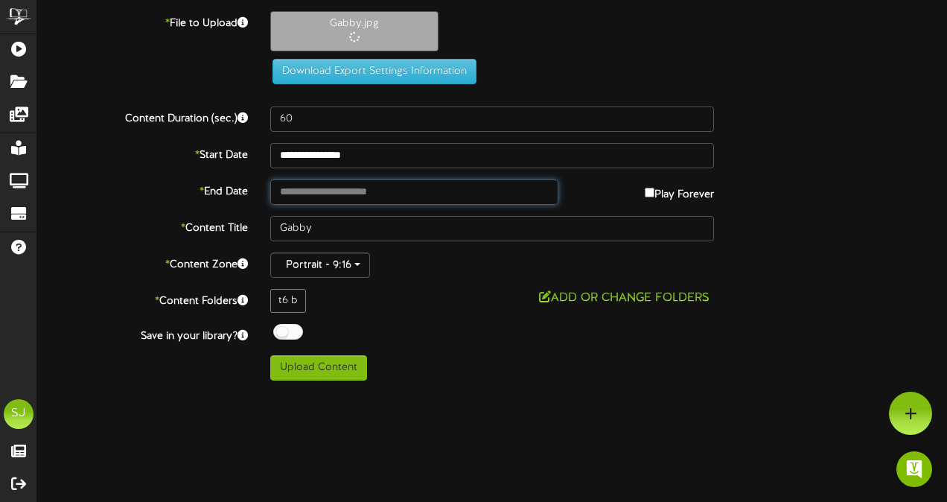
click at [363, 181] on input "text" at bounding box center [414, 191] width 288 height 25
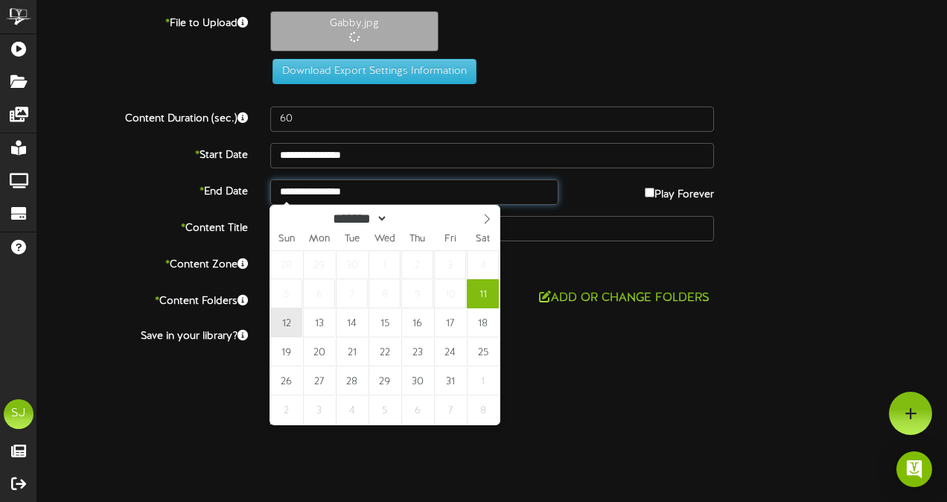
type input "**********"
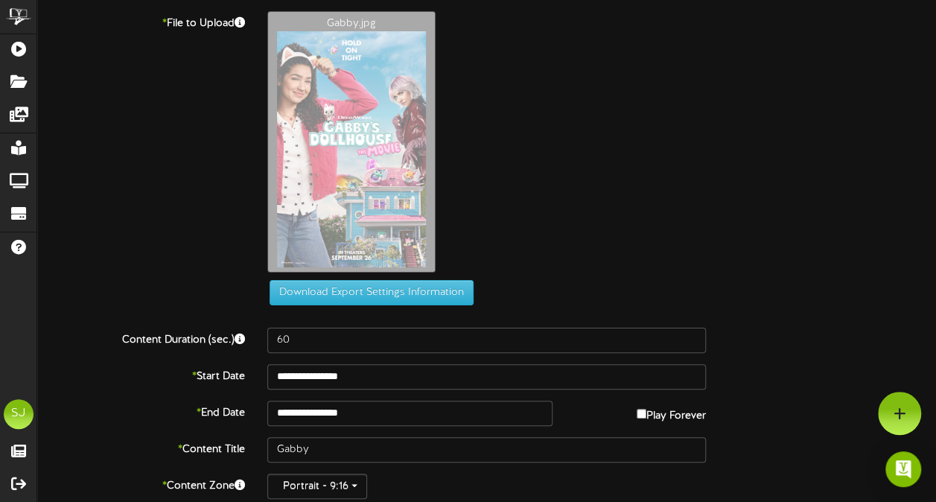
click at [276, 319] on div "**********" at bounding box center [486, 306] width 899 height 590
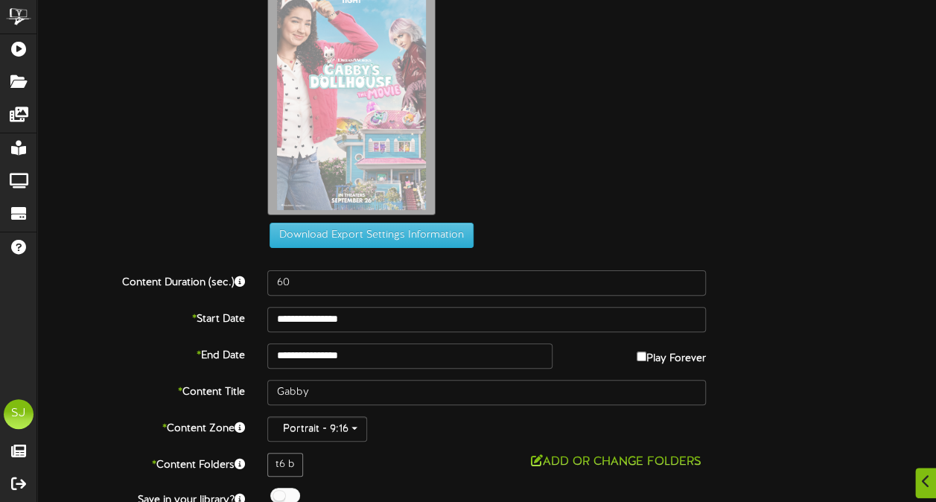
scroll to position [108, 0]
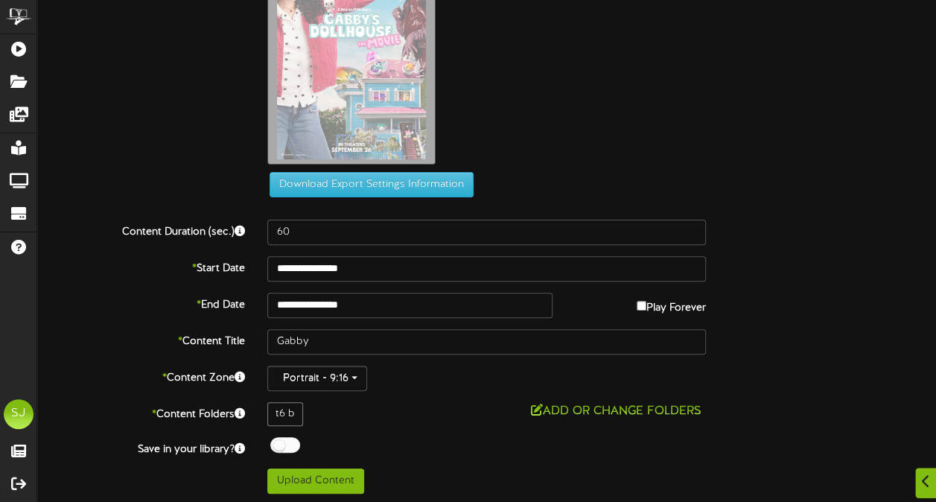
click at [287, 438] on div at bounding box center [285, 445] width 30 height 16
click at [288, 471] on button "Upload Content" at bounding box center [315, 480] width 97 height 25
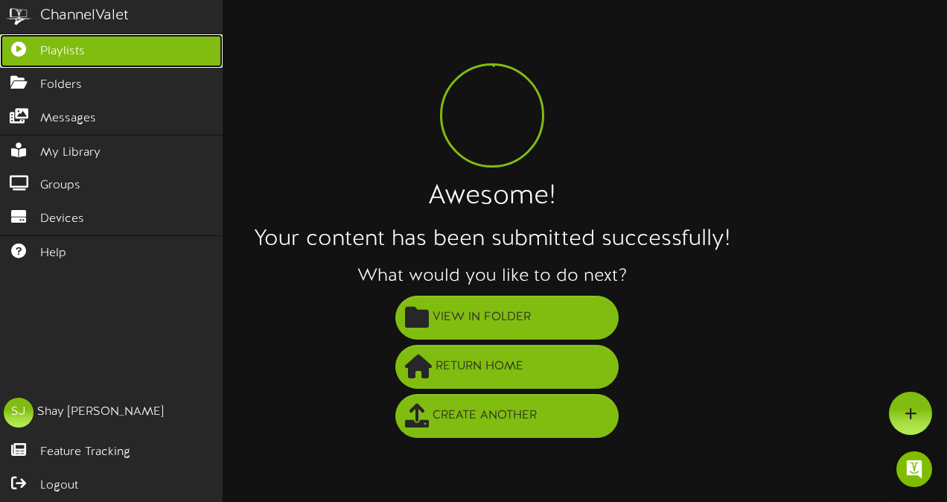
click at [31, 51] on icon at bounding box center [18, 47] width 37 height 11
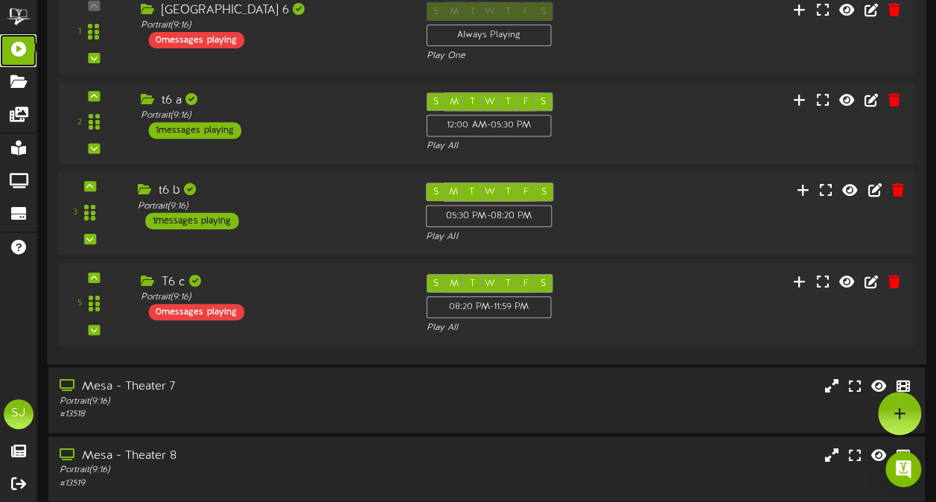
scroll to position [575, 0]
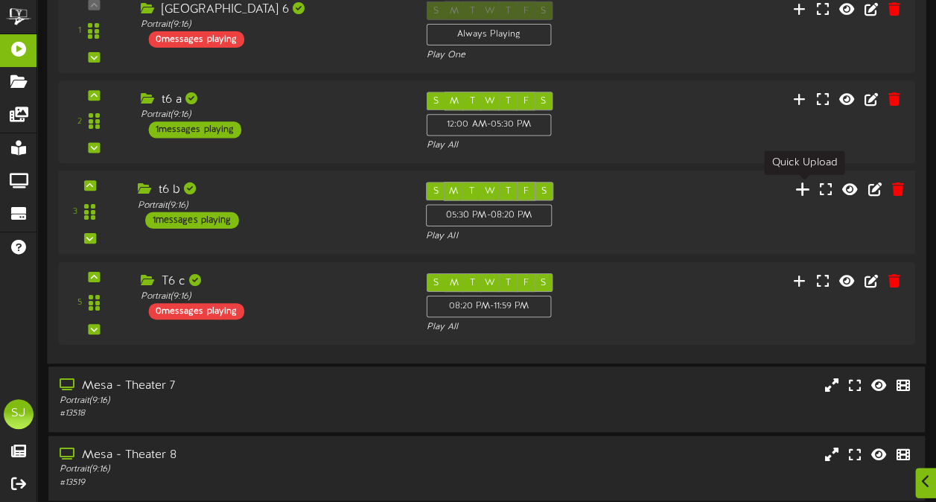
click at [803, 186] on icon at bounding box center [803, 189] width 16 height 16
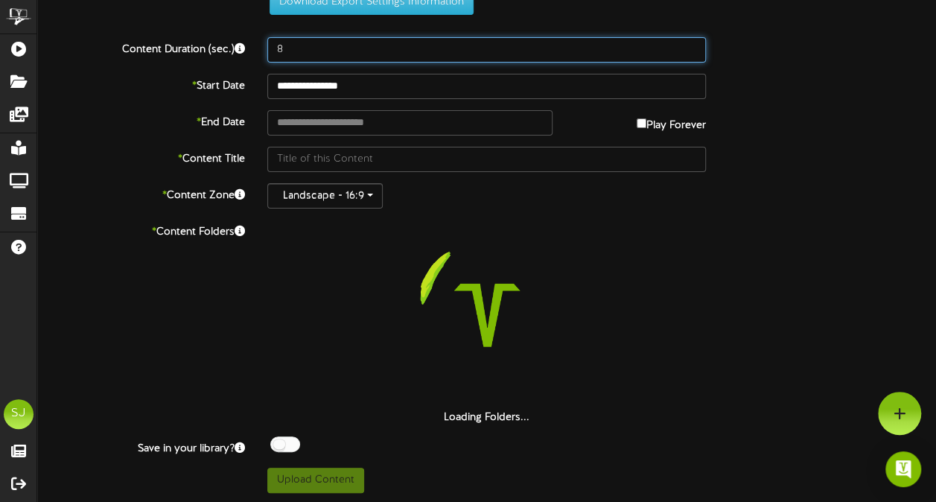
click at [365, 42] on input "8" at bounding box center [486, 49] width 438 height 25
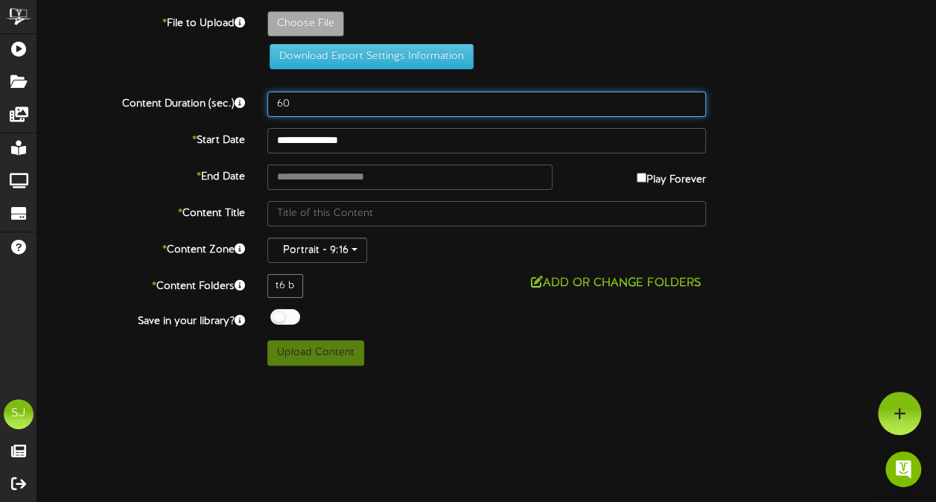
scroll to position [0, 0]
type input "60"
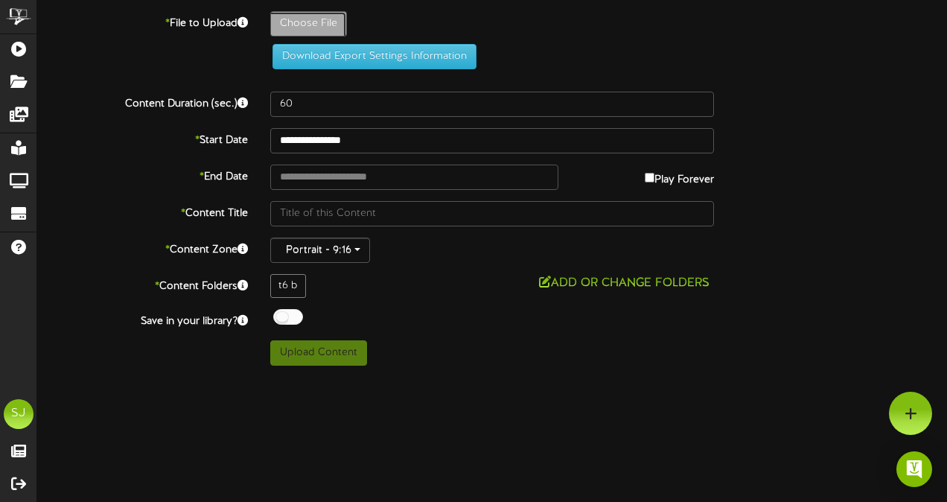
type input "**********"
type input "Fridaythe13th"
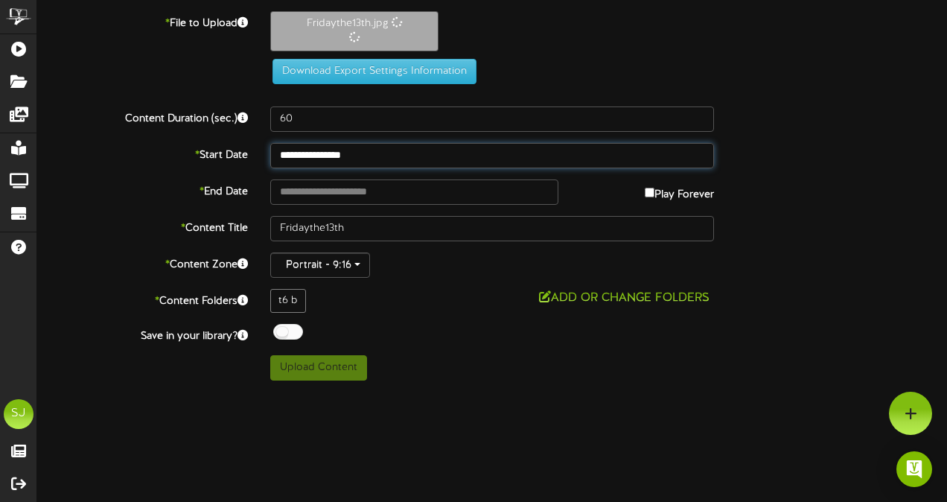
click at [327, 157] on input "**********" at bounding box center [492, 155] width 444 height 25
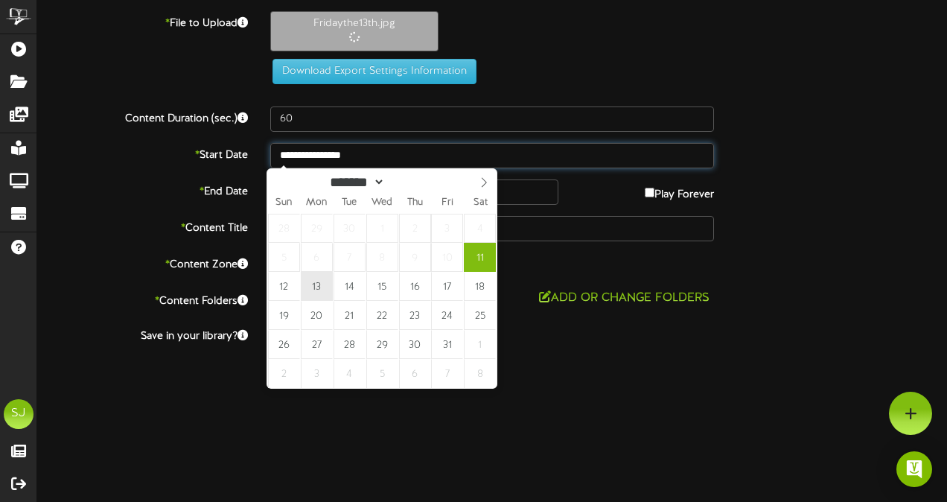
type input "**********"
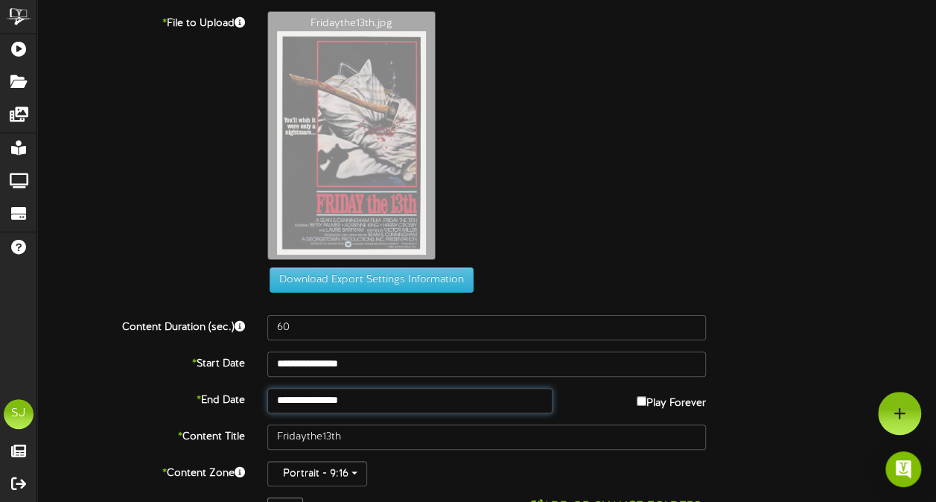
click at [329, 399] on input "**********" at bounding box center [409, 400] width 284 height 25
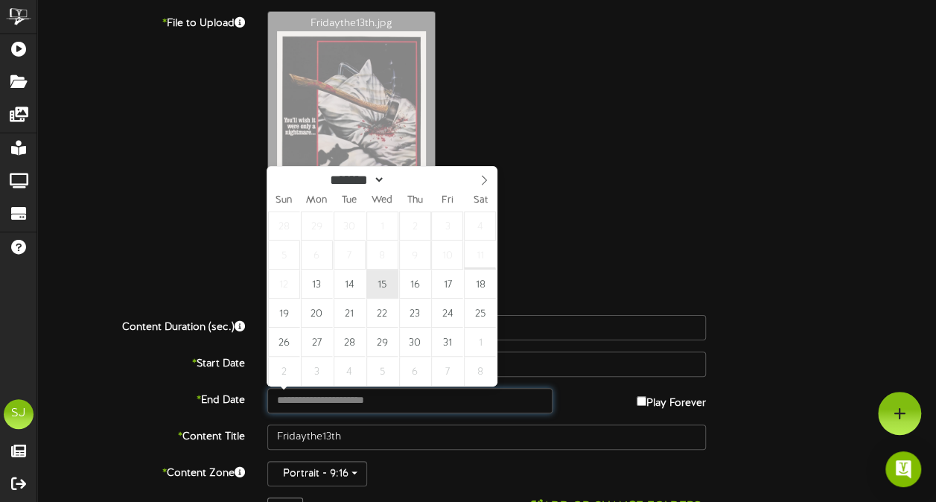
type input "**********"
drag, startPoint x: 389, startPoint y: 291, endPoint x: 427, endPoint y: 270, distance: 44.3
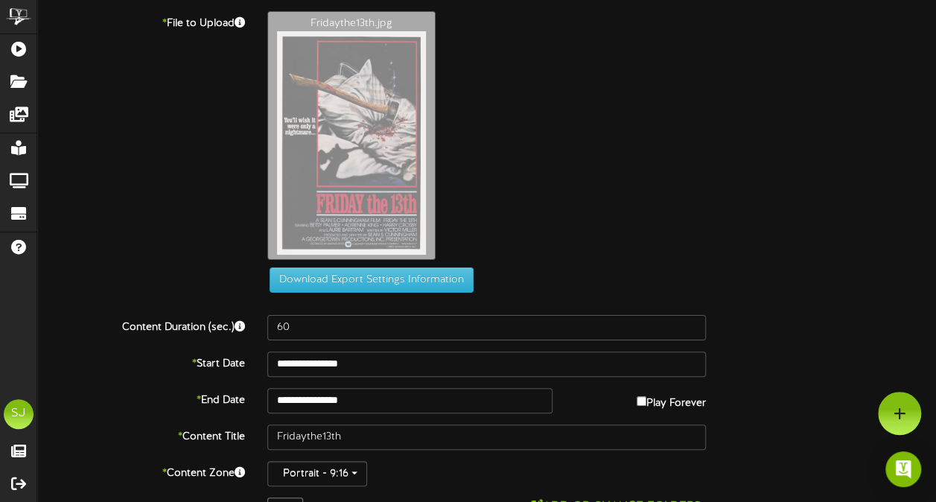
click at [529, 222] on div "Fridaythe13th.jpg" at bounding box center [601, 139] width 691 height 256
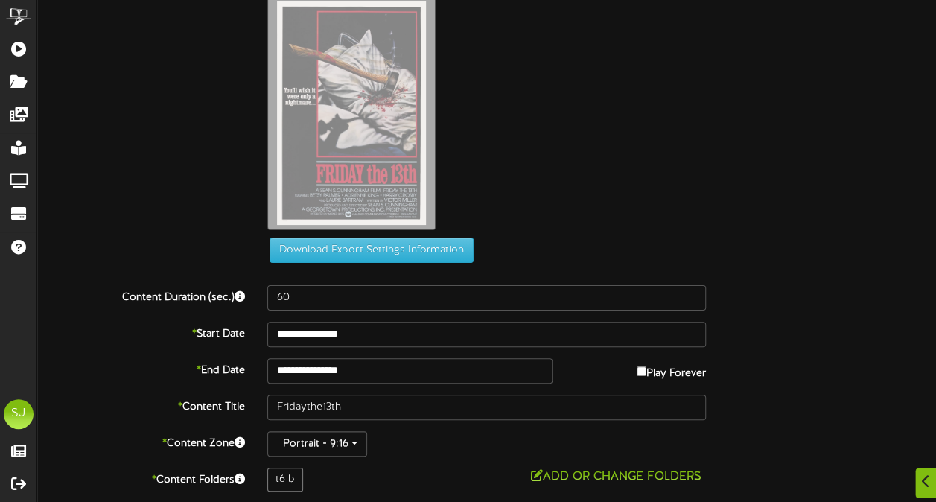
scroll to position [95, 0]
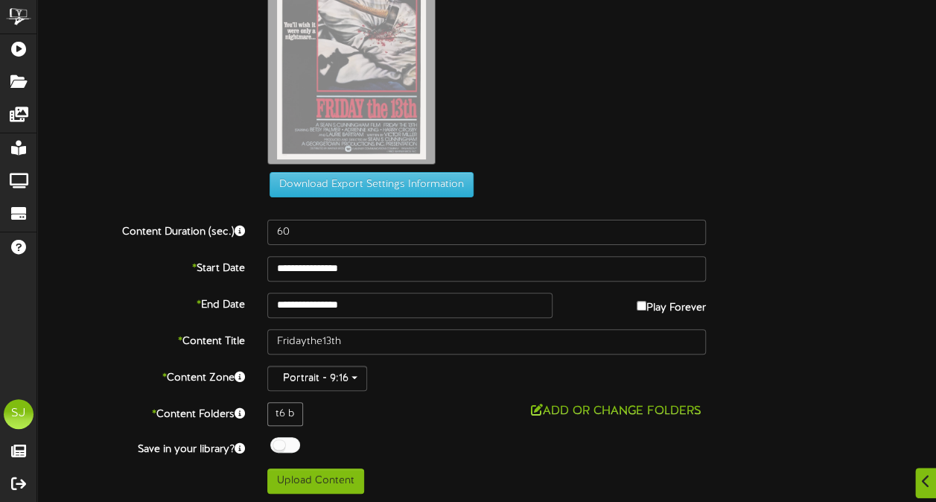
click at [294, 442] on div at bounding box center [285, 445] width 30 height 16
click at [387, 418] on div "Add or Change Folders" at bounding box center [486, 411] width 438 height 19
click at [331, 476] on button "Upload Content" at bounding box center [315, 480] width 97 height 25
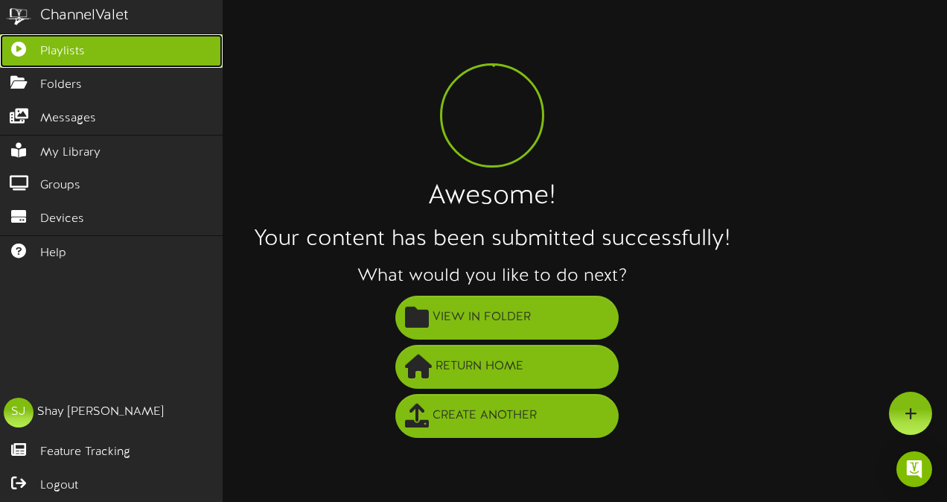
click at [10, 57] on link "Playlists" at bounding box center [111, 51] width 223 height 34
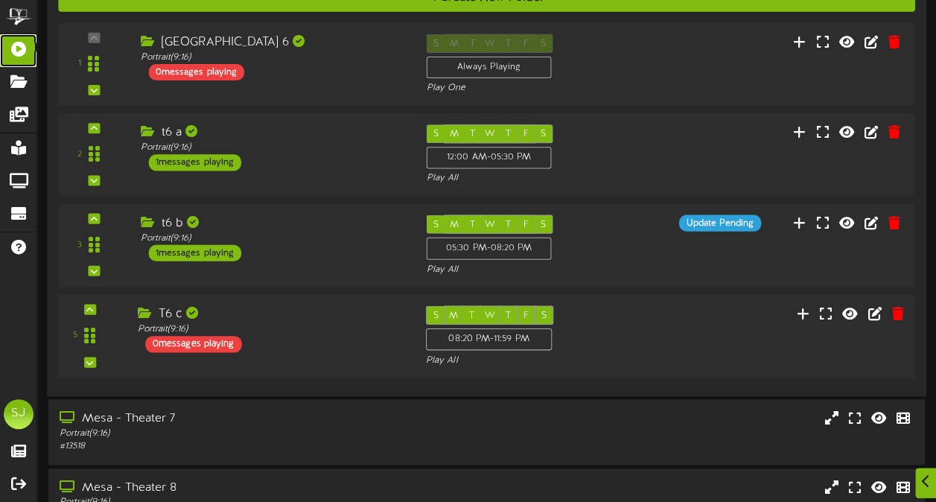
scroll to position [564, 0]
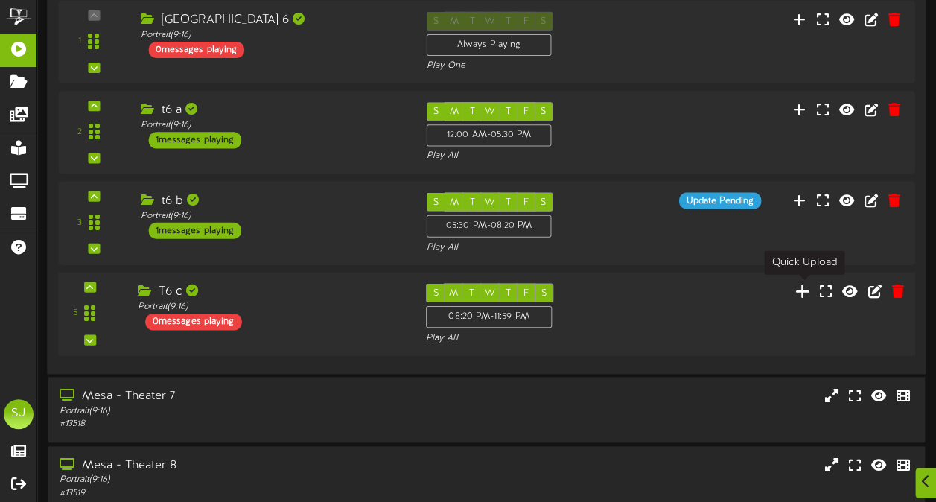
click at [801, 286] on icon at bounding box center [803, 290] width 16 height 16
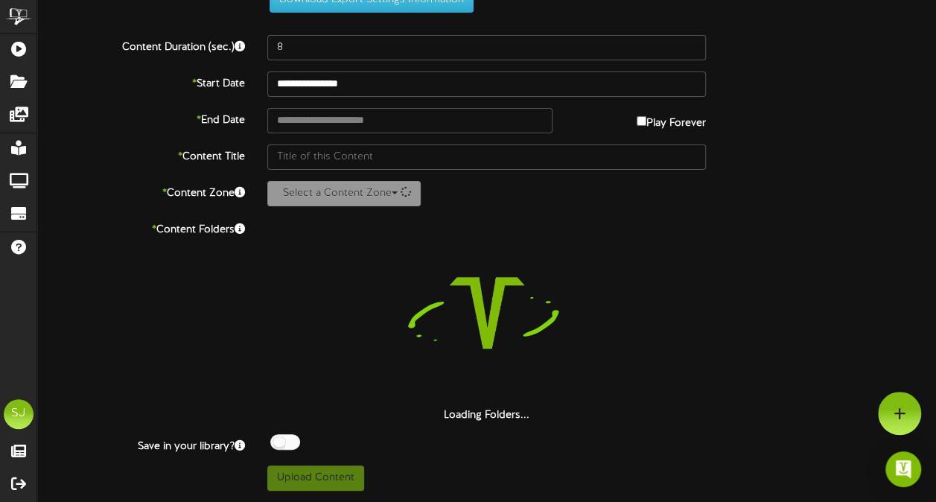
scroll to position [54, 0]
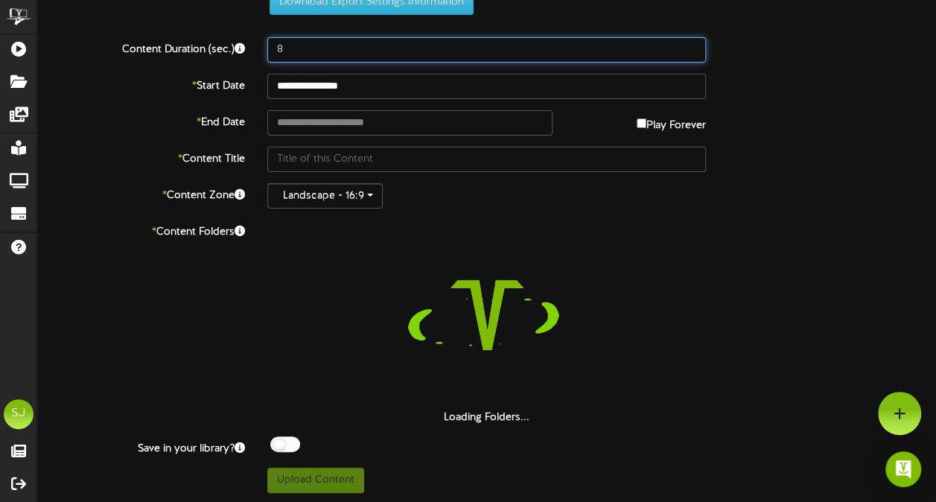
click at [377, 48] on input "8" at bounding box center [486, 49] width 438 height 25
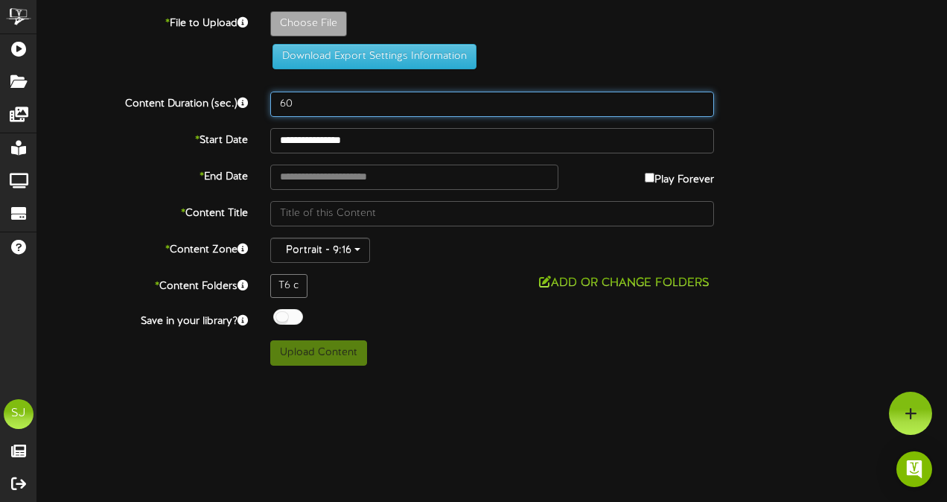
type input "60"
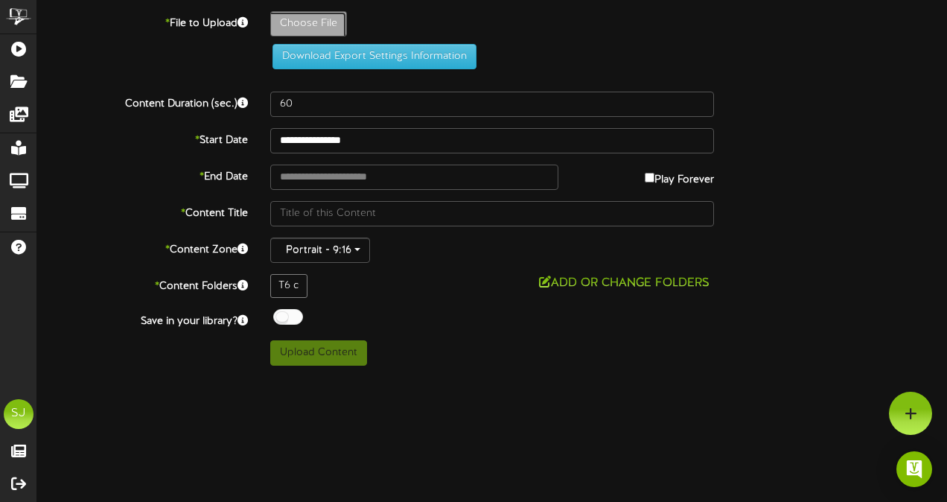
type input "**********"
type input "TheStrangers"
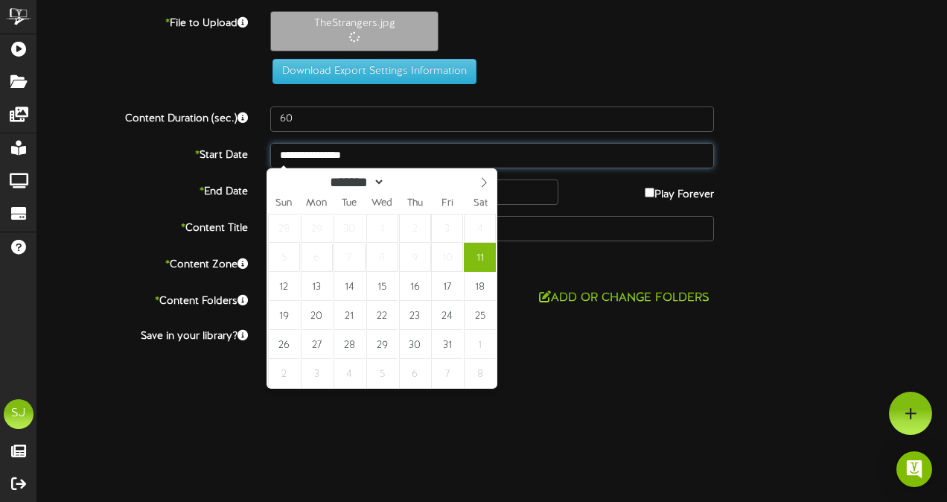
click at [337, 150] on input "**********" at bounding box center [492, 155] width 444 height 25
click at [610, 71] on div "Download Export Settings Information" at bounding box center [492, 71] width 477 height 25
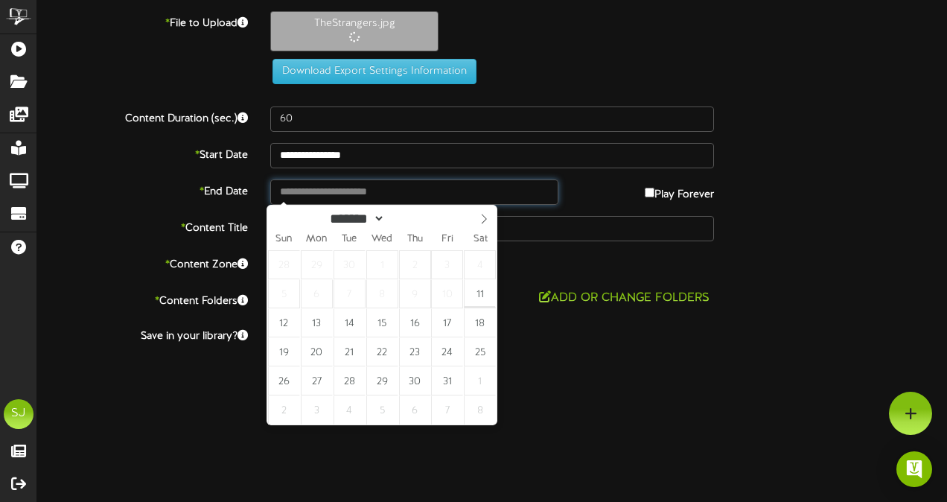
click at [392, 193] on input "text" at bounding box center [414, 191] width 288 height 25
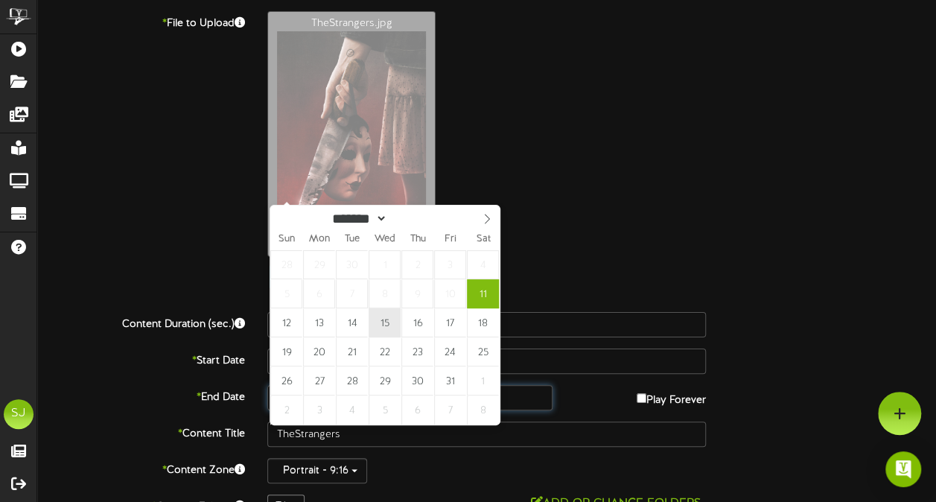
type input "**********"
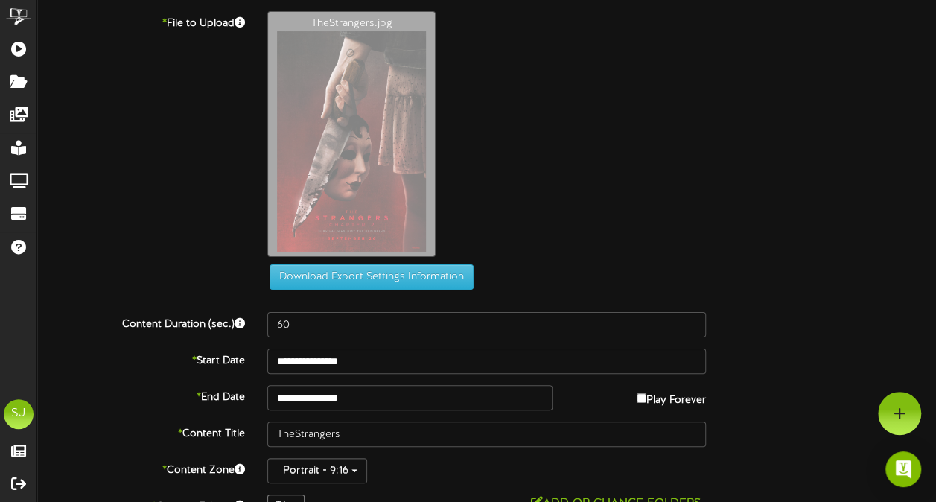
click at [655, 154] on div "TheStrangers.jpg" at bounding box center [601, 137] width 691 height 253
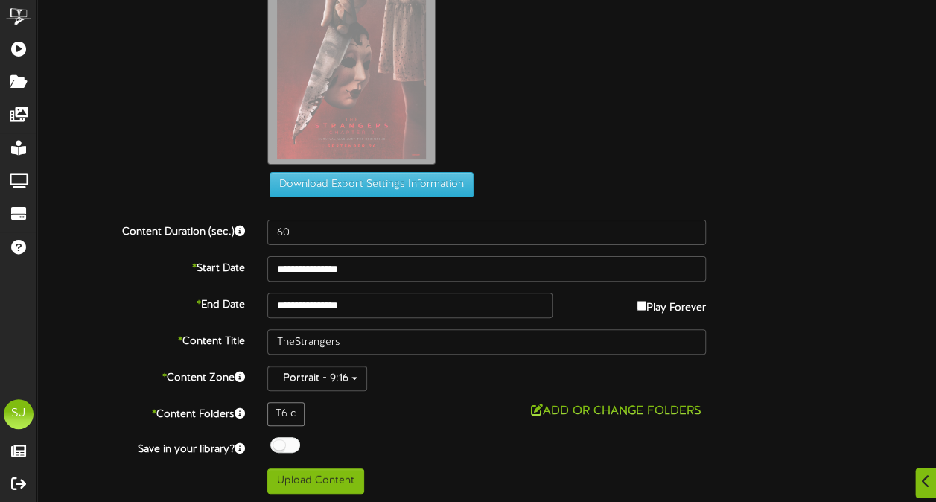
click at [306, 441] on div "Off On" at bounding box center [486, 446] width 438 height 19
click at [281, 443] on div at bounding box center [285, 445] width 30 height 16
click at [343, 429] on div "**********" at bounding box center [486, 206] width 899 height 575
click at [313, 476] on button "Upload Content" at bounding box center [315, 480] width 97 height 25
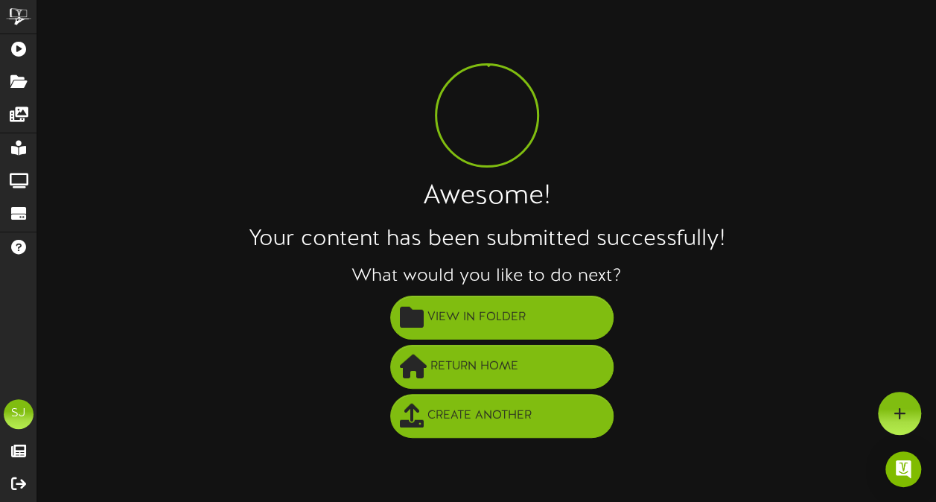
scroll to position [0, 0]
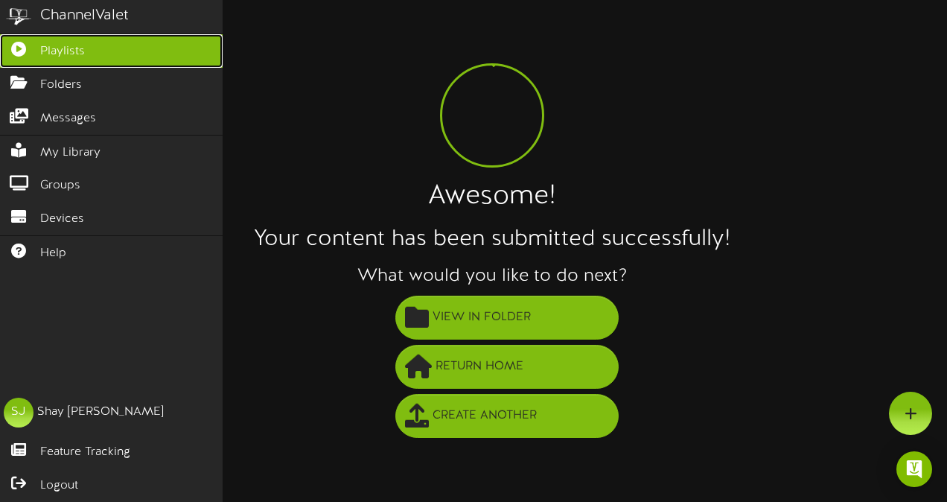
click at [10, 60] on link "Playlists" at bounding box center [111, 51] width 223 height 34
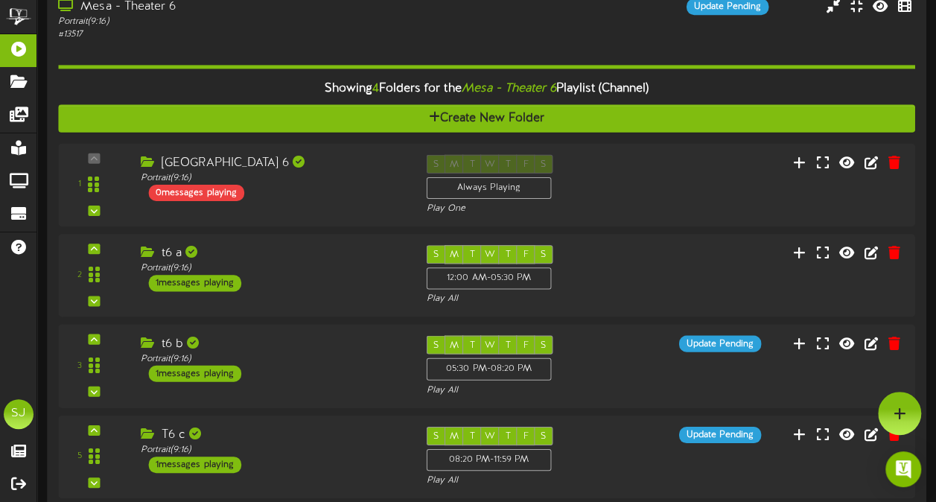
click at [253, 45] on div "Showing 4 Folders for the Mesa - Theater 6 Playlist (Channel) Create New Folder…" at bounding box center [486, 274] width 856 height 465
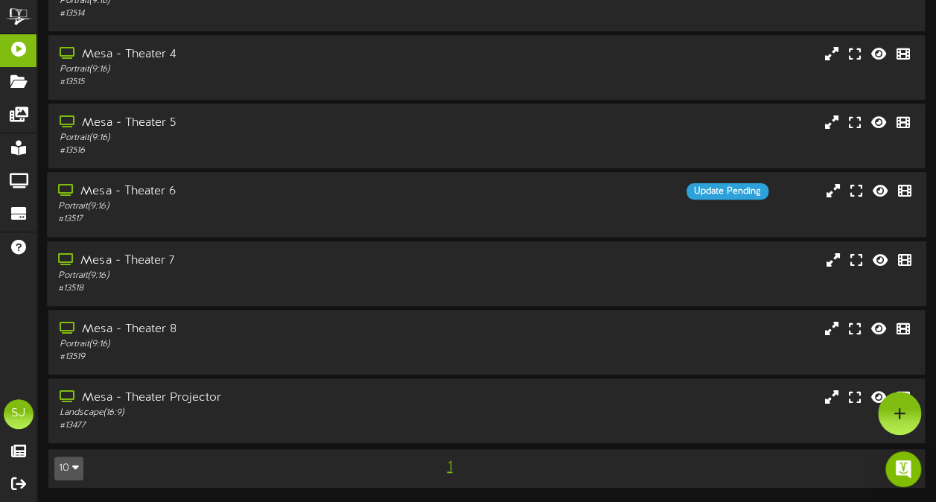
click at [197, 304] on div "Mesa - Theater 7 Portrait ( 9:16 ) # 13518" at bounding box center [486, 272] width 879 height 65
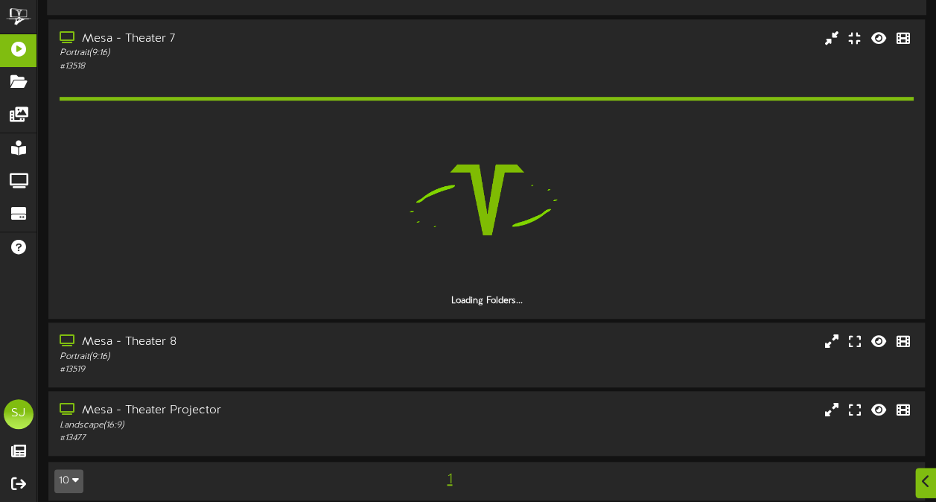
scroll to position [462, 0]
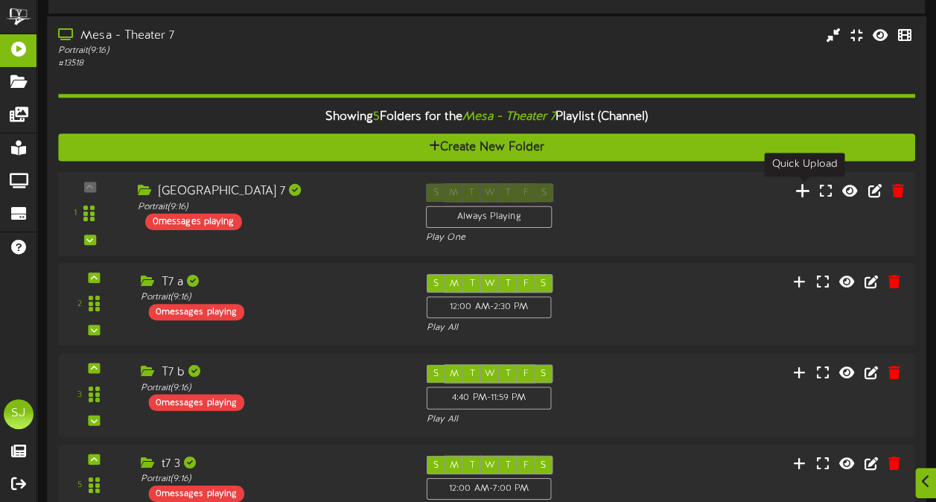
click at [806, 191] on icon at bounding box center [803, 190] width 16 height 16
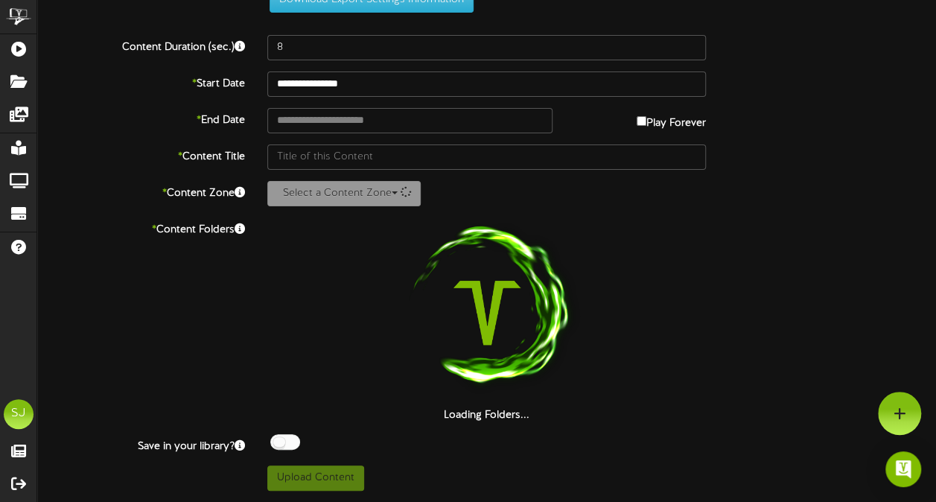
scroll to position [54, 0]
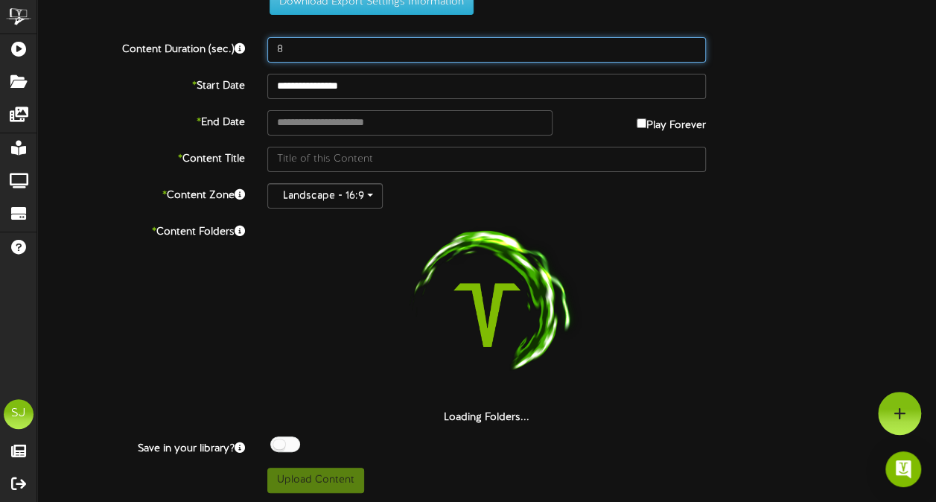
click at [380, 49] on input "8" at bounding box center [486, 49] width 438 height 25
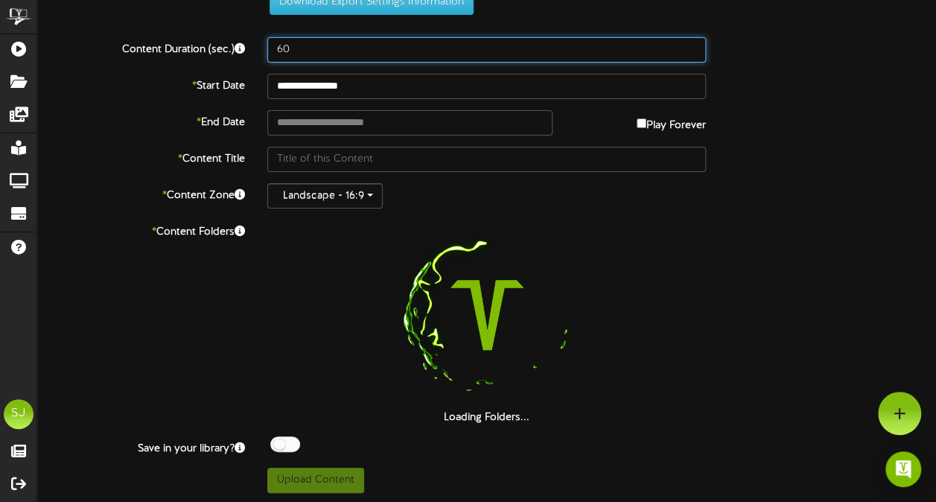
scroll to position [0, 0]
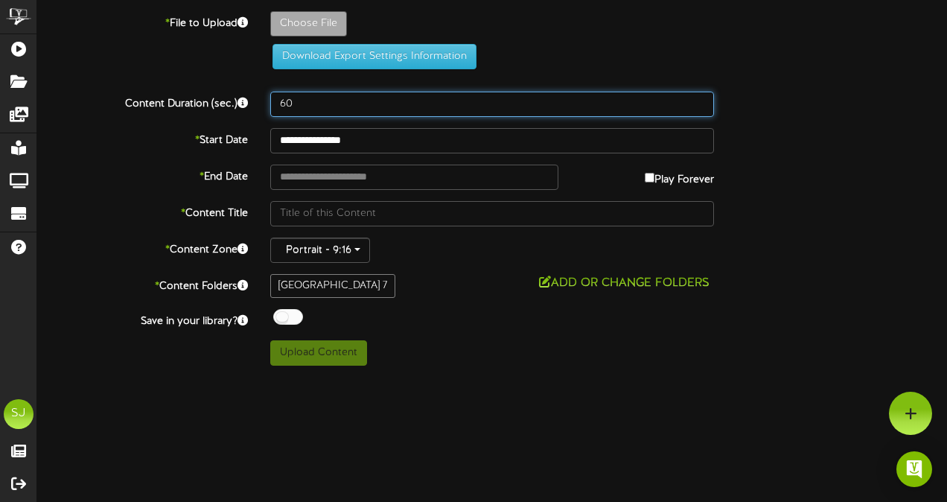
type input "60"
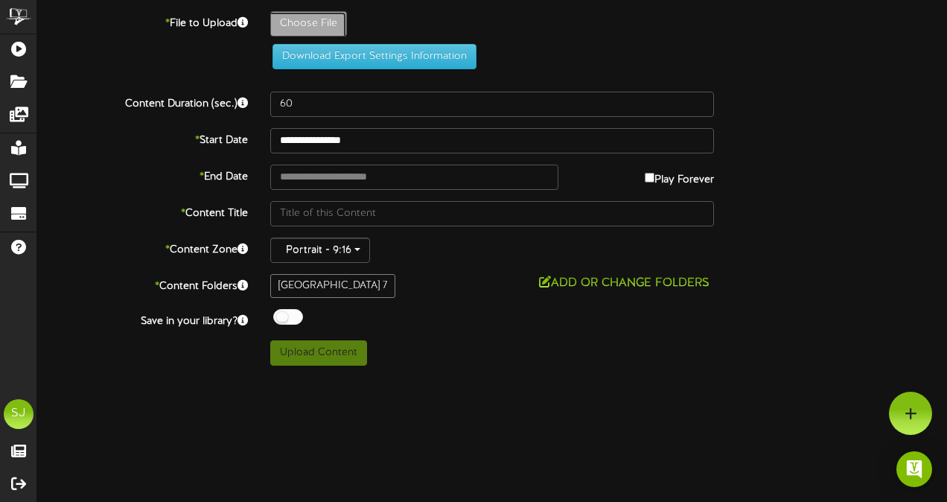
type input "**********"
type input "OneBattleAfterAnother"
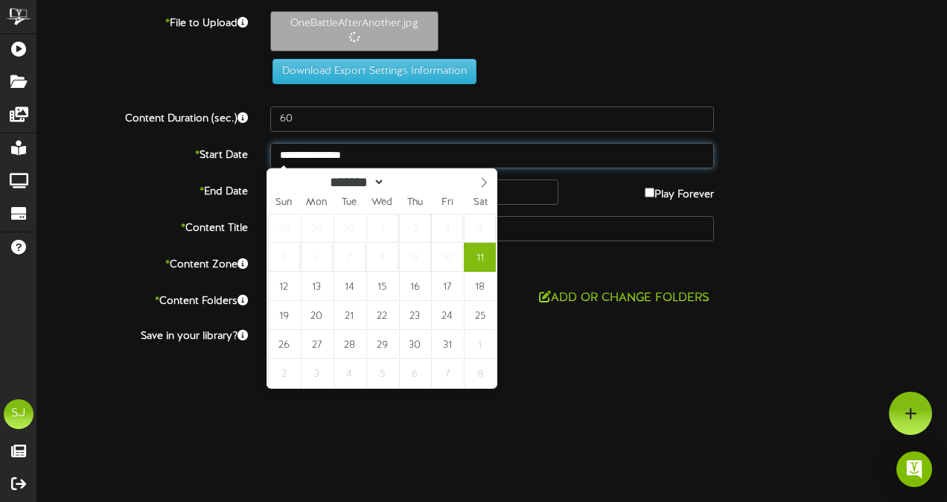
click at [328, 158] on input "**********" at bounding box center [492, 155] width 444 height 25
click at [794, 119] on div "Content Duration (sec.) 60" at bounding box center [492, 118] width 932 height 25
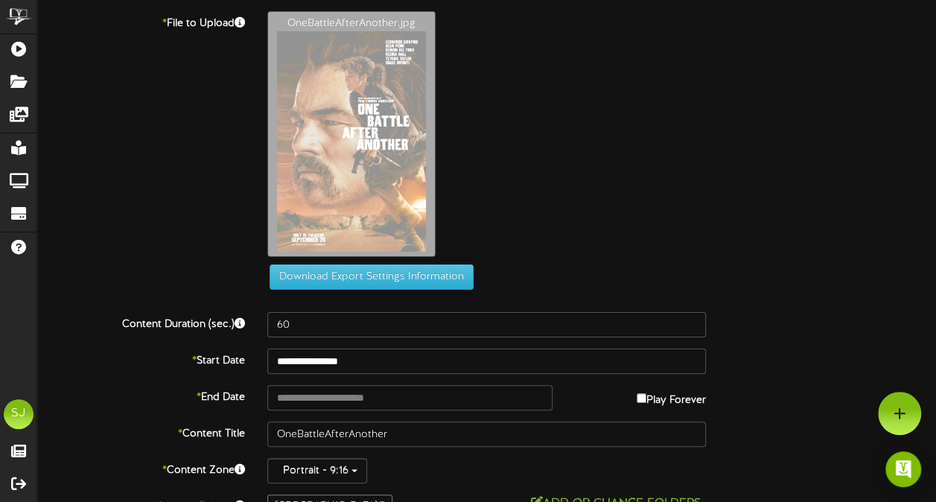
click at [552, 159] on div "OneBattleAfterAnother.jpg" at bounding box center [601, 137] width 691 height 253
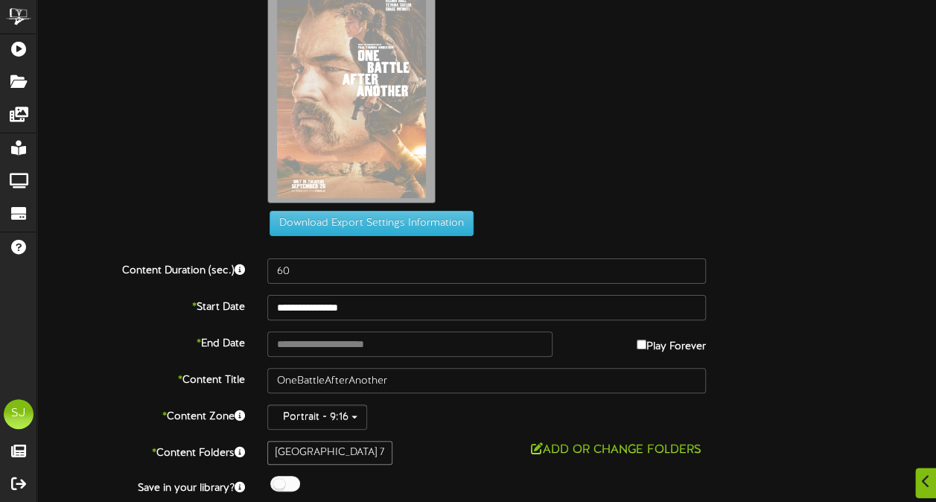
scroll to position [92, 0]
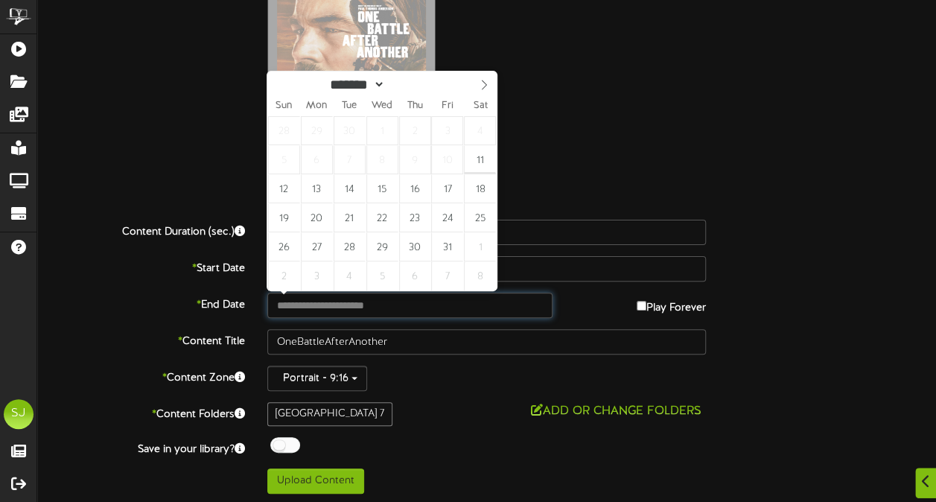
click at [304, 309] on input "text" at bounding box center [409, 305] width 284 height 25
type input "**********"
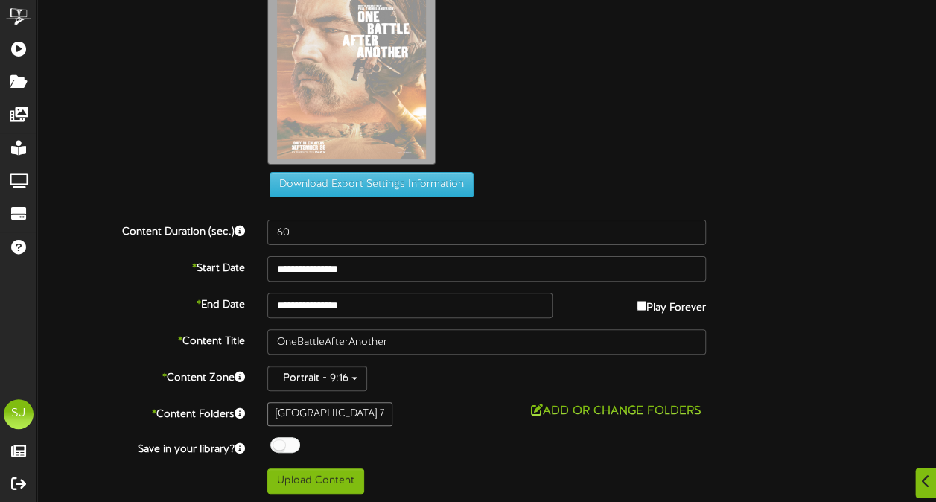
click at [667, 103] on div "OneBattleAfterAnother.jpg" at bounding box center [601, 45] width 691 height 253
click at [283, 450] on span at bounding box center [281, 446] width 28 height 19
click at [287, 439] on div at bounding box center [285, 445] width 30 height 16
click at [305, 484] on button "Upload Content" at bounding box center [315, 480] width 97 height 25
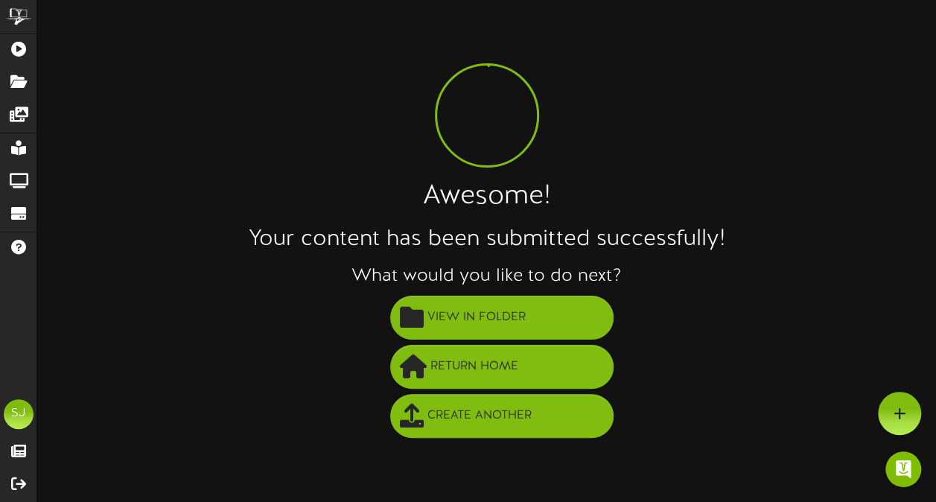
scroll to position [0, 0]
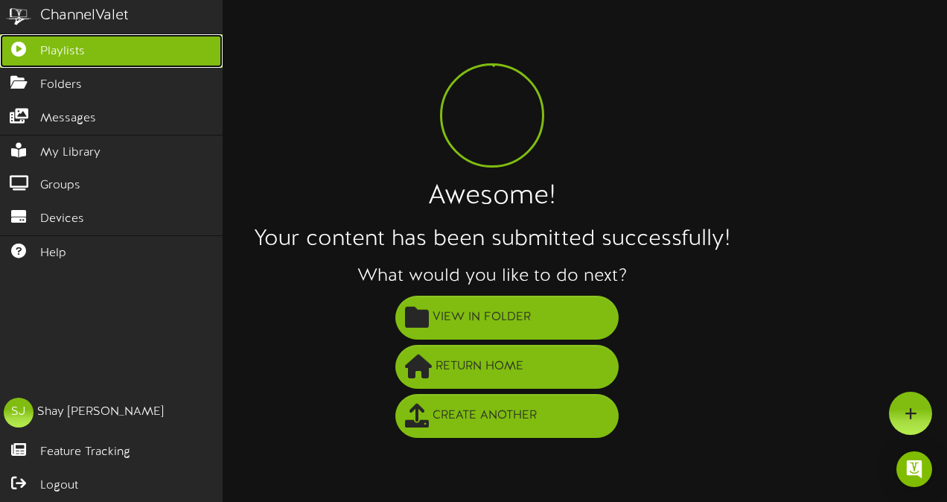
click at [15, 47] on icon at bounding box center [18, 47] width 37 height 11
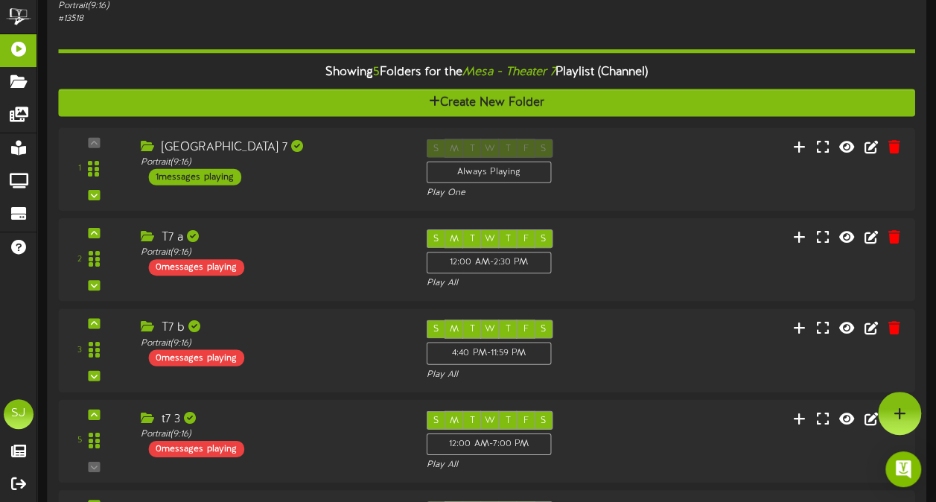
click at [208, 10] on div "Portrait ( 9:16 )" at bounding box center [230, 5] width 344 height 13
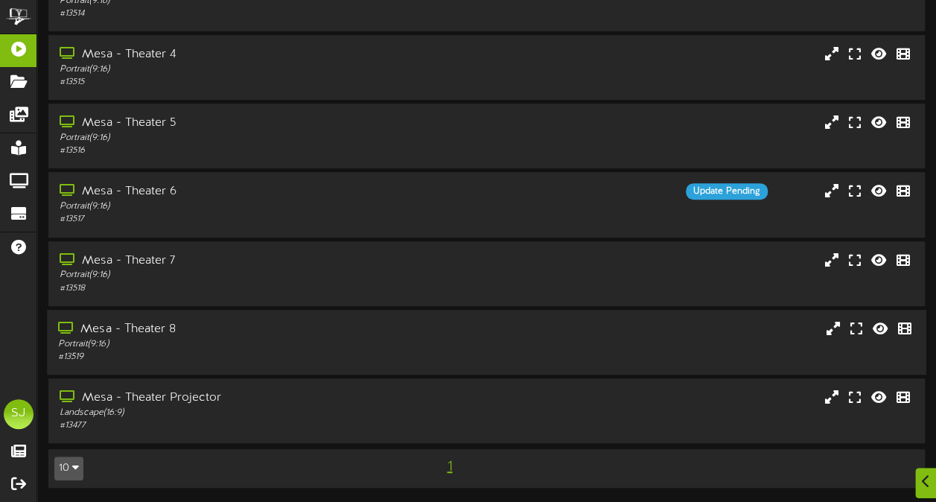
click at [290, 342] on div "Portrait ( 9:16 )" at bounding box center [230, 344] width 344 height 13
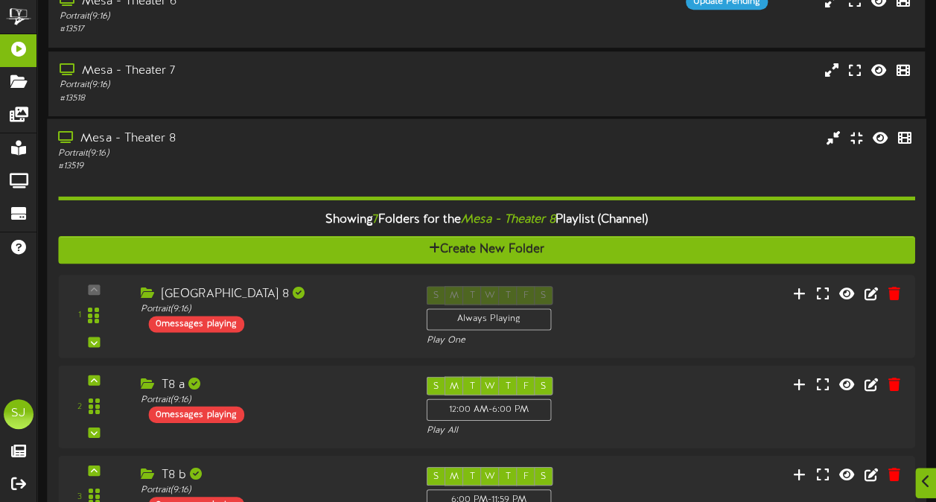
scroll to position [461, 0]
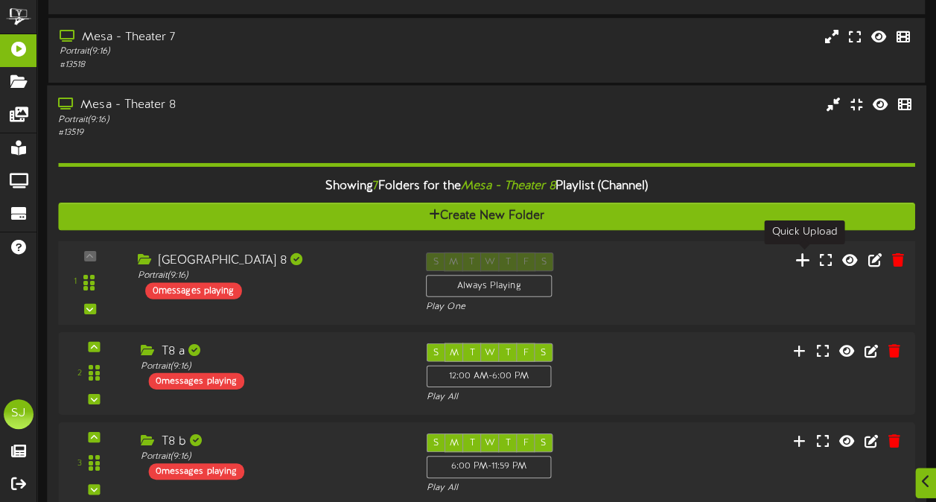
click at [804, 256] on icon at bounding box center [803, 259] width 16 height 16
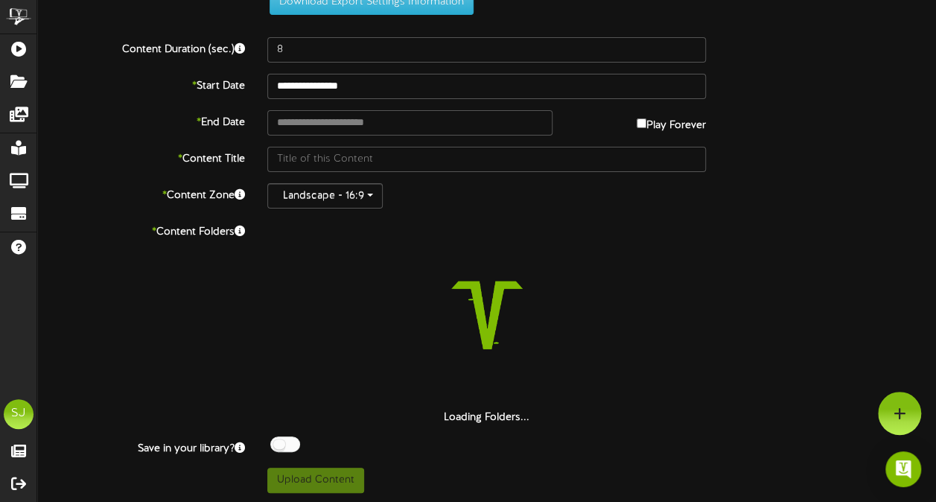
click at [434, 30] on div "**********" at bounding box center [486, 225] width 899 height 536
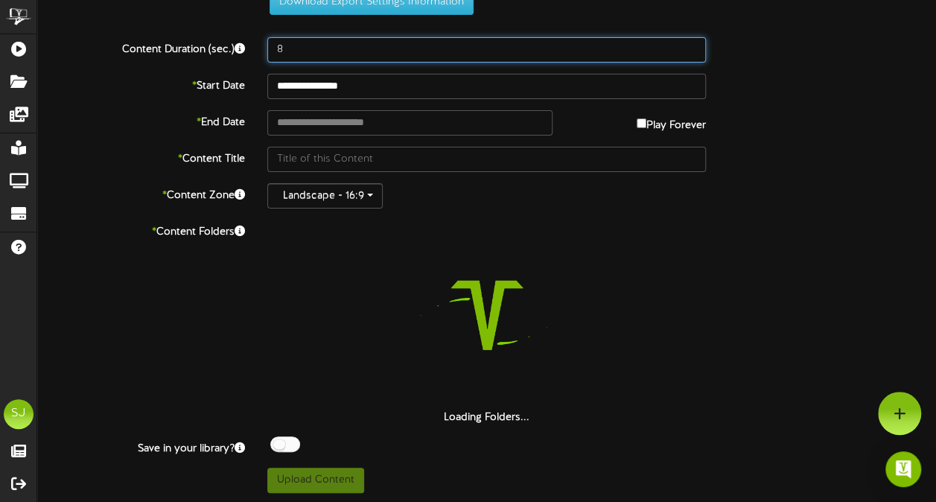
click at [436, 39] on input "8" at bounding box center [486, 49] width 438 height 25
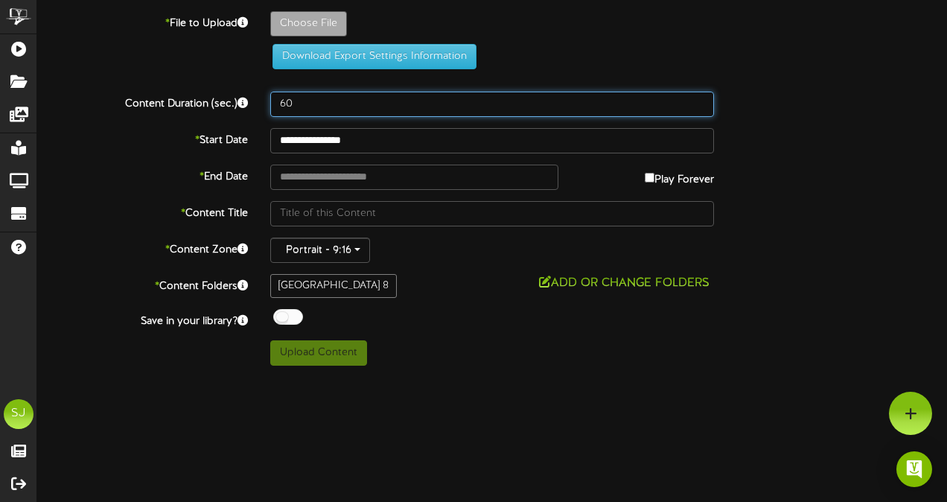
type input "60"
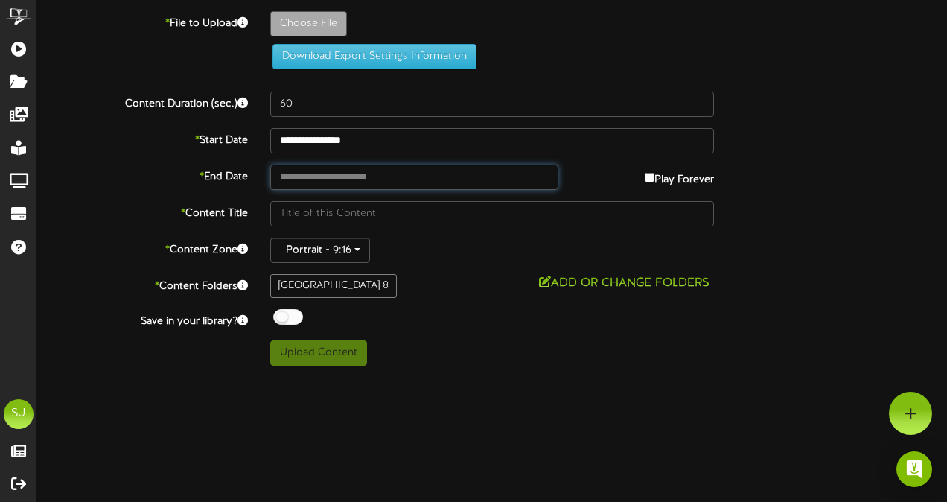
click at [485, 179] on input "text" at bounding box center [414, 177] width 288 height 25
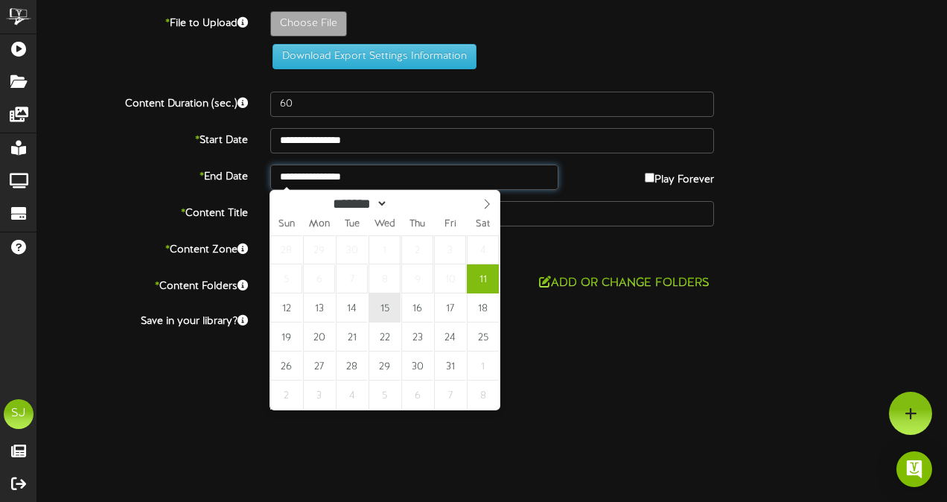
type input "**********"
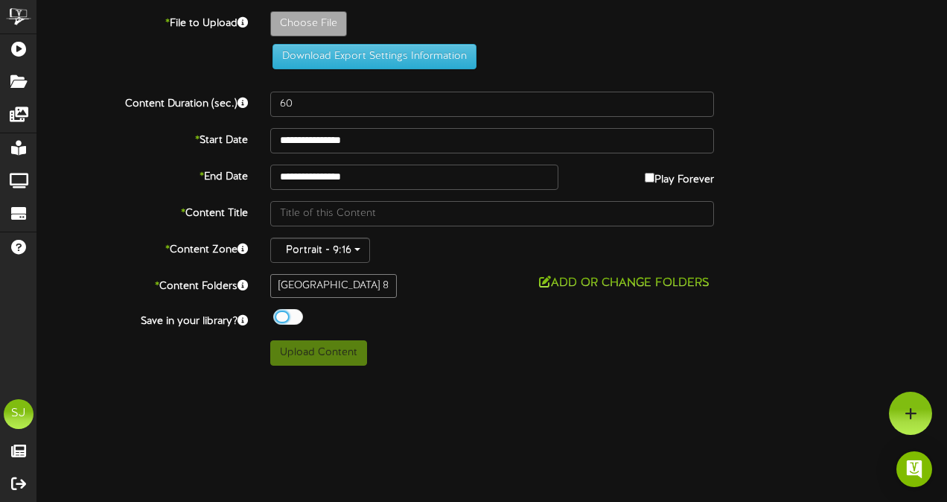
click at [304, 322] on div "Off On" at bounding box center [492, 318] width 444 height 19
click at [298, 315] on div at bounding box center [288, 317] width 30 height 16
type input "**********"
type input "SmashingMachine"
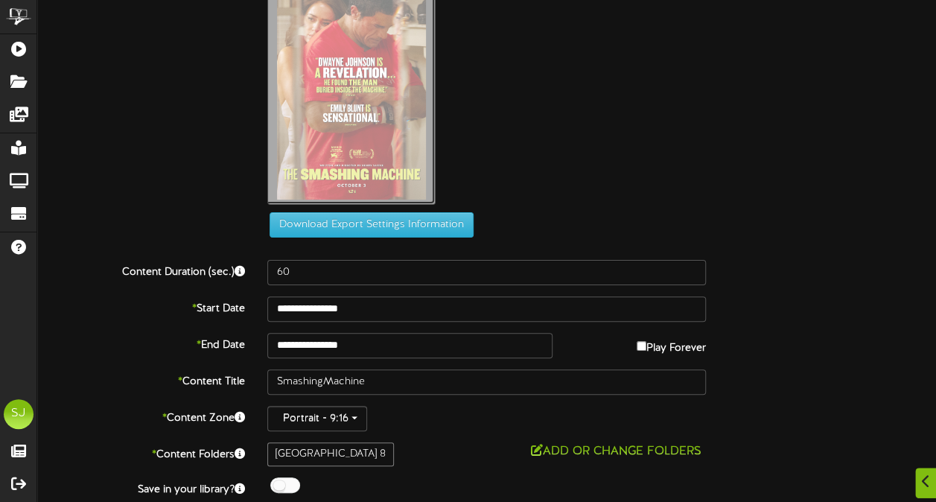
scroll to position [104, 0]
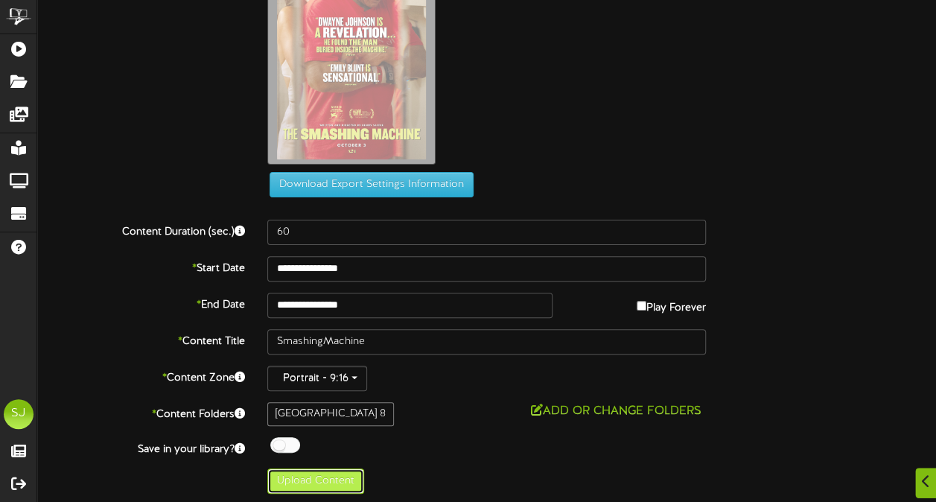
click at [319, 473] on button "Upload Content" at bounding box center [315, 480] width 97 height 25
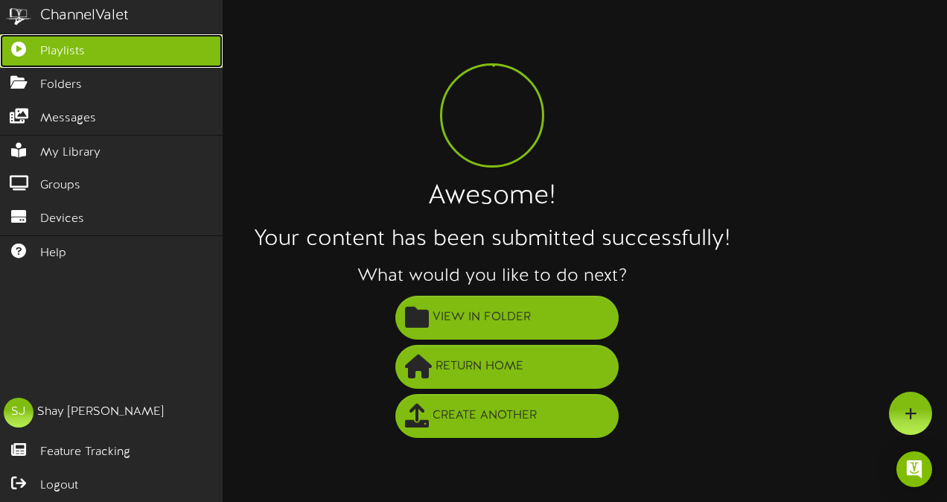
click at [8, 50] on icon at bounding box center [18, 47] width 37 height 11
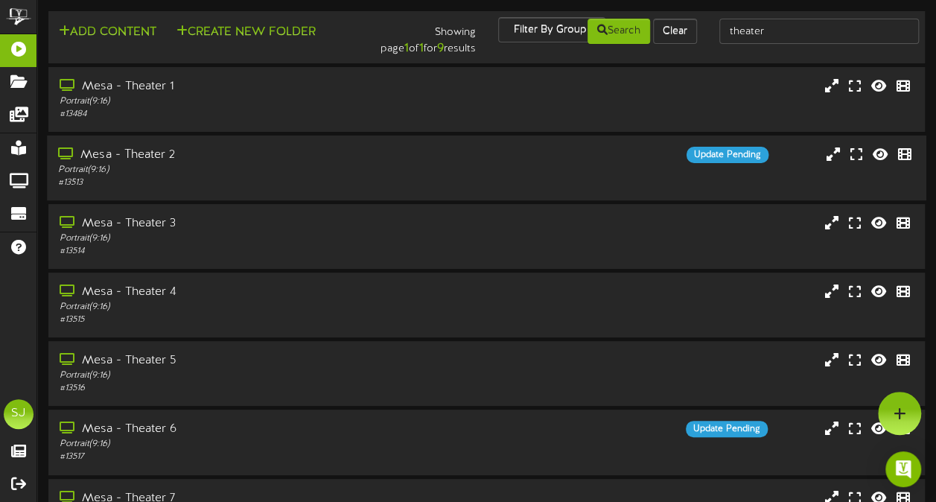
click at [223, 176] on div "# 13513" at bounding box center [230, 182] width 344 height 13
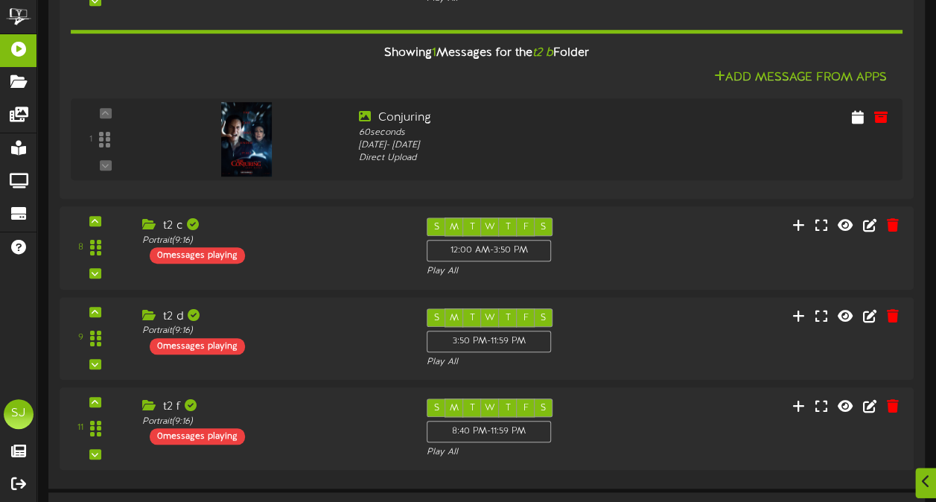
scroll to position [561, 0]
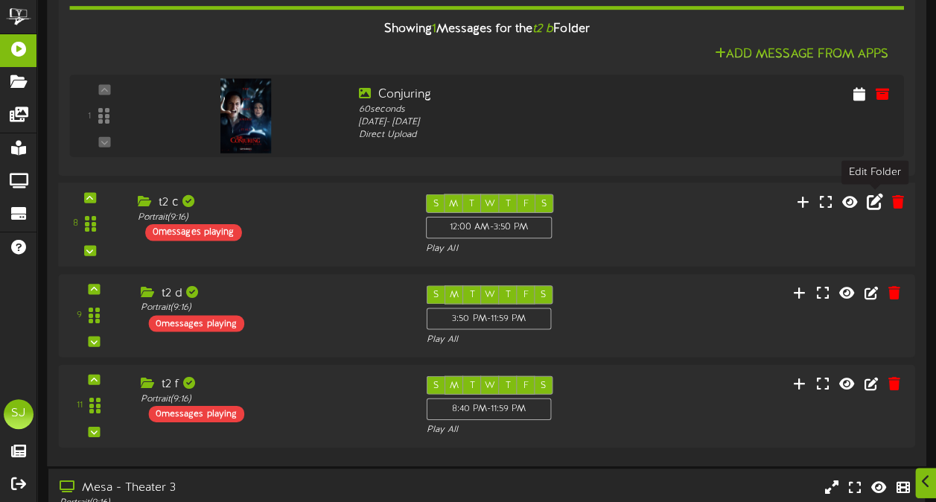
click at [878, 204] on icon at bounding box center [875, 201] width 16 height 16
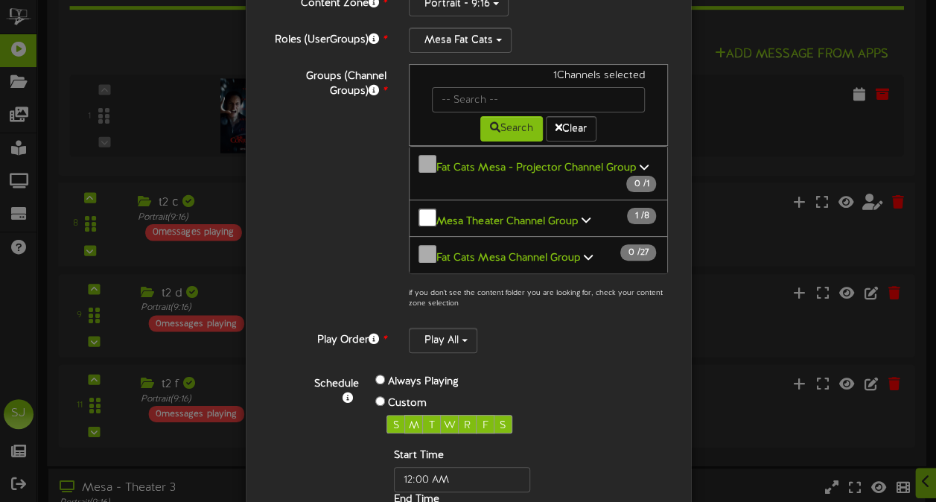
scroll to position [256, 0]
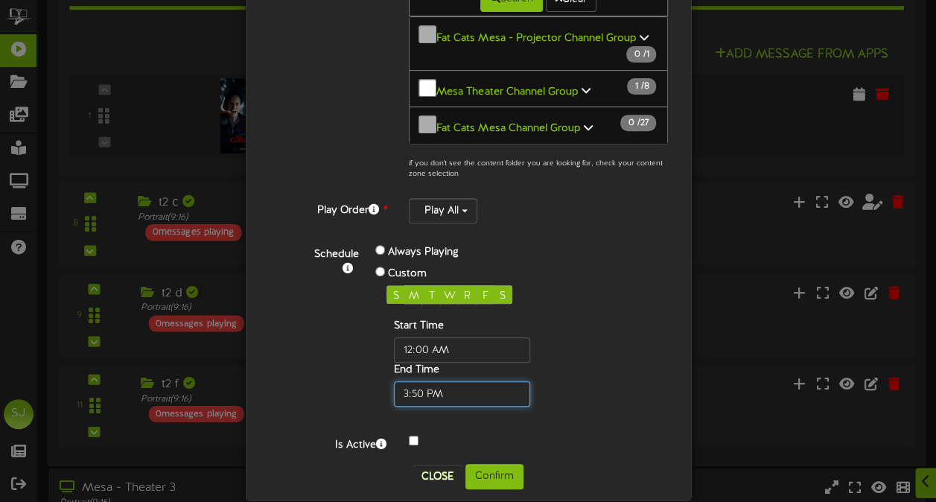
click at [408, 381] on input "text" at bounding box center [462, 393] width 136 height 25
type input "06:00 PM"
click at [483, 464] on button "Confirm" at bounding box center [494, 476] width 58 height 25
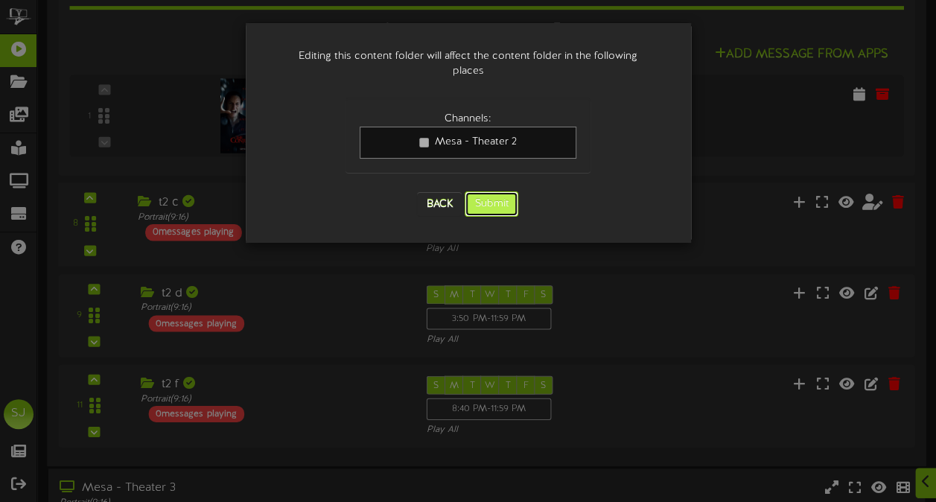
click at [499, 191] on button "Submit" at bounding box center [492, 203] width 54 height 25
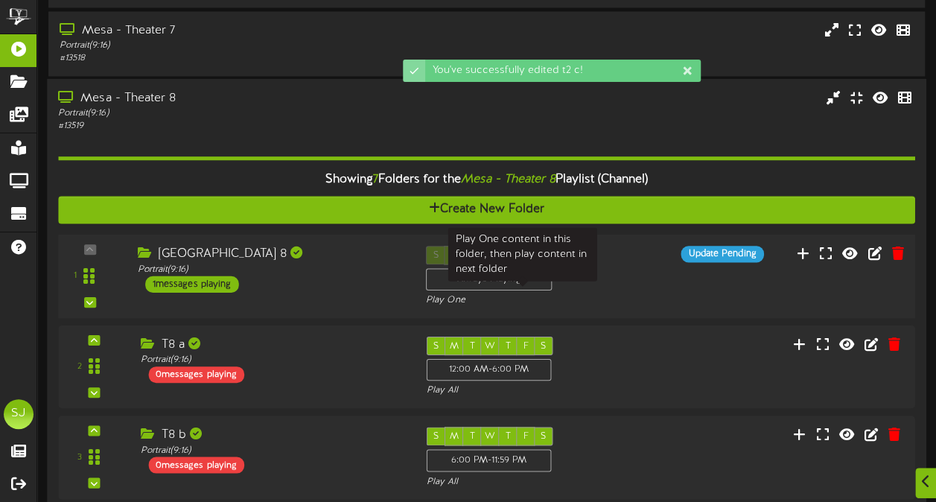
scroll to position [1442, 0]
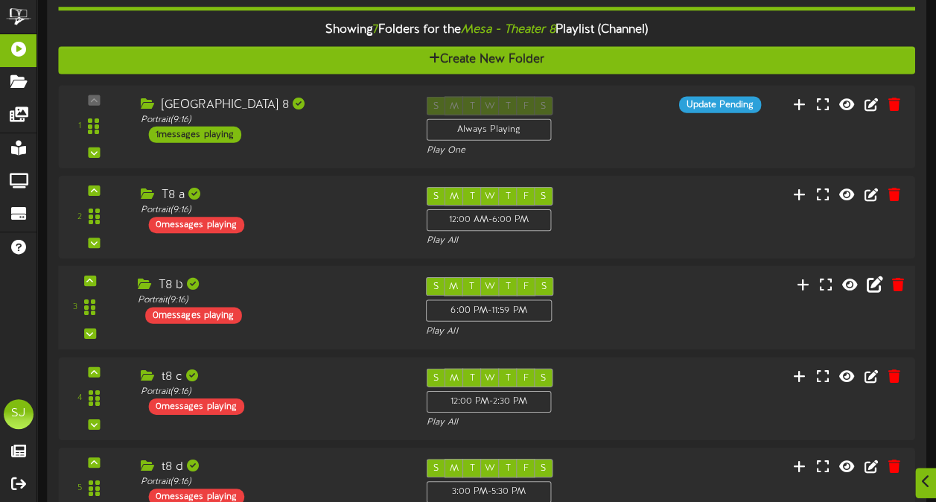
click at [881, 284] on icon at bounding box center [875, 284] width 16 height 16
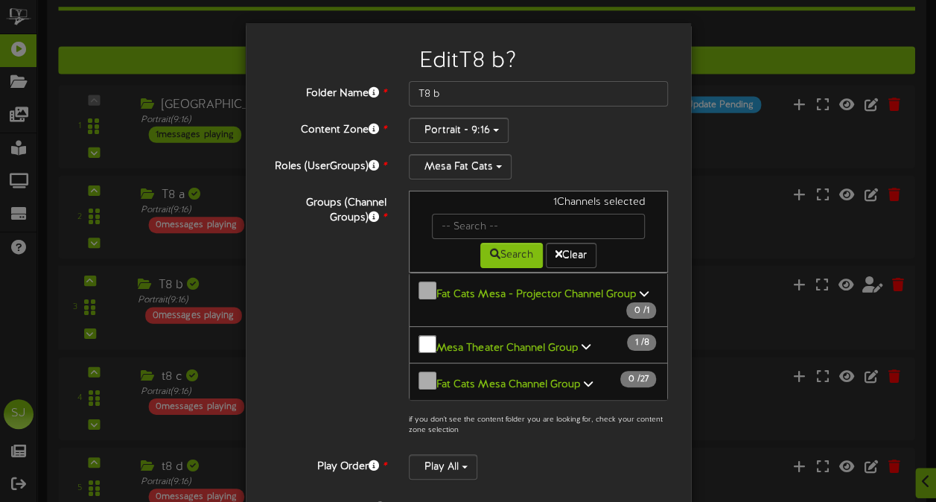
click at [761, 126] on div "Edit T8 b ? Folder Name * T8 b Content Zone * Portrait - 9:16 Roles (UserGroups…" at bounding box center [468, 251] width 936 height 502
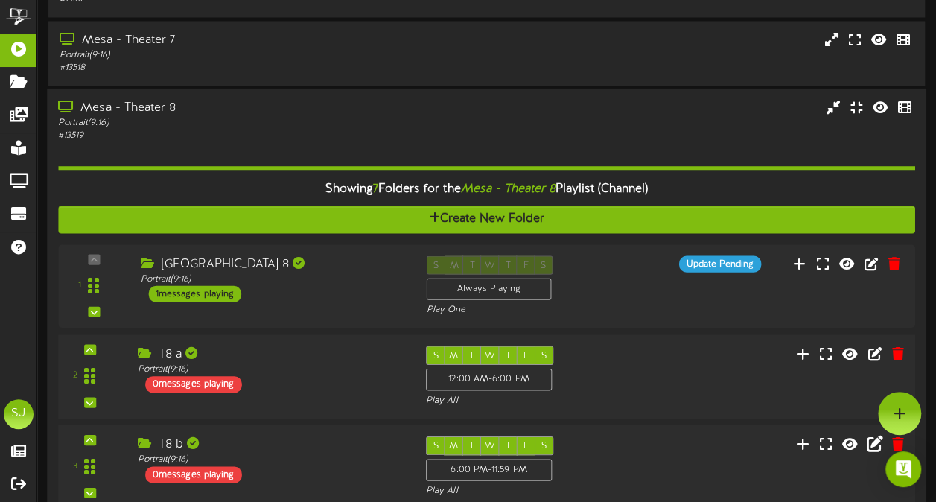
scroll to position [1067, 0]
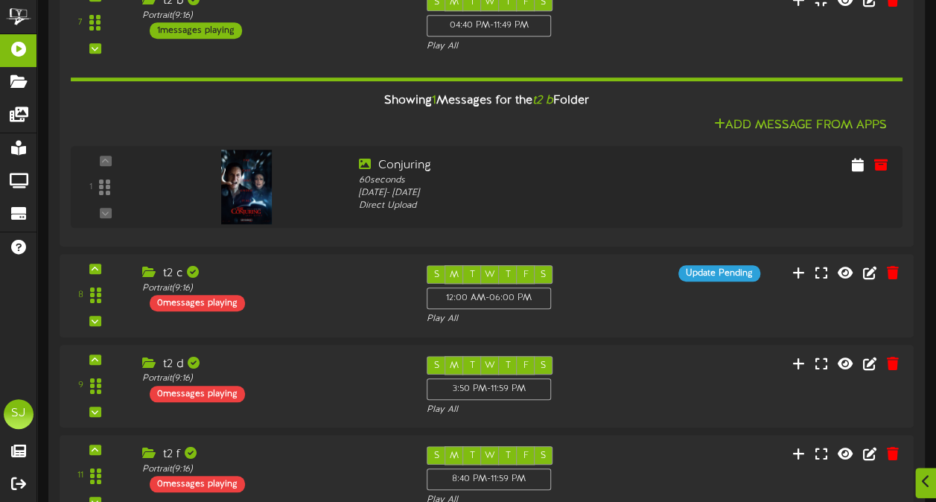
scroll to position [493, 0]
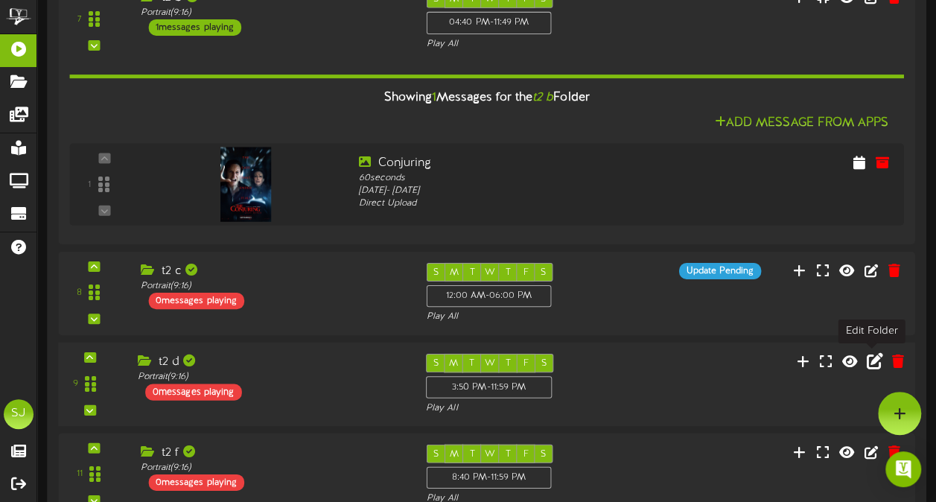
click at [873, 360] on icon at bounding box center [875, 360] width 16 height 16
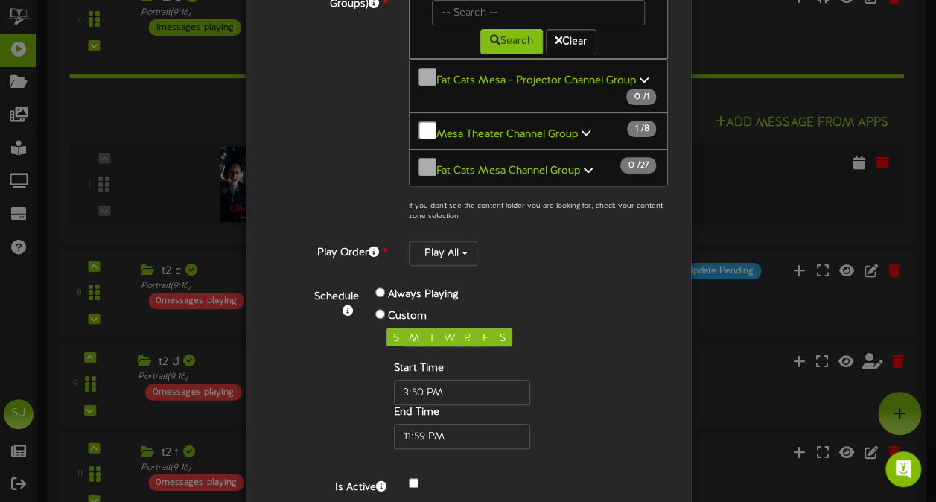
scroll to position [256, 0]
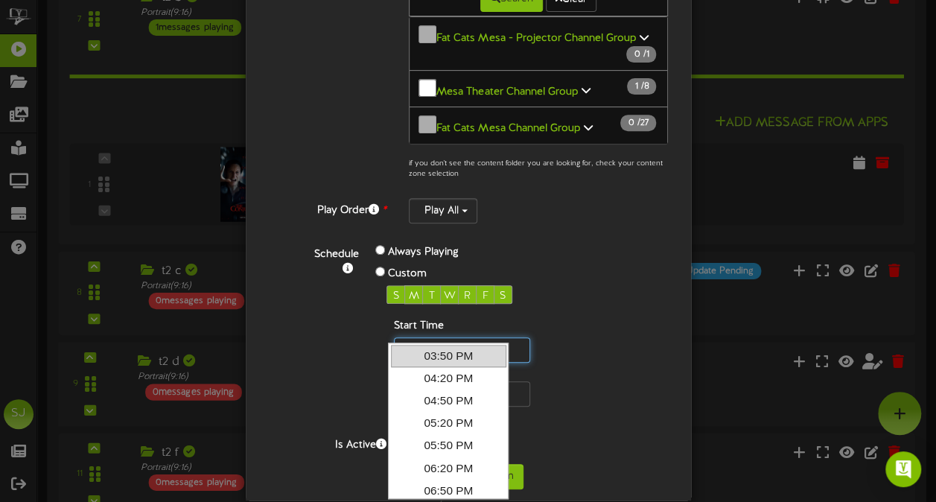
click at [415, 338] on input "text" at bounding box center [462, 349] width 136 height 25
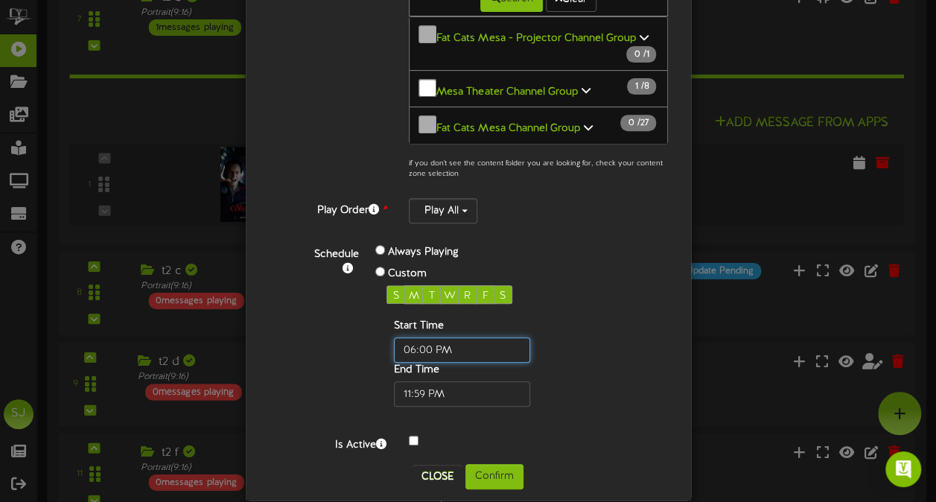
type input "06:00 PM"
click at [520, 464] on div "Close Confirm" at bounding box center [468, 476] width 423 height 25
click at [501, 464] on button "Confirm" at bounding box center [494, 476] width 58 height 25
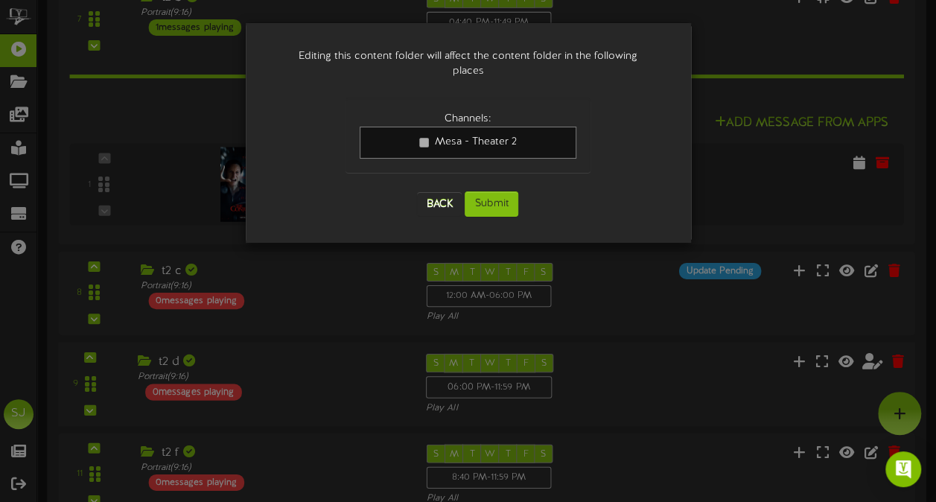
scroll to position [0, 0]
click at [508, 197] on button "Submit" at bounding box center [492, 203] width 54 height 25
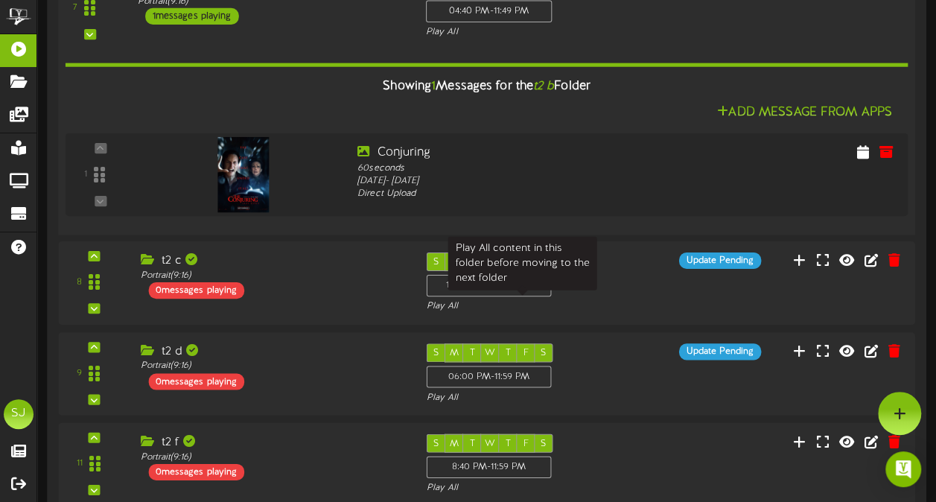
scroll to position [497, 0]
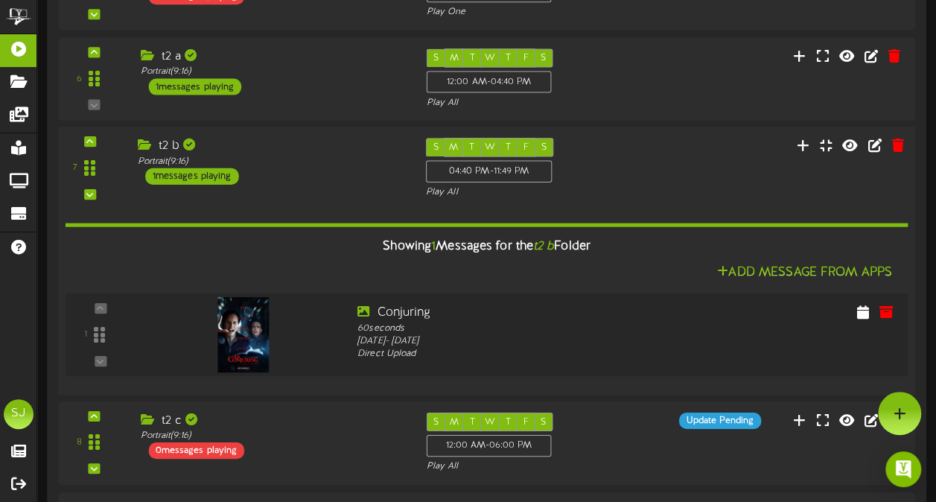
click at [663, 159] on div "7 t2 b (" at bounding box center [486, 168] width 865 height 61
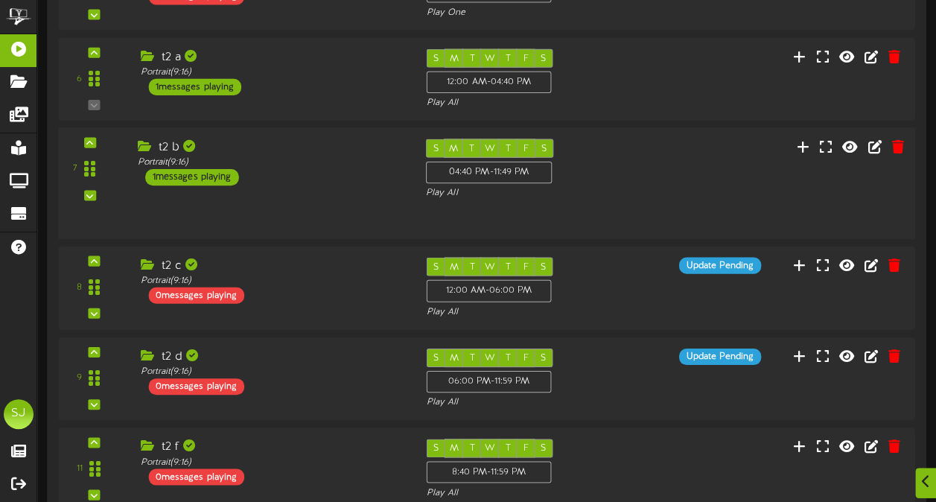
scroll to position [344, 0]
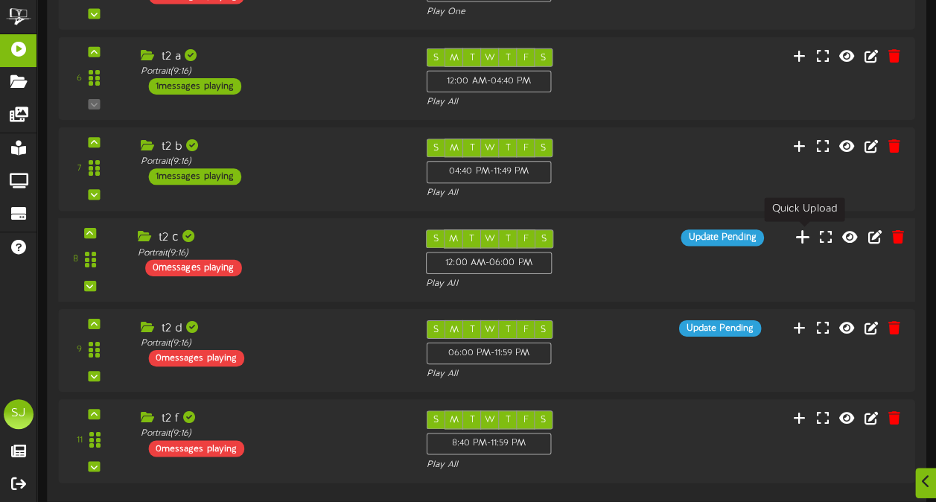
click at [806, 240] on icon at bounding box center [803, 236] width 16 height 16
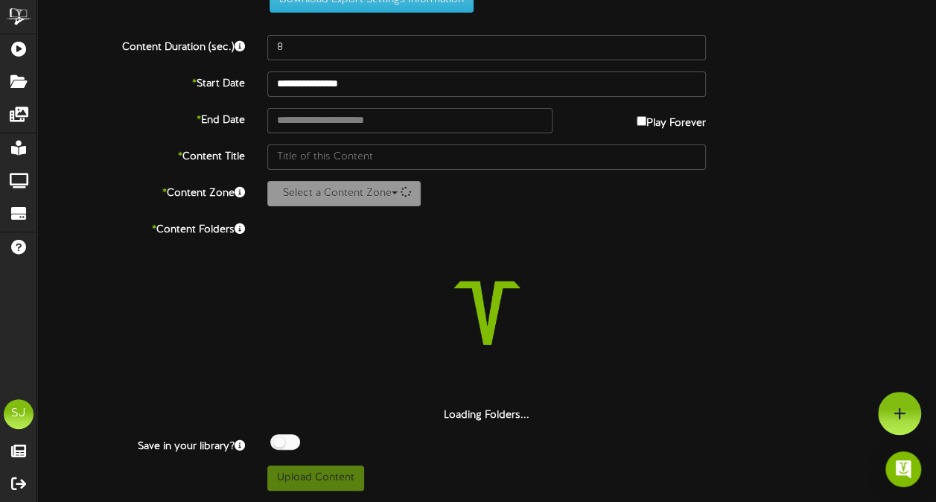
scroll to position [54, 0]
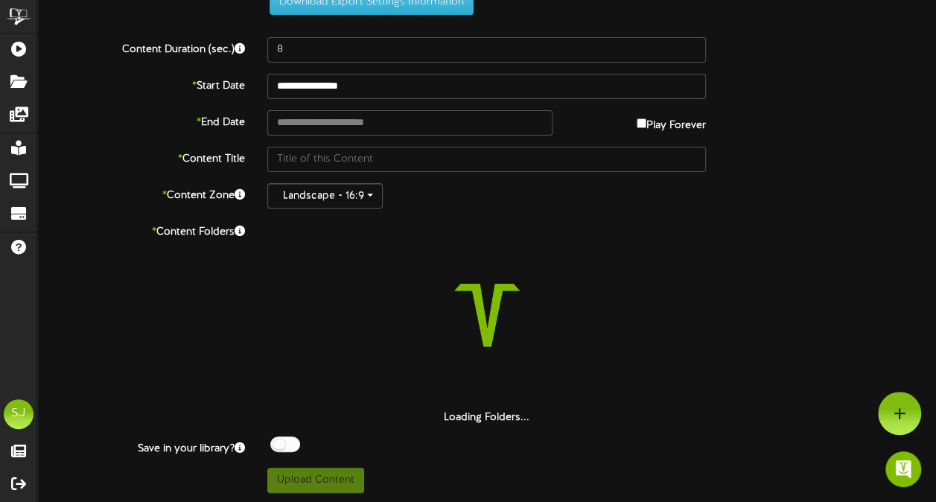
click at [396, 63] on div "**********" at bounding box center [486, 225] width 899 height 536
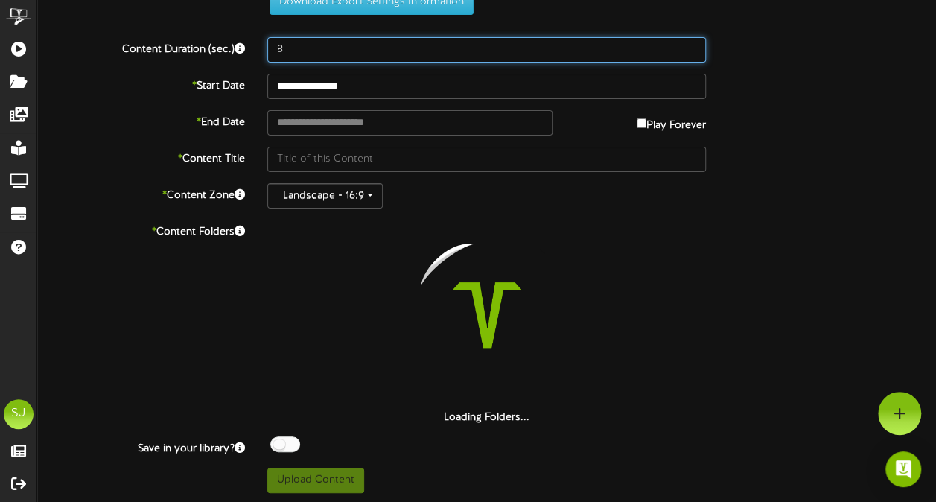
click at [402, 44] on input "8" at bounding box center [486, 49] width 438 height 25
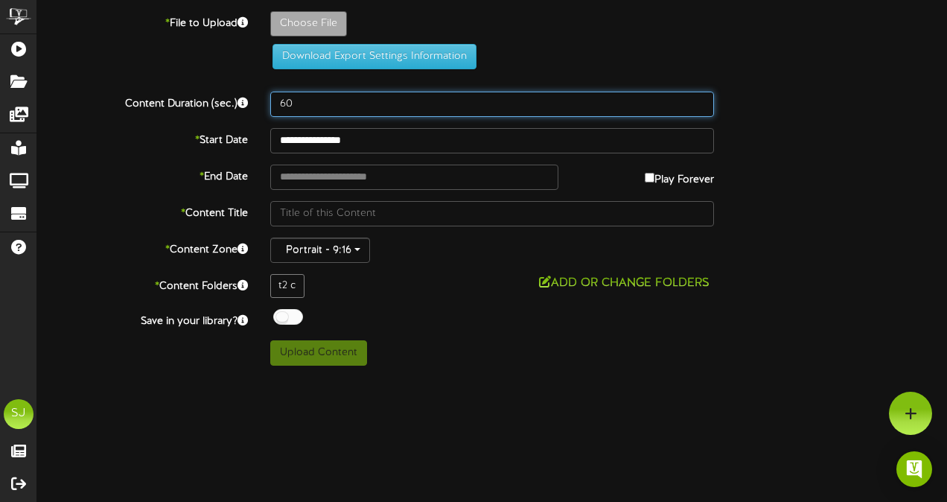
type input "60"
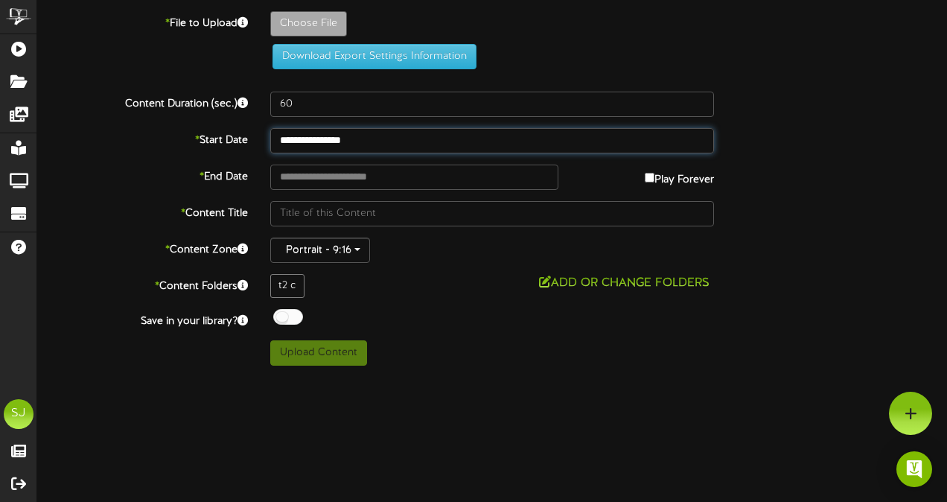
click at [337, 128] on input "**********" at bounding box center [492, 140] width 444 height 25
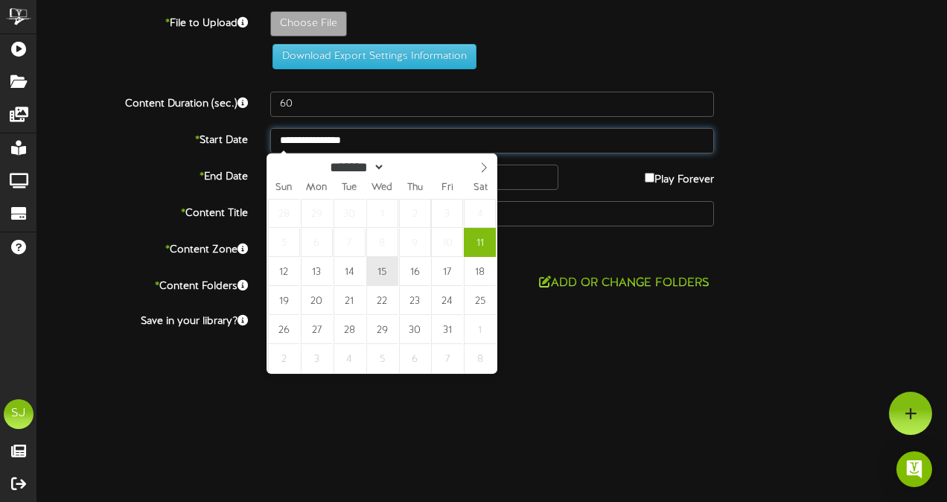
type input "**********"
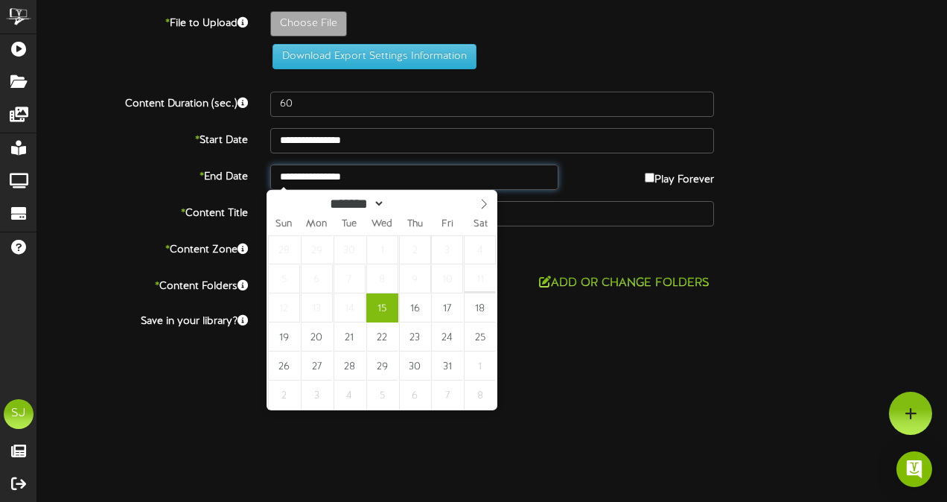
click at [366, 177] on input "**********" at bounding box center [414, 177] width 288 height 25
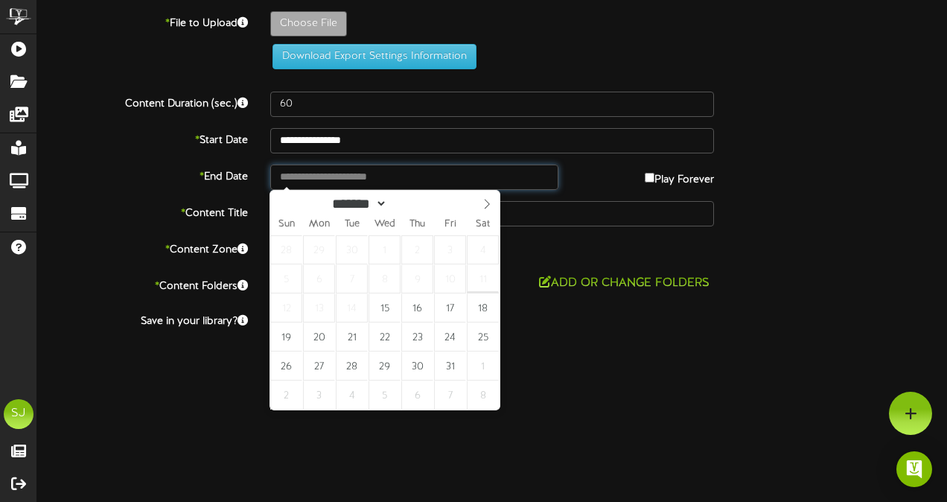
click at [366, 177] on input "text" at bounding box center [414, 177] width 288 height 25
type input "**********"
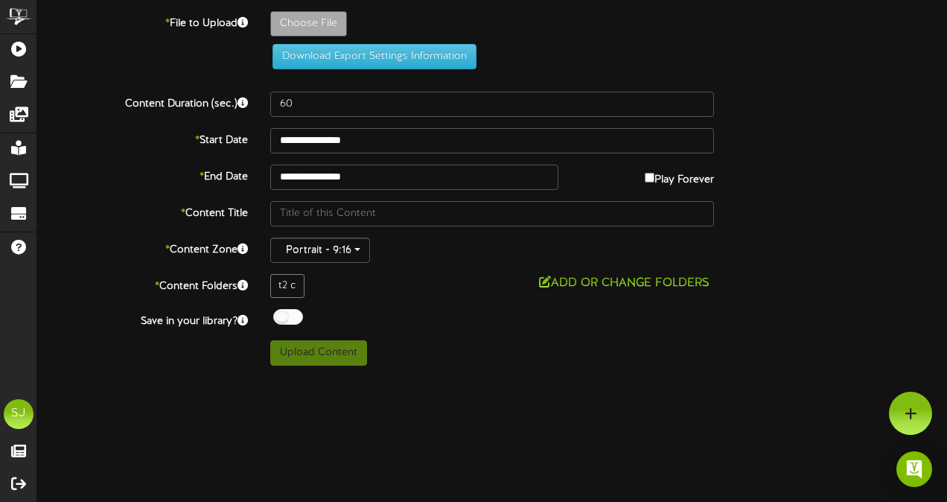
click at [297, 317] on div at bounding box center [288, 317] width 30 height 16
type input "**********"
type input "DowntonAbbey"
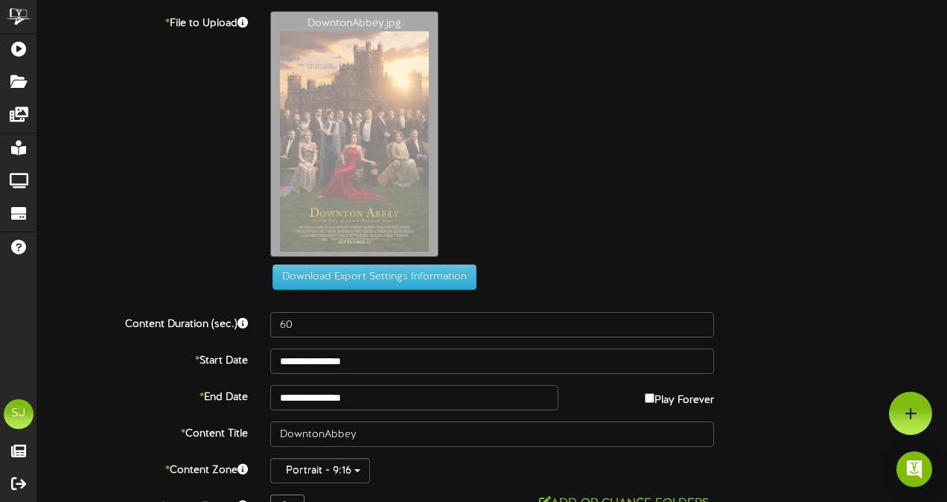
click at [323, 363] on div "**********" at bounding box center [492, 298] width 910 height 575
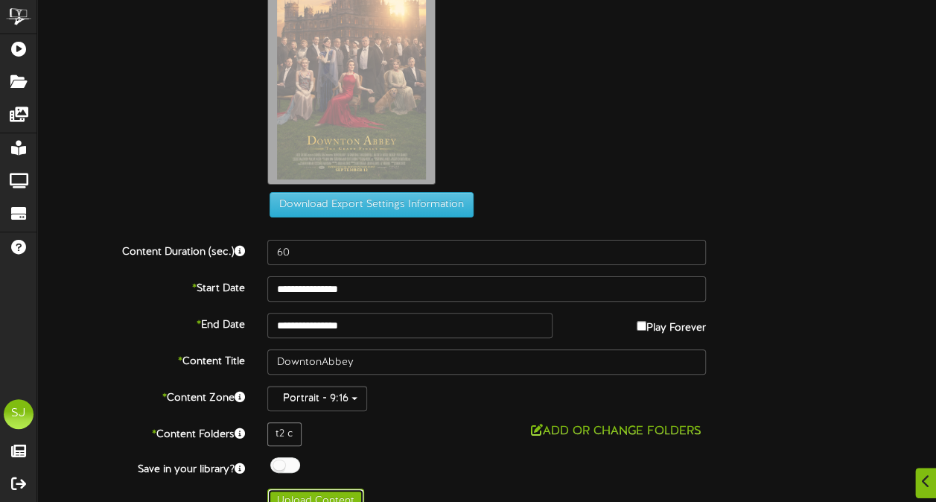
scroll to position [92, 0]
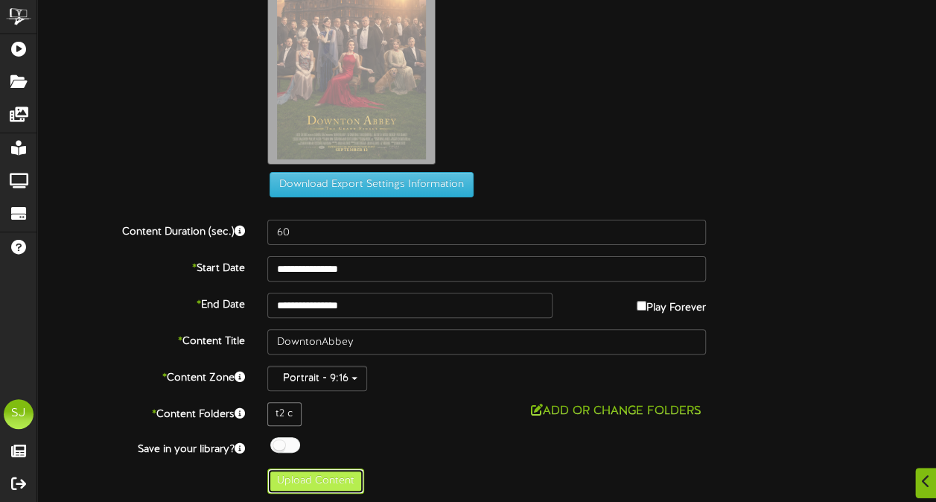
click at [337, 482] on button "Upload Content" at bounding box center [315, 480] width 97 height 25
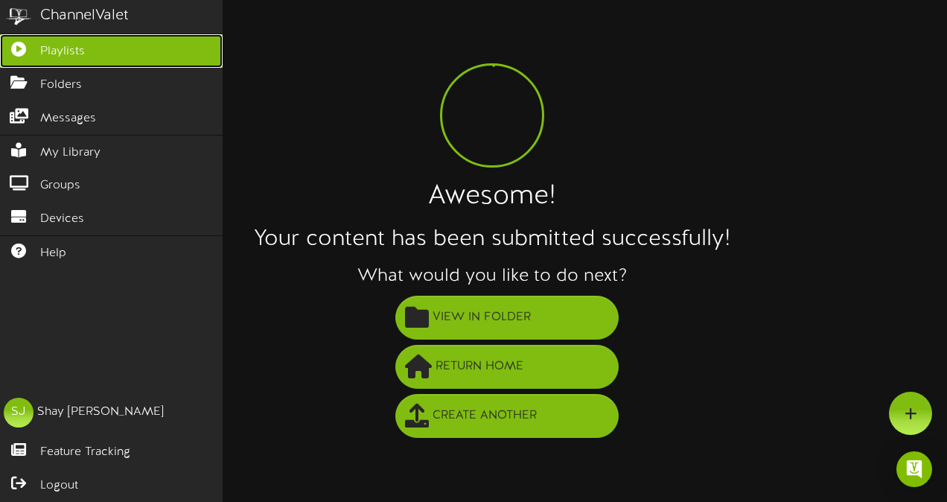
click at [28, 57] on link "Playlists" at bounding box center [111, 51] width 223 height 34
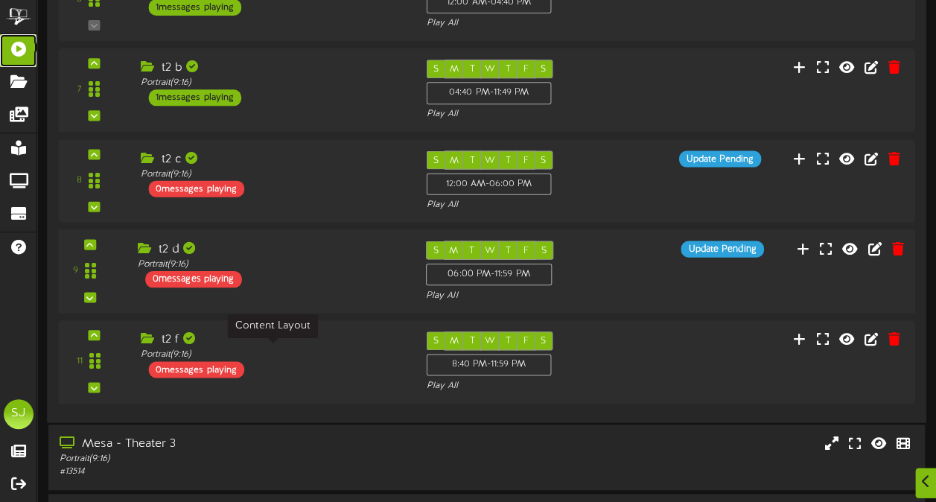
scroll to position [447, 0]
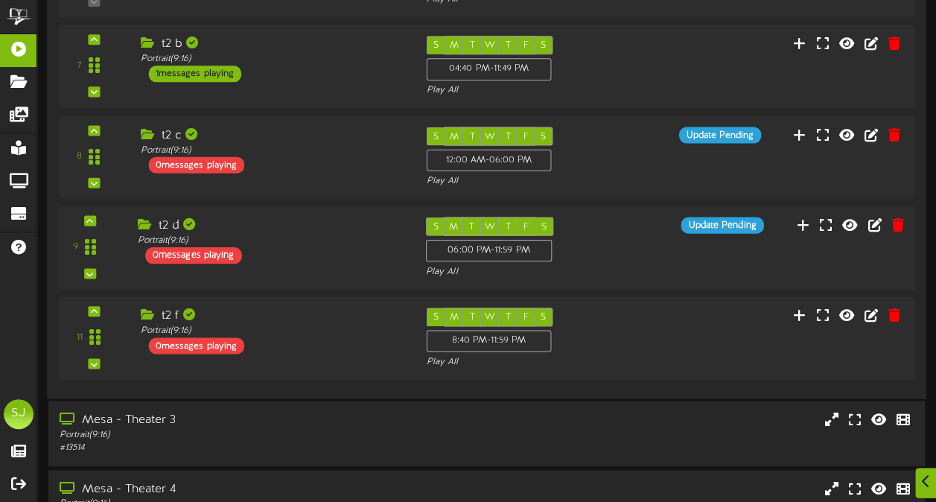
click at [342, 226] on div "t2 d" at bounding box center [271, 225] width 266 height 17
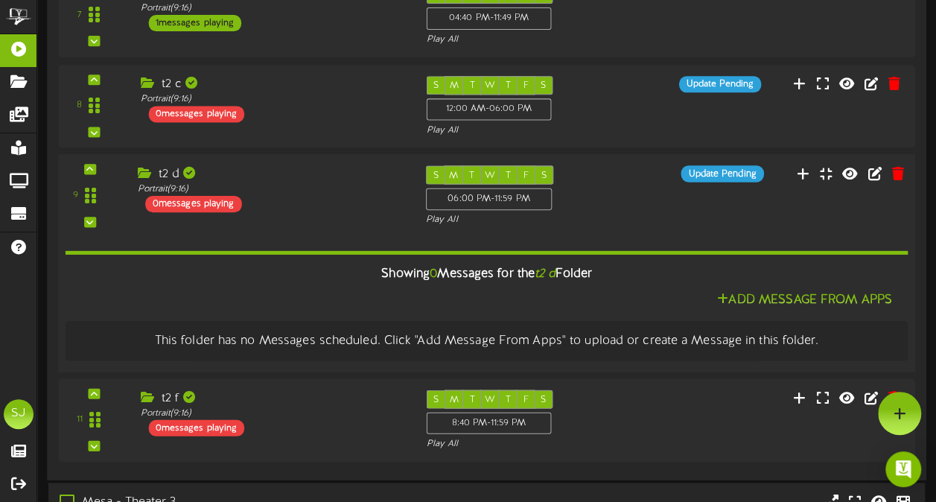
scroll to position [520, 0]
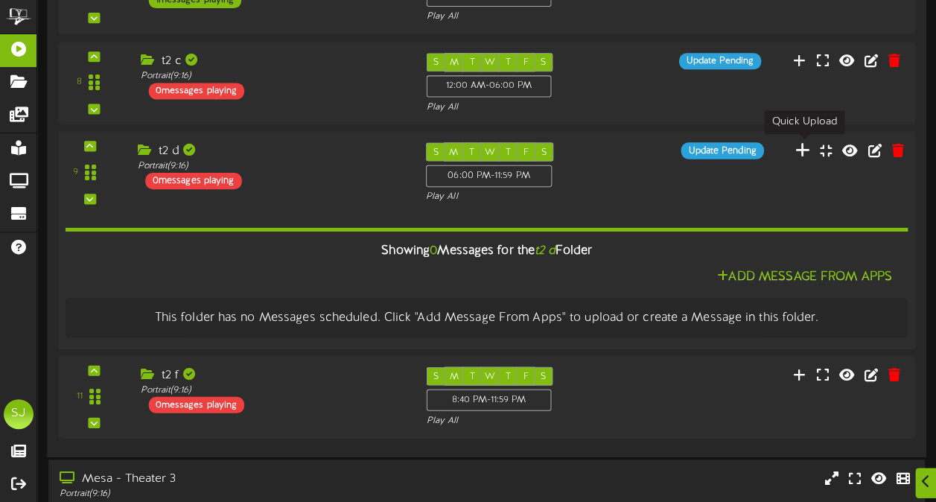
click at [809, 146] on icon at bounding box center [803, 149] width 16 height 16
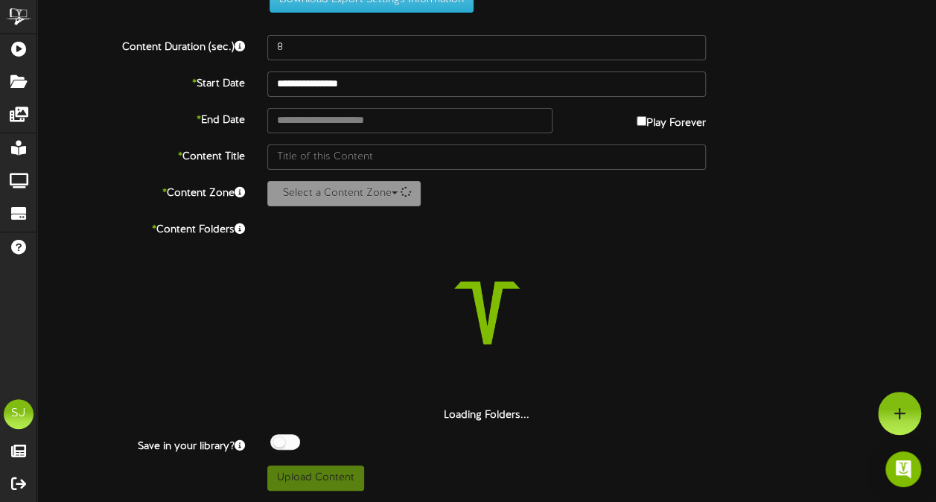
scroll to position [54, 0]
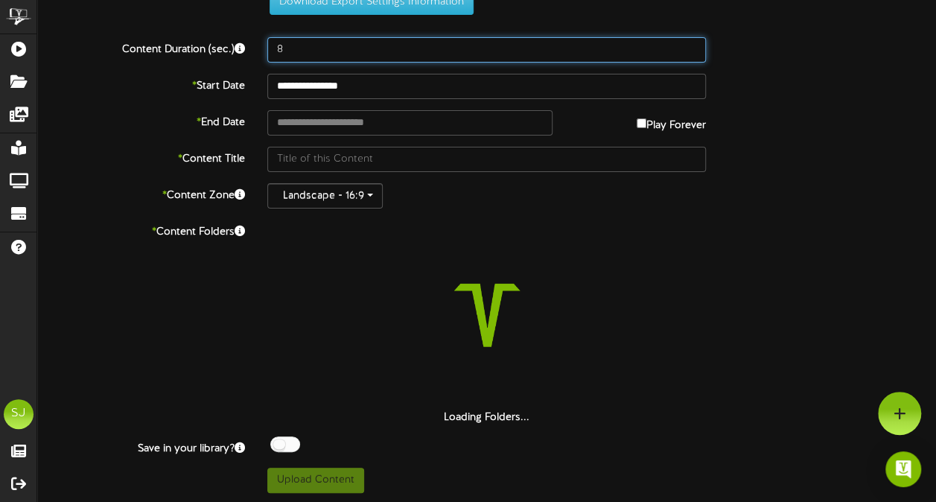
click at [322, 42] on input "8" at bounding box center [486, 49] width 438 height 25
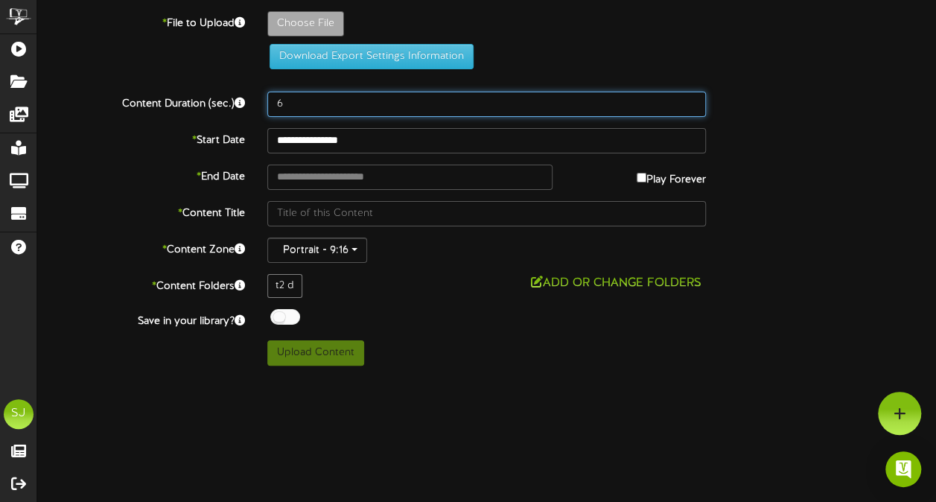
scroll to position [0, 0]
type input "60"
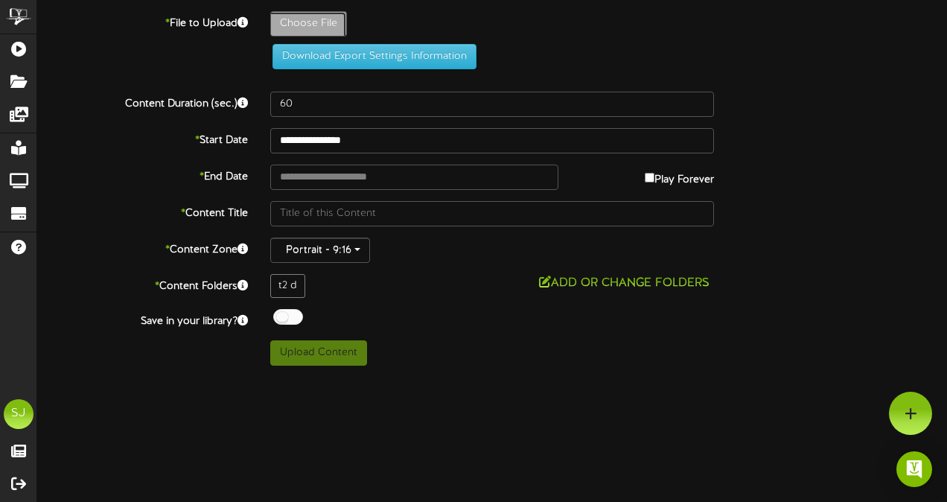
type input "**********"
type input "Conjuring"
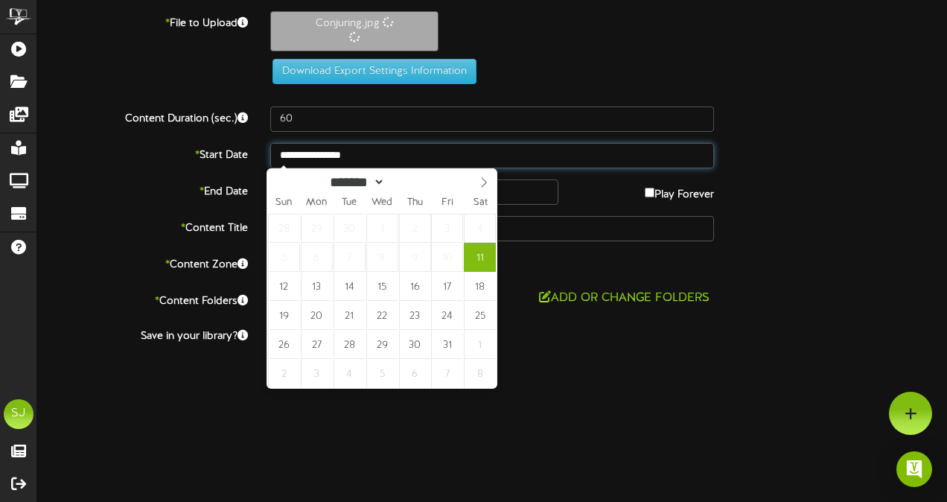
click at [371, 159] on input "**********" at bounding box center [492, 155] width 444 height 25
type input "**********"
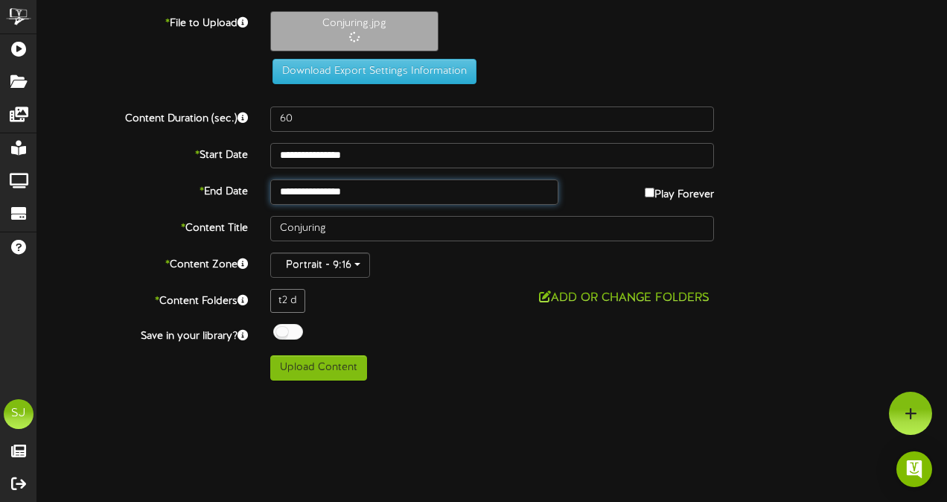
click at [372, 198] on input "**********" at bounding box center [414, 191] width 288 height 25
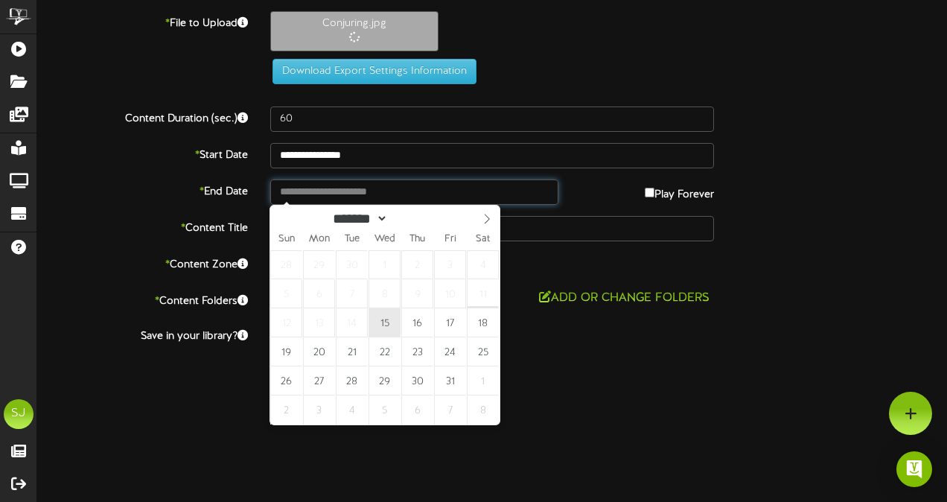
type input "**********"
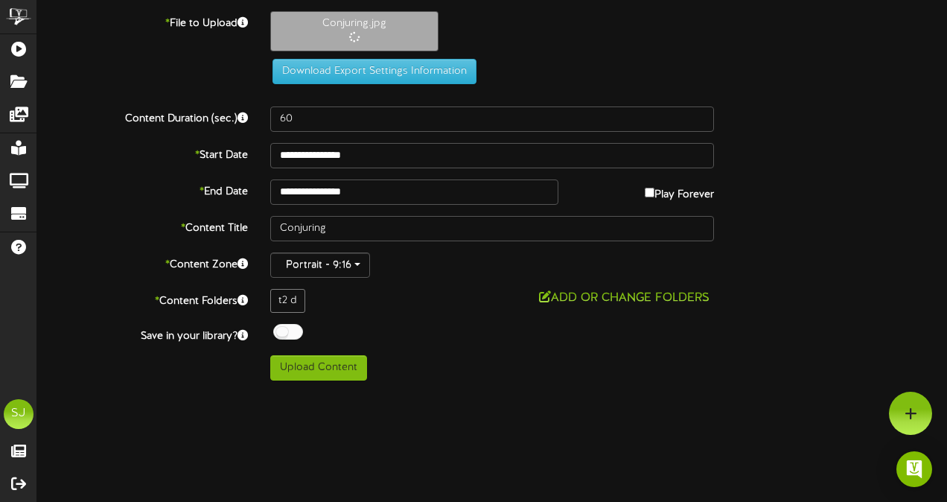
click at [284, 328] on div at bounding box center [288, 332] width 30 height 16
click at [389, 331] on div "Off On" at bounding box center [492, 333] width 444 height 19
click at [356, 355] on button "Upload Content" at bounding box center [318, 367] width 97 height 25
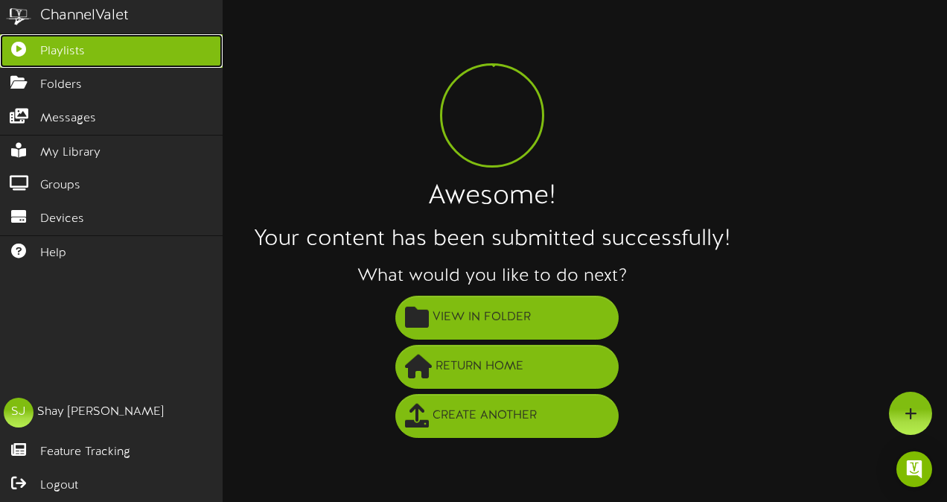
click at [22, 34] on link "Playlists" at bounding box center [111, 51] width 223 height 34
